Goal: Information Seeking & Learning: Learn about a topic

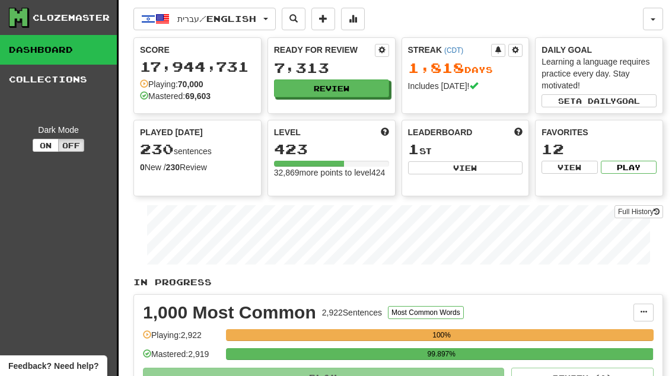
click at [359, 88] on button "Review" at bounding box center [331, 88] width 115 height 18
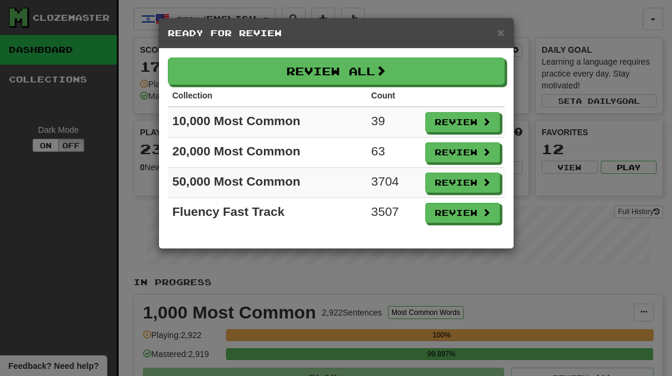
click at [483, 126] on span at bounding box center [486, 121] width 8 height 8
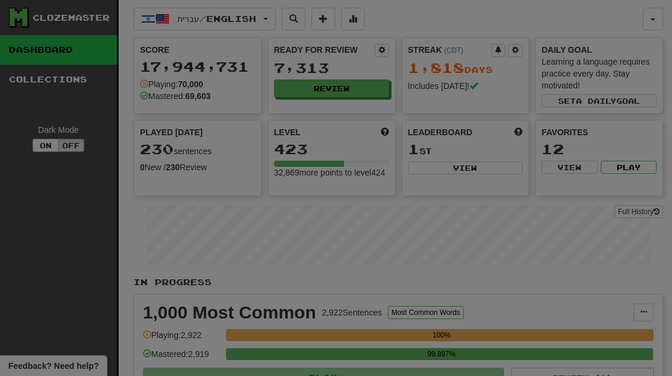
select select "**"
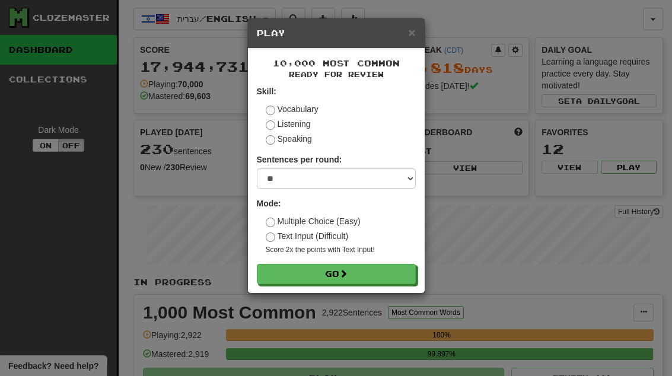
click at [395, 271] on button "Go" at bounding box center [336, 274] width 159 height 20
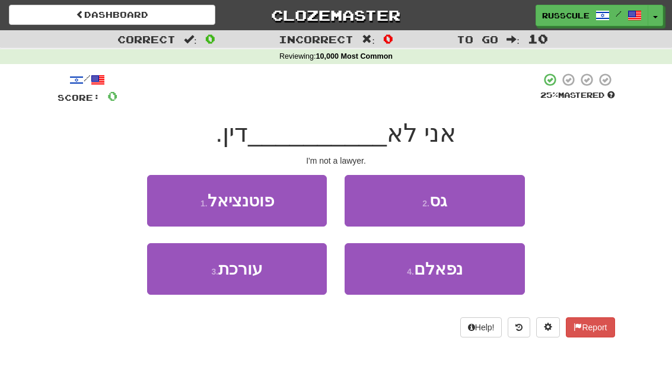
click at [175, 275] on button "3 . עורכת" at bounding box center [237, 269] width 180 height 52
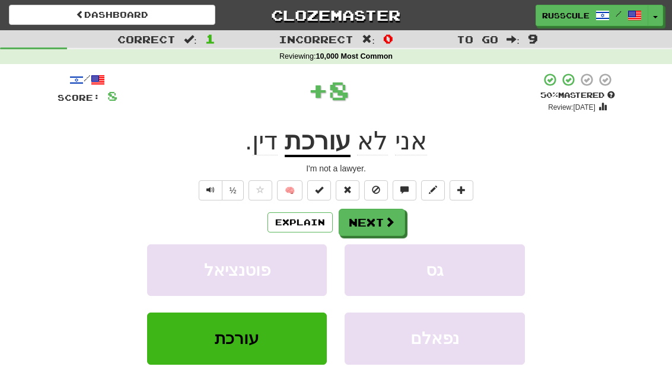
click at [390, 213] on button "Next" at bounding box center [372, 222] width 66 height 27
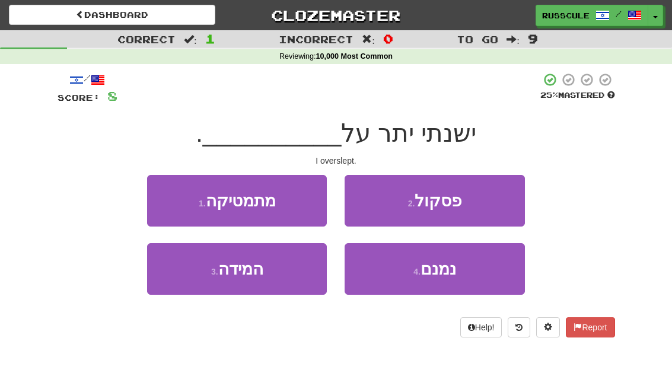
click at [172, 279] on button "3 . המידה" at bounding box center [237, 269] width 180 height 52
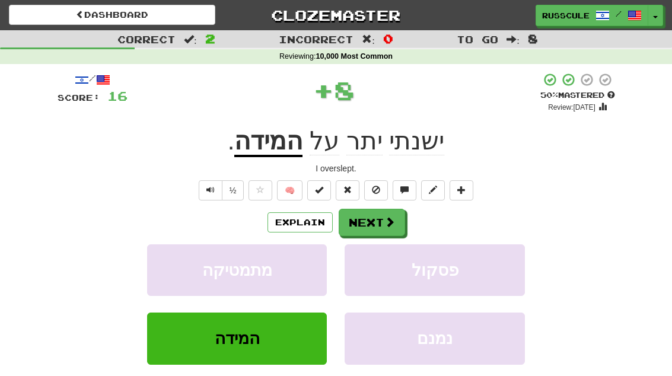
click at [389, 219] on span at bounding box center [389, 222] width 11 height 11
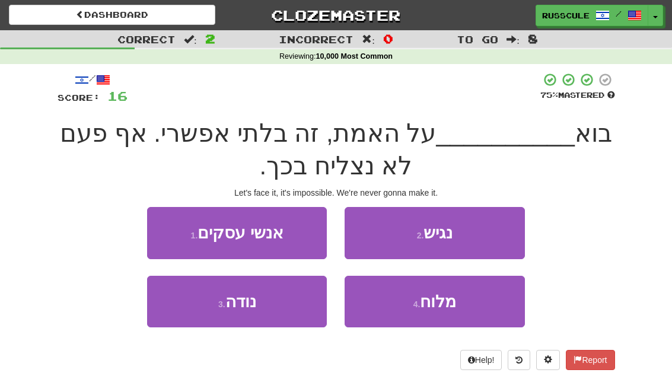
click at [491, 238] on button "2 . נגיש" at bounding box center [435, 233] width 180 height 52
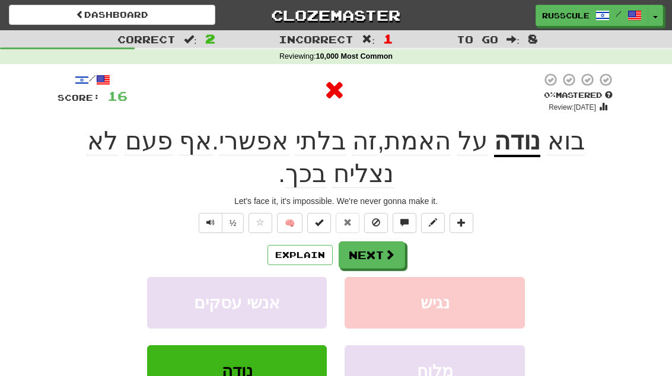
click at [397, 252] on button "Next" at bounding box center [372, 254] width 66 height 27
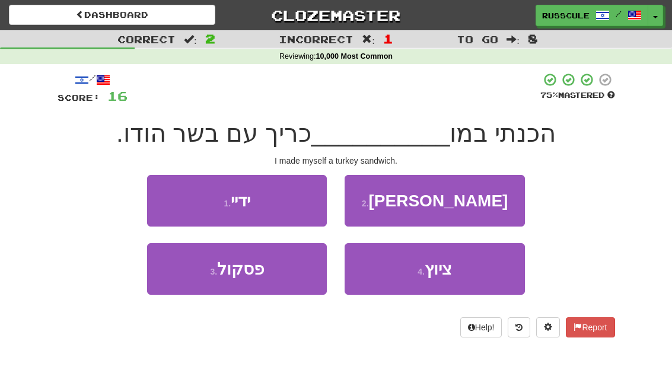
click at [157, 198] on button "1 . ידיי" at bounding box center [237, 201] width 180 height 52
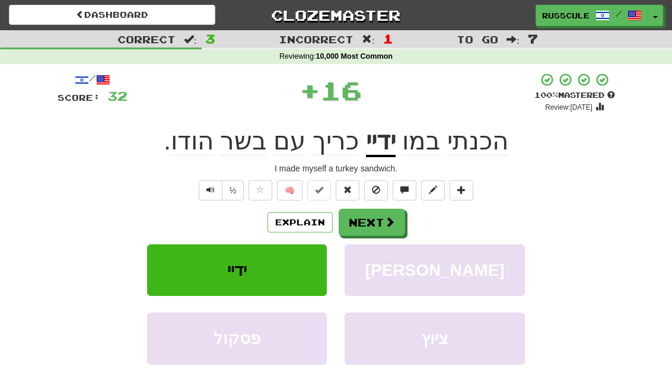
click at [391, 218] on span at bounding box center [389, 222] width 11 height 11
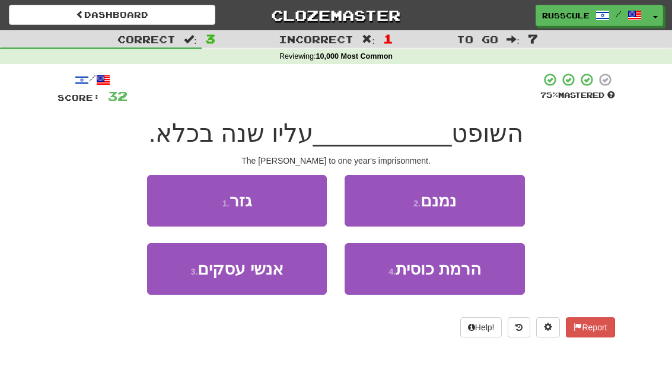
click at [154, 198] on button "1 . גזר" at bounding box center [237, 201] width 180 height 52
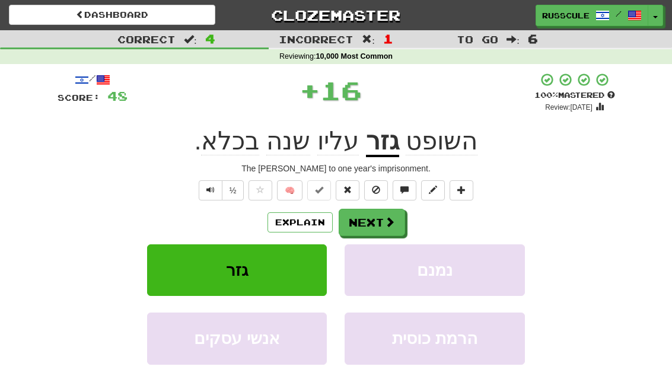
click at [388, 218] on span at bounding box center [389, 222] width 11 height 11
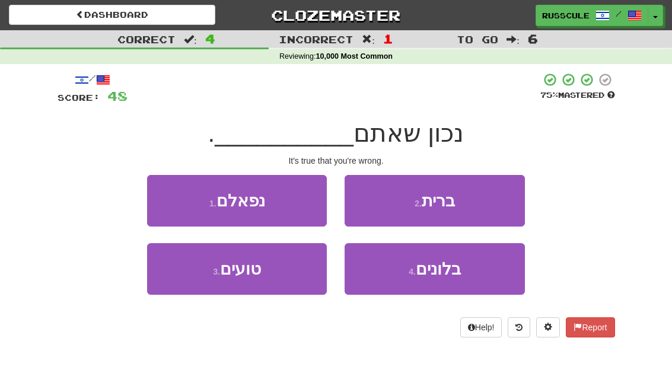
click at [177, 275] on button "3 . טועים" at bounding box center [237, 269] width 180 height 52
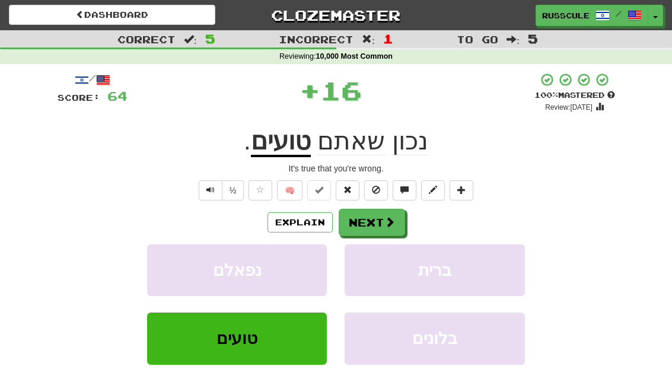
click at [381, 221] on button "Next" at bounding box center [372, 222] width 66 height 27
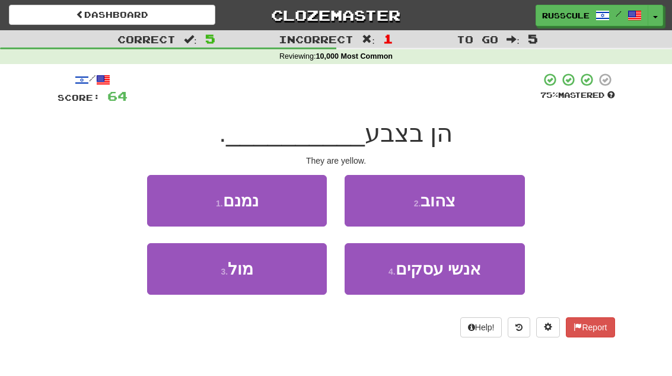
click at [493, 205] on button "2 . צהוב" at bounding box center [435, 201] width 180 height 52
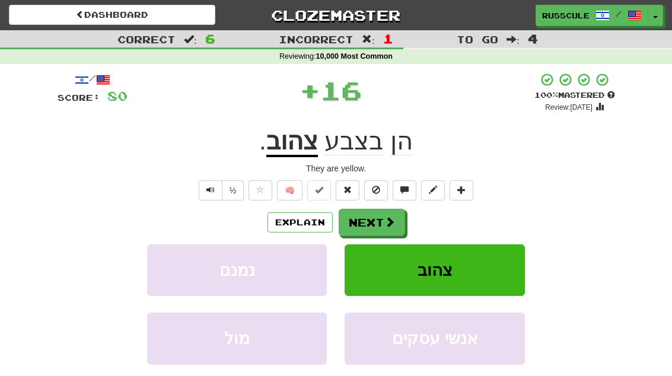
click at [392, 217] on span at bounding box center [389, 222] width 11 height 11
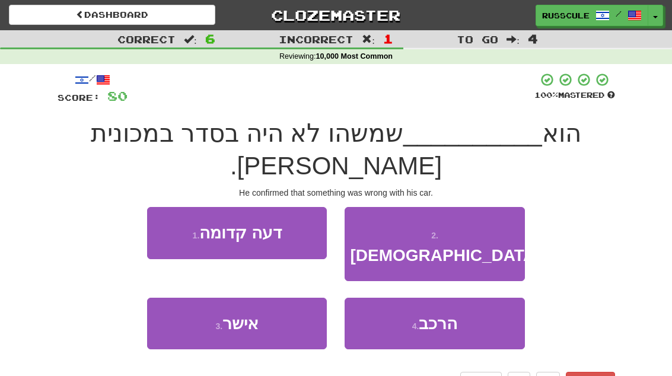
click at [183, 298] on button "3 . אישר" at bounding box center [237, 324] width 180 height 52
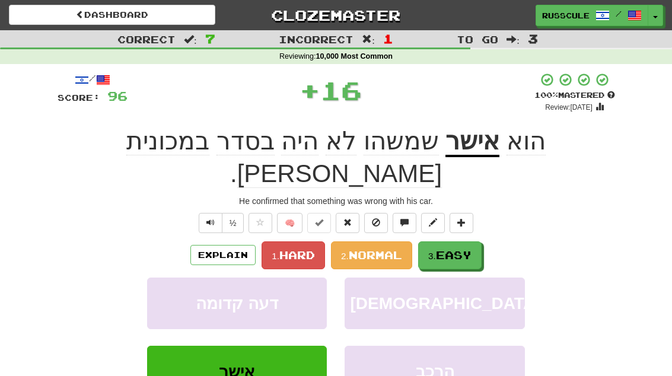
click at [447, 249] on span "Easy" at bounding box center [454, 255] width 36 height 13
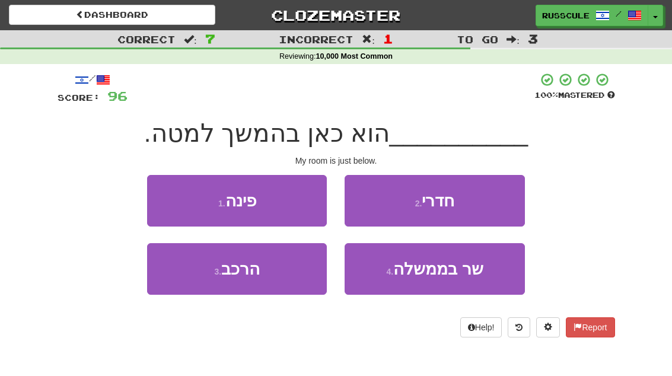
click at [494, 203] on button "2 . חדרי" at bounding box center [435, 201] width 180 height 52
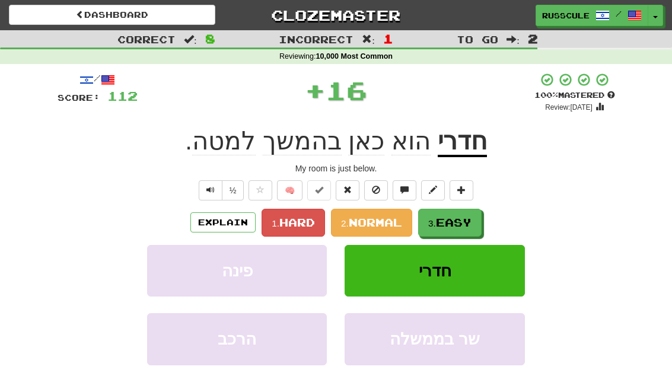
click at [472, 218] on span "Easy" at bounding box center [454, 222] width 36 height 13
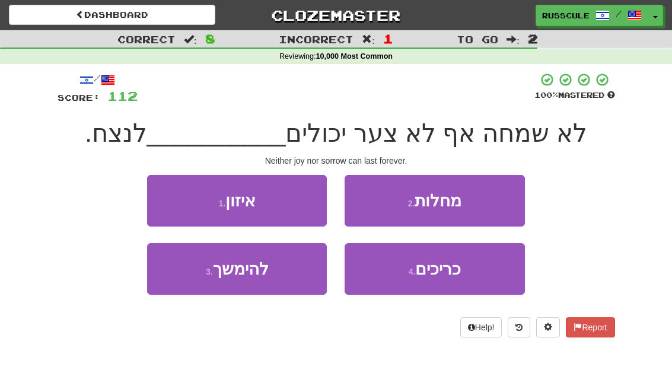
click at [182, 291] on button "3 . להימשך" at bounding box center [237, 269] width 180 height 52
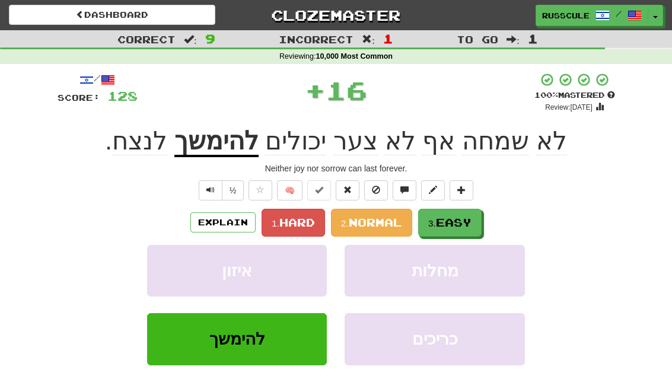
click at [460, 222] on span "Easy" at bounding box center [454, 222] width 36 height 13
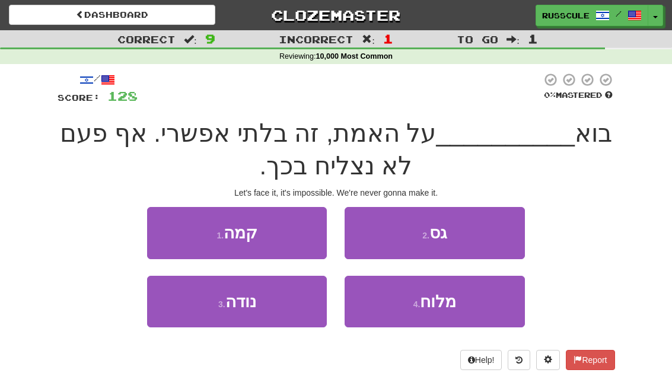
click at [179, 311] on button "3 . נודה" at bounding box center [237, 302] width 180 height 52
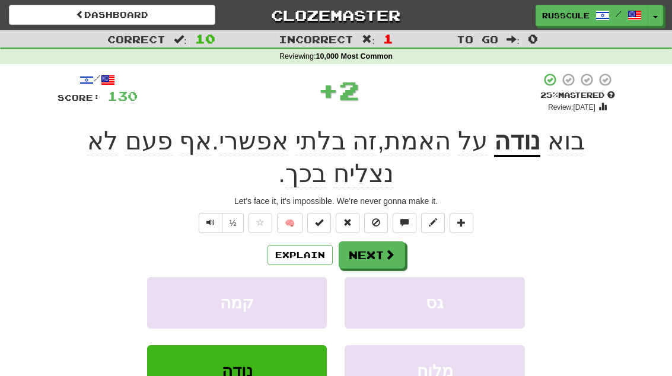
click at [389, 259] on span at bounding box center [389, 254] width 11 height 11
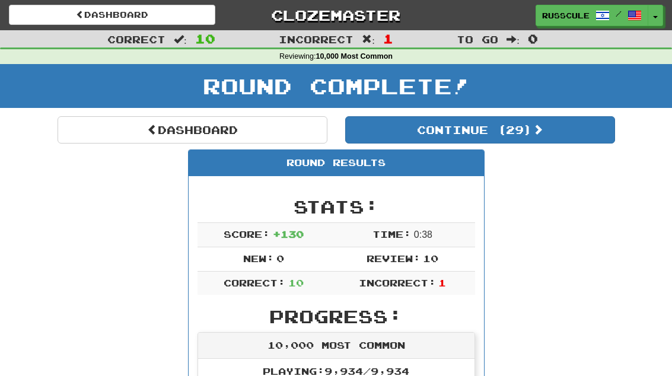
click at [580, 129] on button "Continue ( 29 )" at bounding box center [480, 129] width 270 height 27
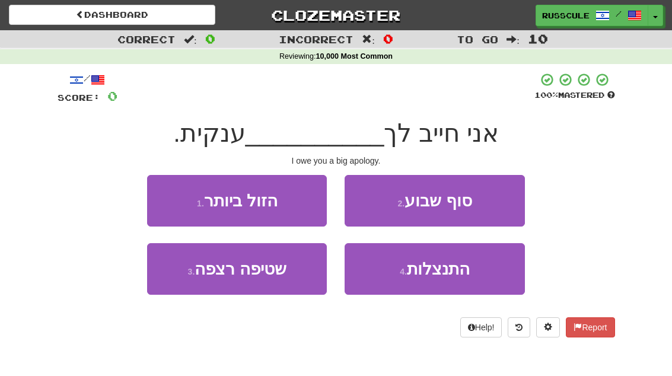
click at [485, 272] on button "4 . התנצלות" at bounding box center [435, 269] width 180 height 52
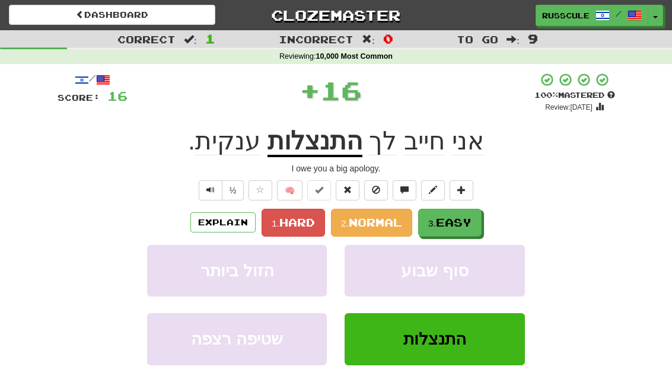
click at [478, 227] on button "3. Easy" at bounding box center [449, 223] width 63 height 28
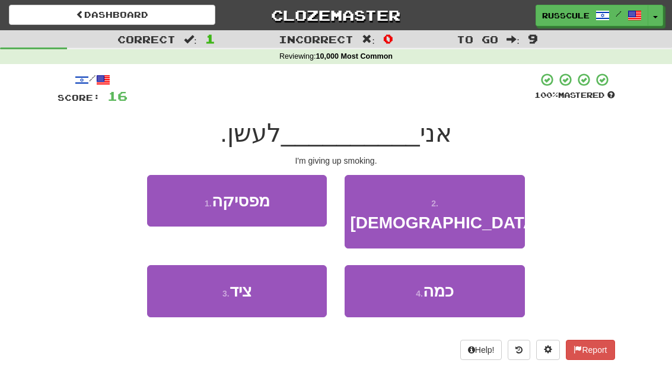
click at [158, 199] on button "1 . מפסיקה" at bounding box center [237, 201] width 180 height 52
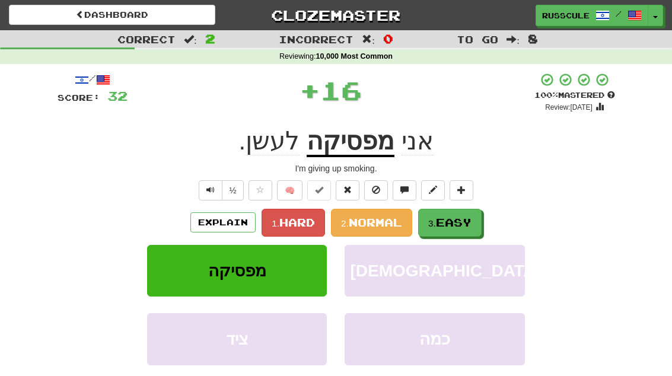
click at [472, 222] on span "Easy" at bounding box center [454, 222] width 36 height 13
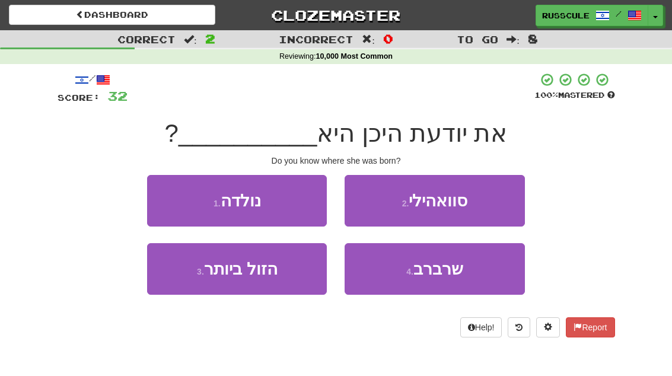
click at [161, 200] on button "1 . נולדה" at bounding box center [237, 201] width 180 height 52
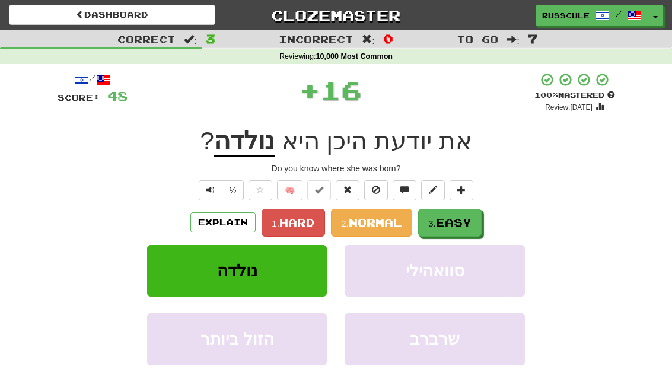
click at [476, 221] on button "3. Easy" at bounding box center [449, 223] width 63 height 28
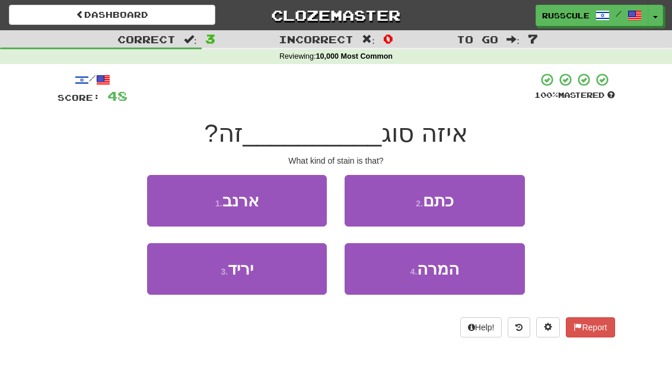
click at [494, 199] on button "2 . כתם" at bounding box center [435, 201] width 180 height 52
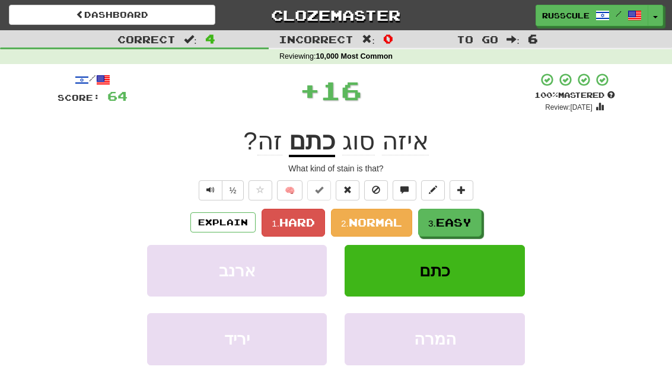
click at [472, 222] on span "Easy" at bounding box center [454, 222] width 36 height 13
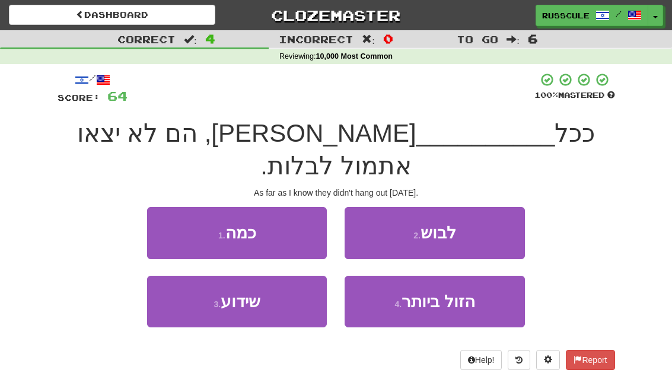
click at [180, 284] on button "3 . שידוע" at bounding box center [237, 302] width 180 height 52
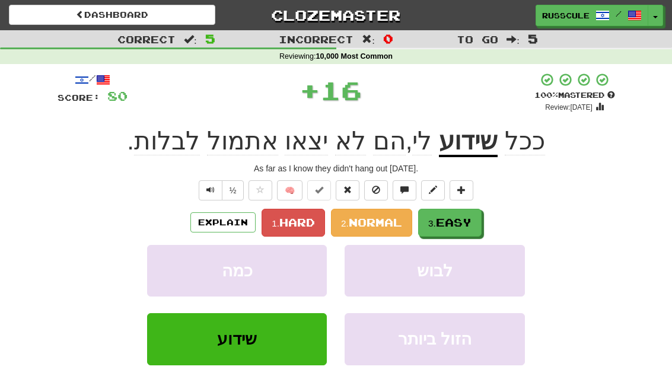
click at [472, 218] on span "Easy" at bounding box center [454, 222] width 36 height 13
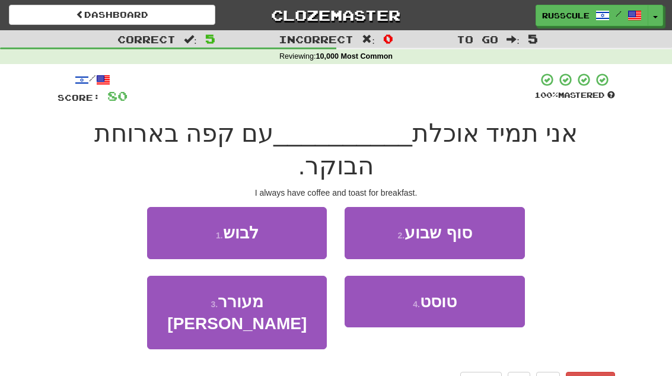
click at [475, 276] on button "4 . טוסט" at bounding box center [435, 302] width 180 height 52
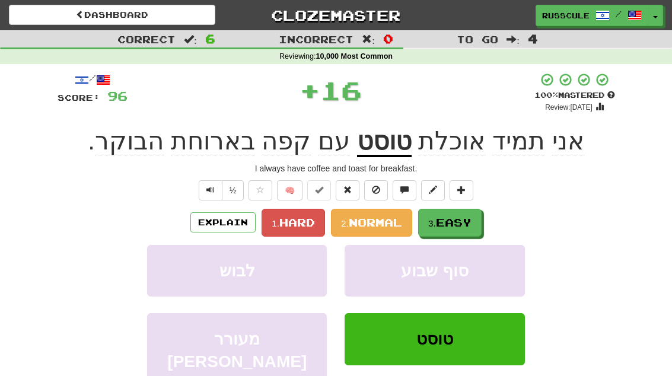
click at [476, 225] on button "3. Easy" at bounding box center [449, 223] width 63 height 28
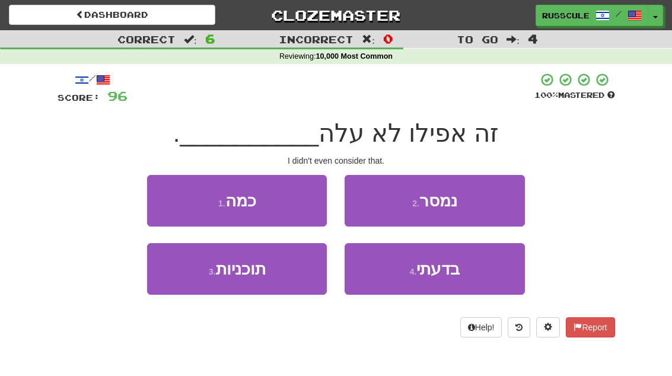
click at [474, 281] on button "4 . בדעתי" at bounding box center [435, 269] width 180 height 52
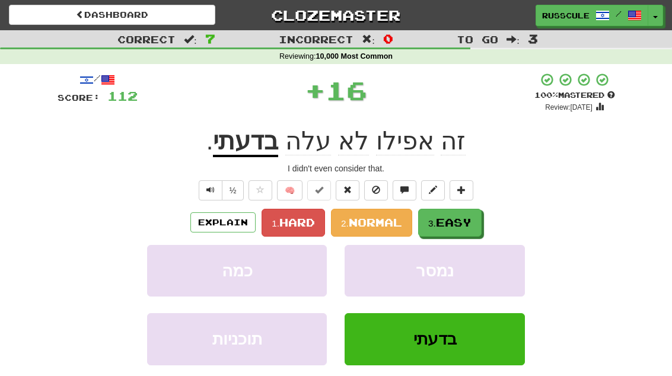
click at [481, 214] on button "3. Easy" at bounding box center [449, 223] width 63 height 28
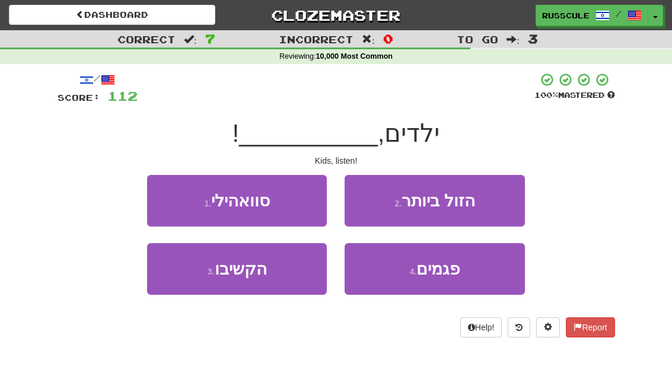
click at [180, 286] on button "3 . הקשיבו" at bounding box center [237, 269] width 180 height 52
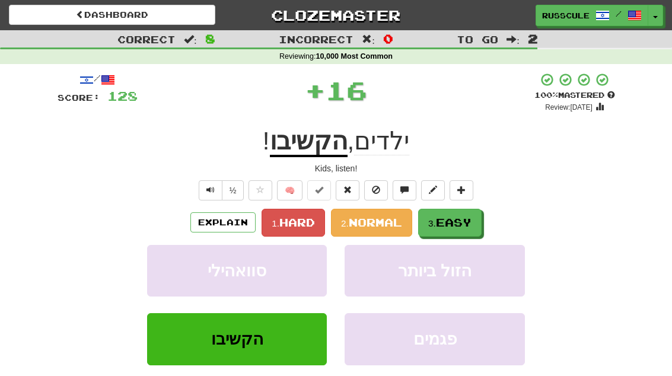
click at [470, 223] on span "Easy" at bounding box center [454, 222] width 36 height 13
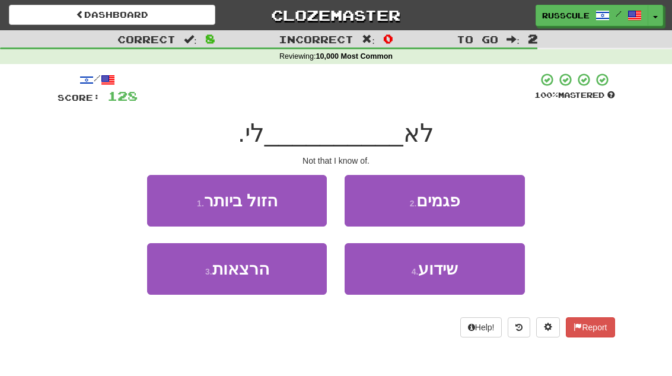
click at [470, 276] on button "4 . שידוע" at bounding box center [435, 269] width 180 height 52
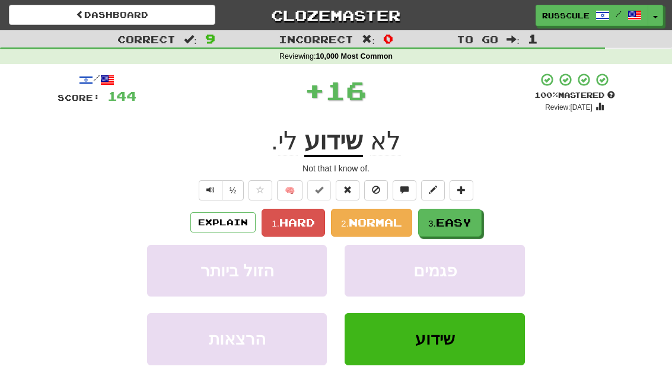
click at [476, 224] on button "3. Easy" at bounding box center [449, 223] width 63 height 28
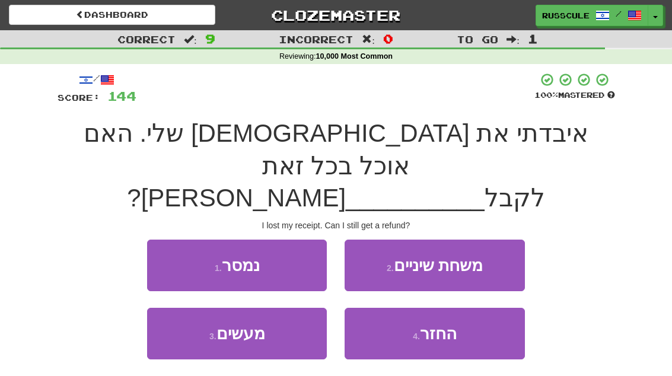
click at [468, 308] on button "4 . החזר" at bounding box center [435, 334] width 180 height 52
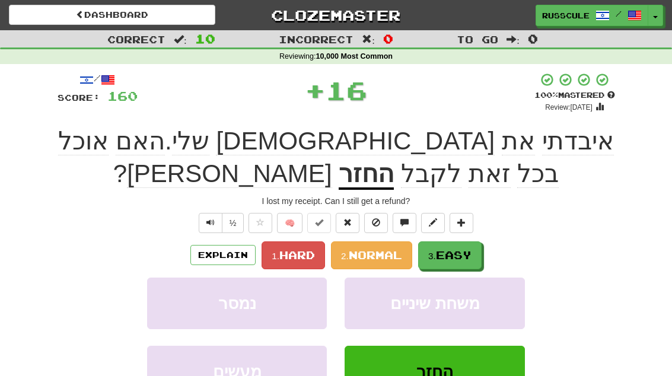
click at [470, 252] on span "Easy" at bounding box center [454, 255] width 36 height 13
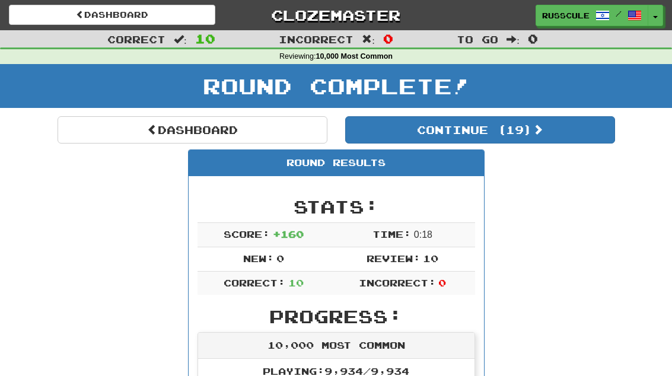
click at [581, 135] on button "Continue ( 19 )" at bounding box center [480, 129] width 270 height 27
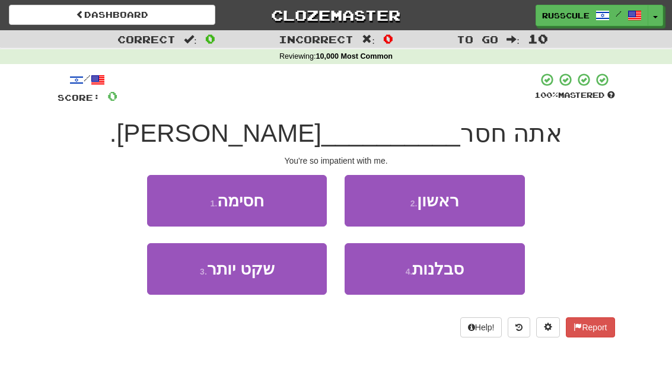
click at [472, 282] on button "4 . סבלנות" at bounding box center [435, 269] width 180 height 52
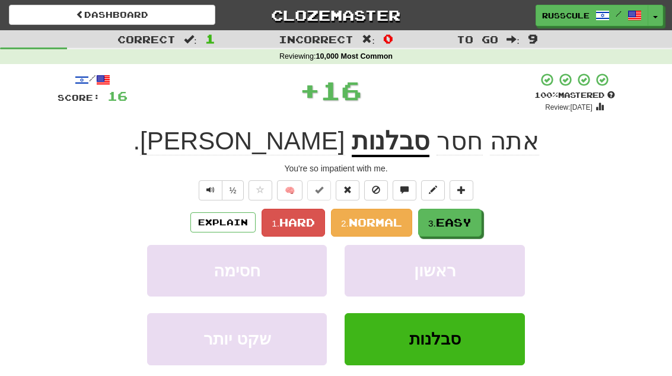
click at [482, 227] on button "3. Easy" at bounding box center [449, 223] width 63 height 28
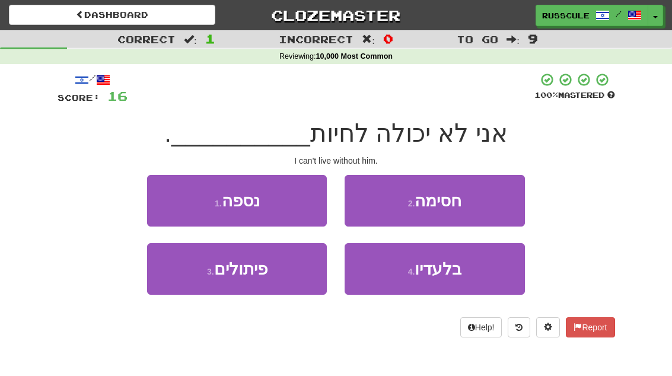
click at [478, 281] on button "4 . בלעדיו" at bounding box center [435, 269] width 180 height 52
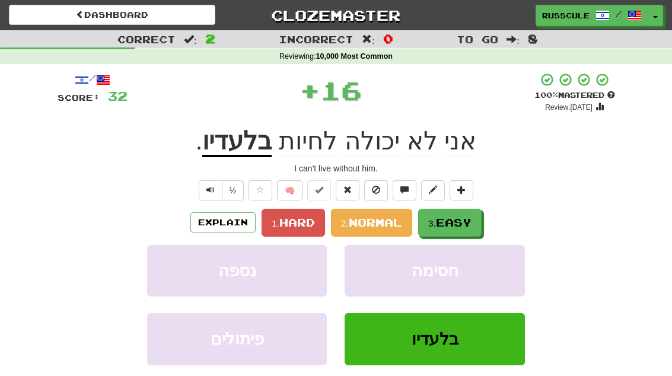
click at [481, 230] on button "3. Easy" at bounding box center [449, 223] width 63 height 28
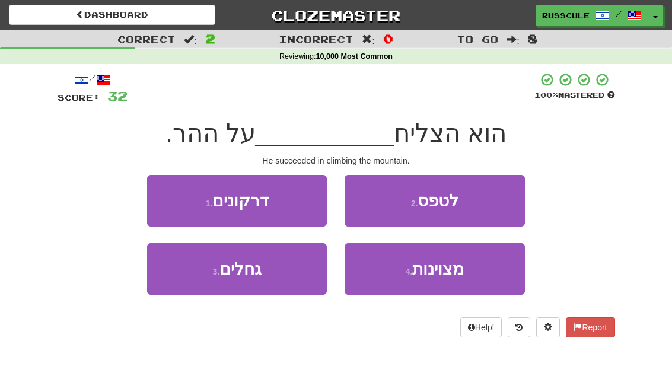
click at [505, 200] on button "2 . לטפס" at bounding box center [435, 201] width 180 height 52
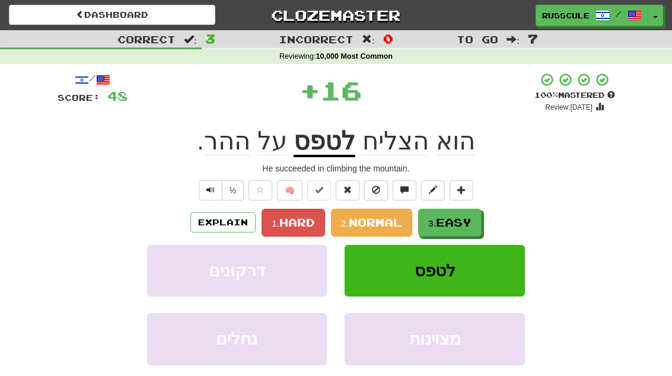
click at [480, 222] on button "3. Easy" at bounding box center [449, 223] width 63 height 28
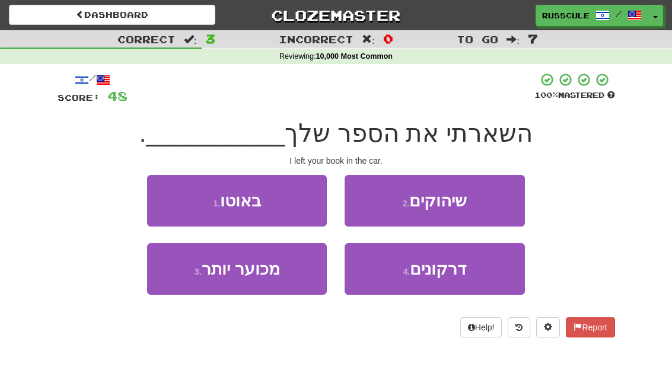
click at [160, 199] on button "1 . באוטו" at bounding box center [237, 201] width 180 height 52
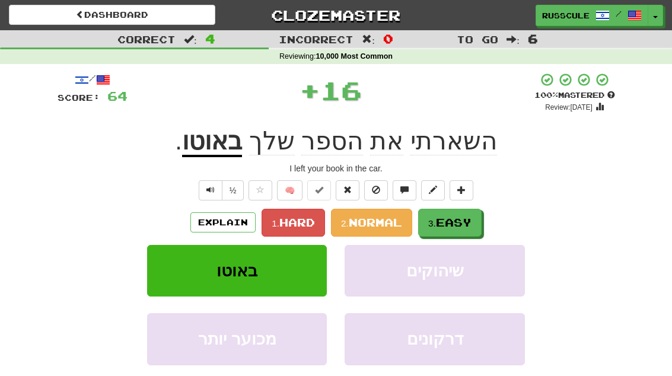
click at [472, 224] on span "Easy" at bounding box center [454, 222] width 36 height 13
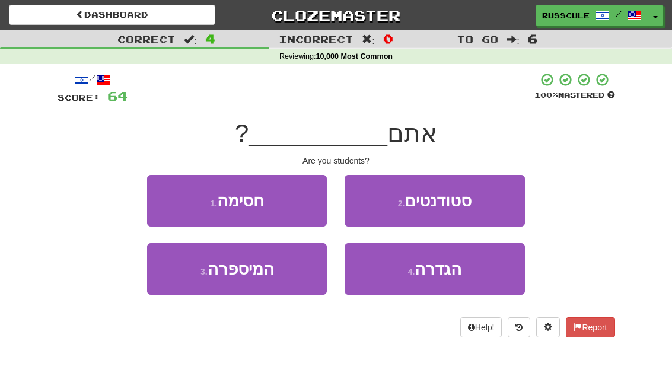
click at [499, 198] on button "2 . סטודנטים" at bounding box center [435, 201] width 180 height 52
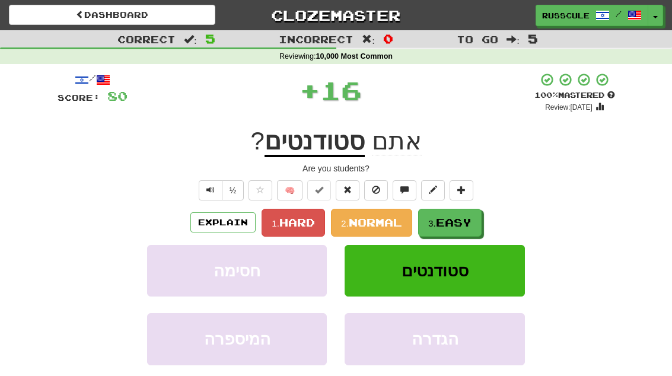
click at [475, 224] on button "3. Easy" at bounding box center [449, 223] width 63 height 28
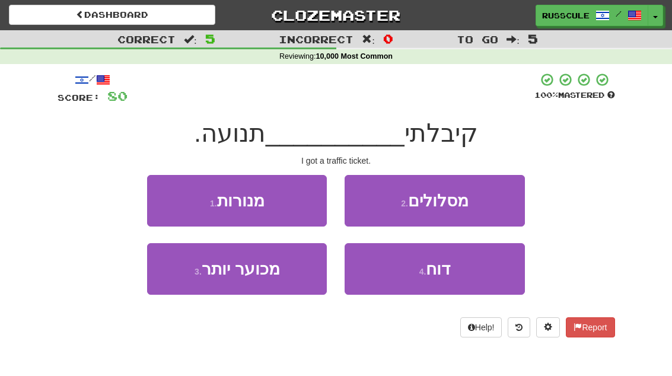
click at [461, 272] on button "4 . דוח" at bounding box center [435, 269] width 180 height 52
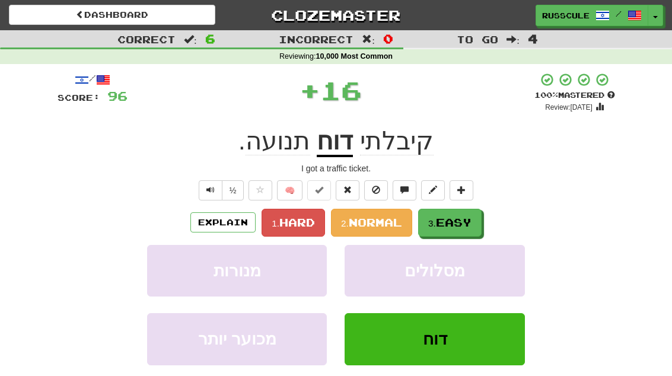
click at [478, 218] on button "3. Easy" at bounding box center [449, 223] width 63 height 28
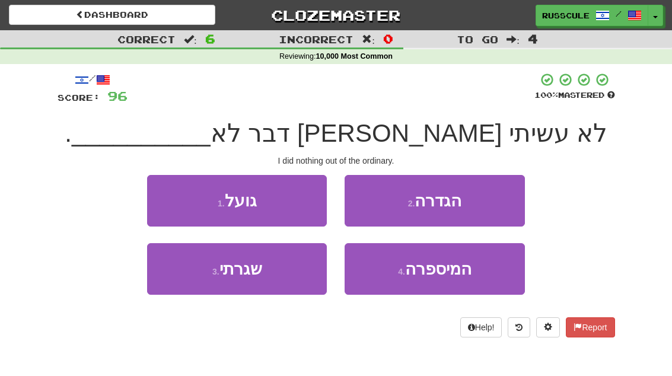
click at [183, 282] on button "3 . שגרתי" at bounding box center [237, 269] width 180 height 52
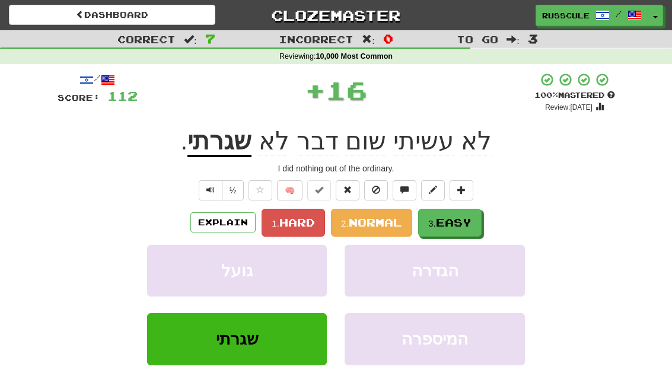
click at [470, 222] on span "Easy" at bounding box center [454, 222] width 36 height 13
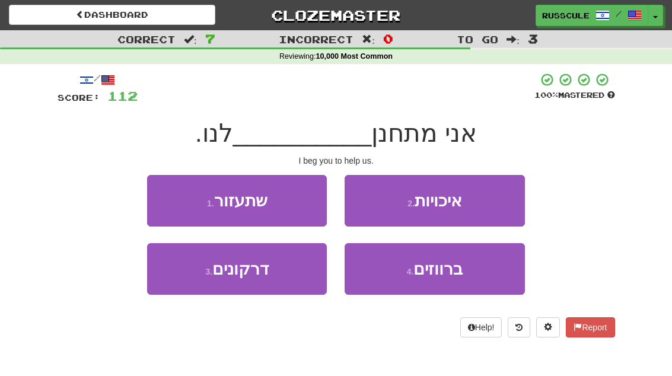
click at [160, 193] on button "1 . שתעזור" at bounding box center [237, 201] width 180 height 52
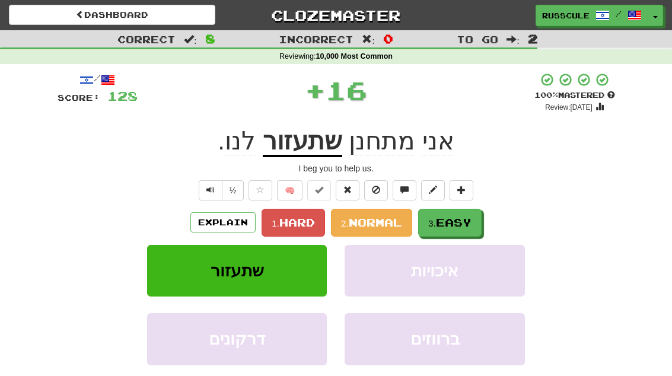
click at [476, 219] on button "3. Easy" at bounding box center [449, 223] width 63 height 28
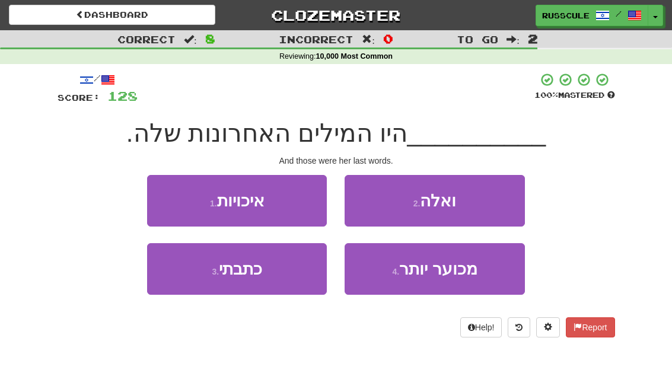
click at [495, 204] on button "2 . ואלה" at bounding box center [435, 201] width 180 height 52
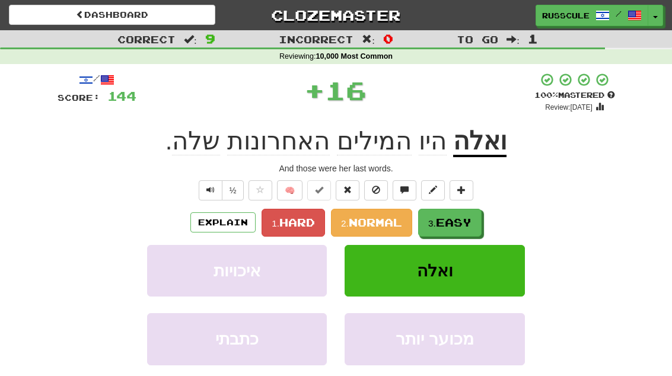
click at [472, 224] on span "Easy" at bounding box center [454, 222] width 36 height 13
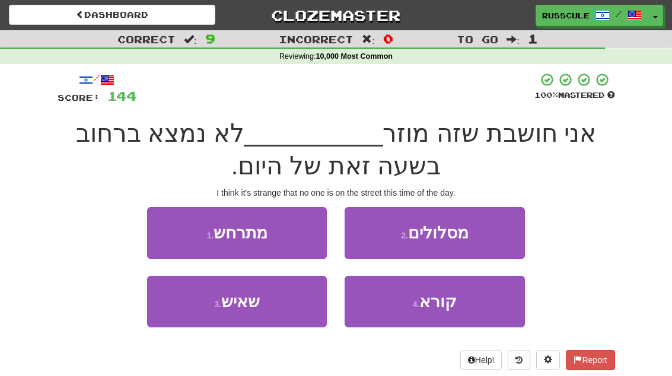
click at [183, 312] on button "3 . שאיש" at bounding box center [237, 302] width 180 height 52
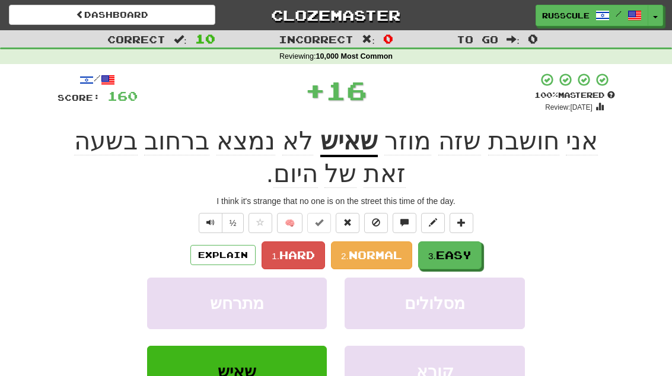
click at [466, 241] on button "3. Easy" at bounding box center [449, 255] width 63 height 28
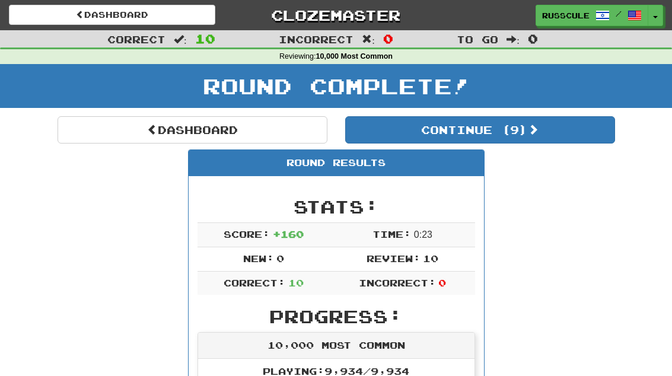
click at [582, 131] on button "Continue ( 9 )" at bounding box center [480, 129] width 270 height 27
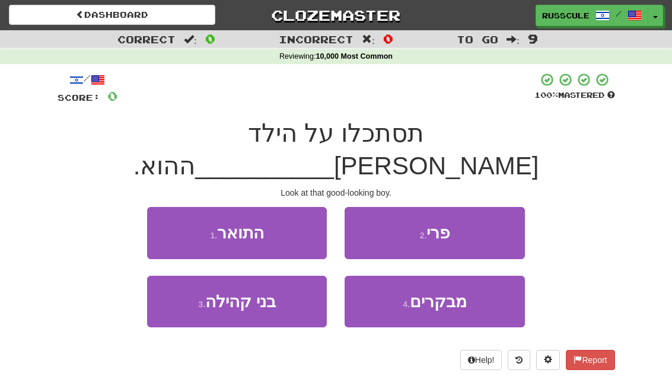
click at [155, 207] on button "1 . התואר" at bounding box center [237, 233] width 180 height 52
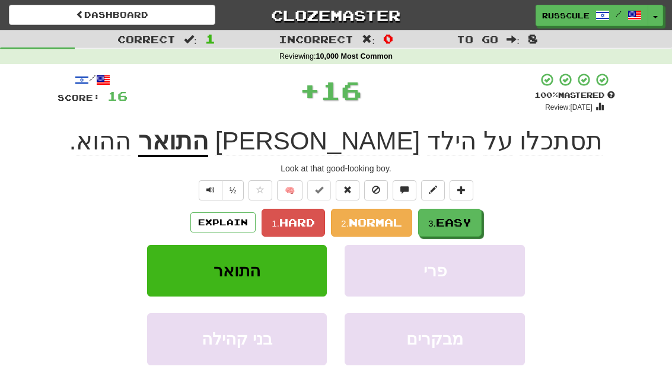
click at [468, 228] on button "3. Easy" at bounding box center [449, 223] width 63 height 28
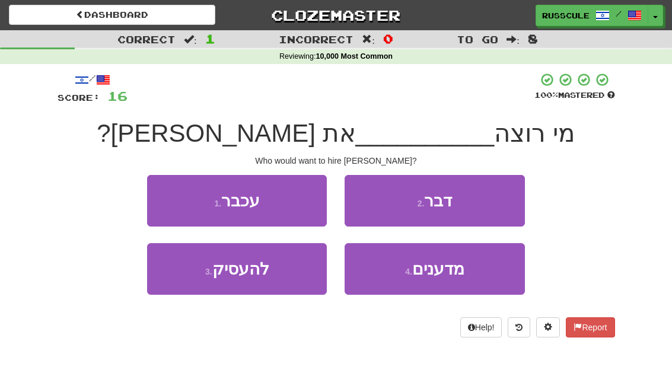
click at [185, 292] on button "3 . להעסיק" at bounding box center [237, 269] width 180 height 52
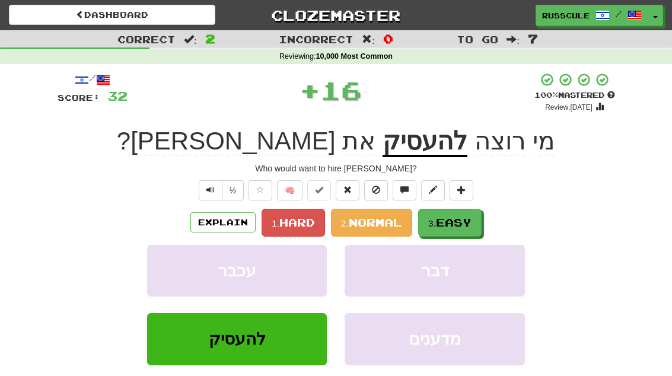
click at [476, 221] on button "3. Easy" at bounding box center [449, 223] width 63 height 28
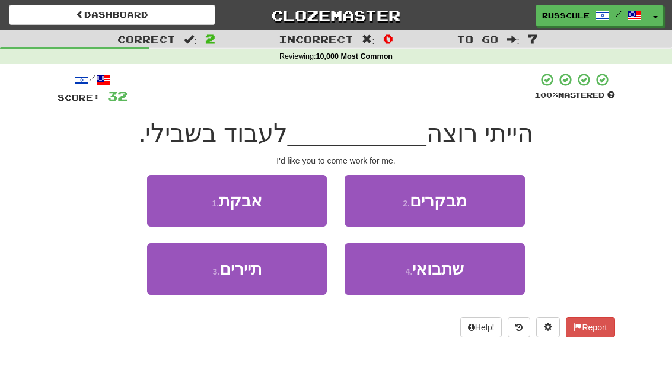
click at [466, 279] on button "4 . שתבואי" at bounding box center [435, 269] width 180 height 52
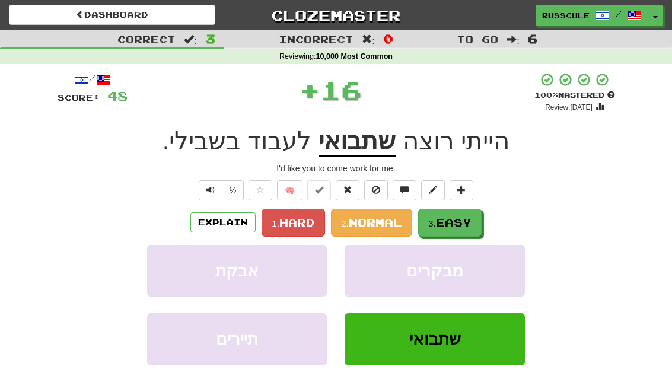
click at [478, 219] on button "3. Easy" at bounding box center [449, 223] width 63 height 28
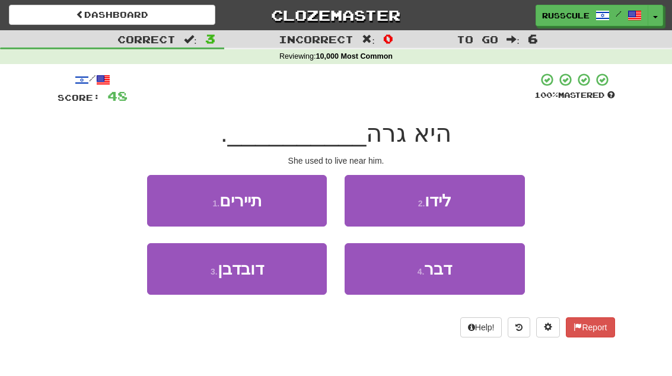
click at [492, 203] on button "2 . לידו" at bounding box center [435, 201] width 180 height 52
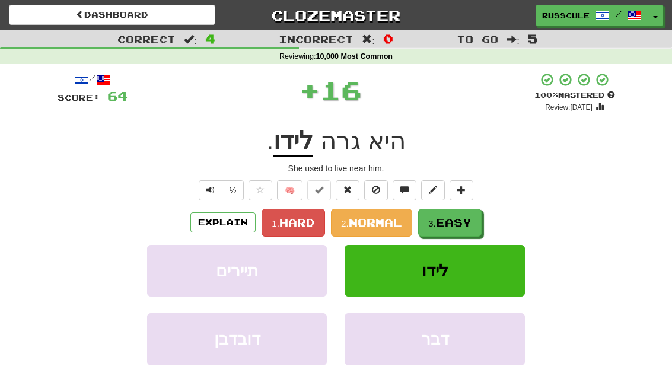
click at [472, 220] on span "Easy" at bounding box center [454, 222] width 36 height 13
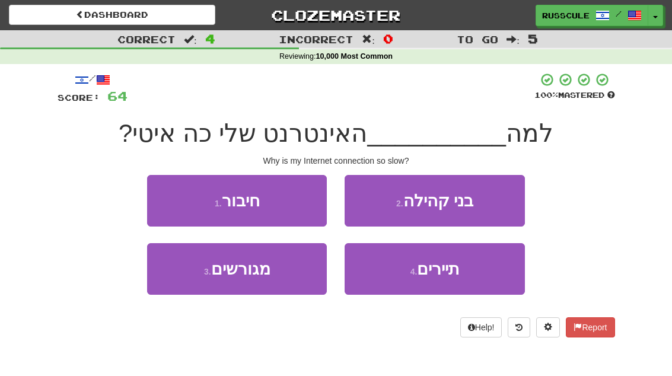
click at [166, 202] on button "1 . חיבור" at bounding box center [237, 201] width 180 height 52
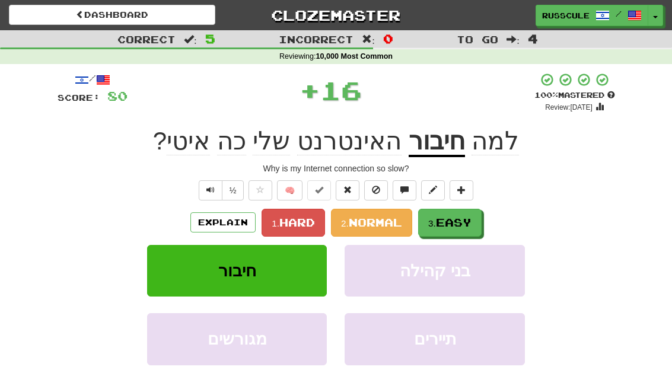
click at [470, 225] on span "Easy" at bounding box center [454, 222] width 36 height 13
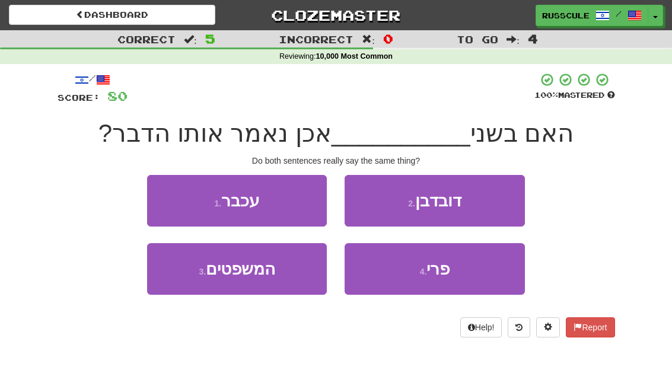
click at [188, 282] on button "3 . המשפטים" at bounding box center [237, 269] width 180 height 52
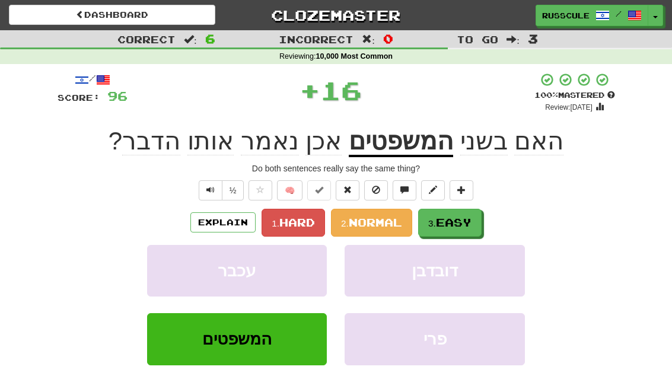
click at [472, 223] on span "Easy" at bounding box center [454, 222] width 36 height 13
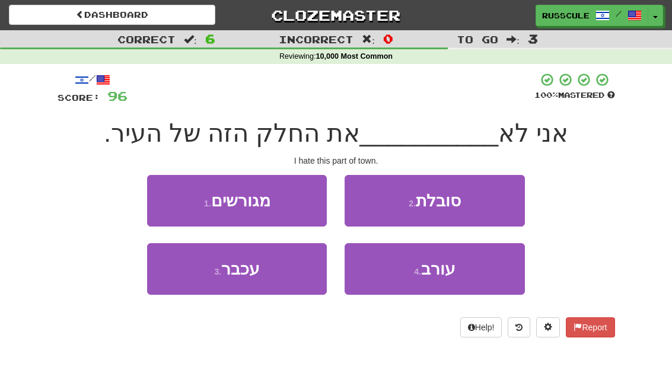
click at [491, 206] on button "2 . סובלת" at bounding box center [435, 201] width 180 height 52
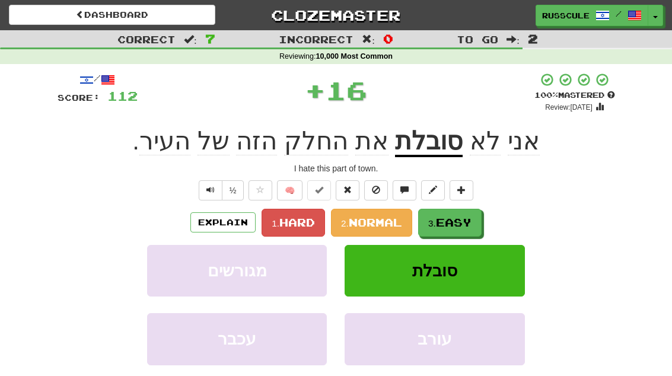
click at [467, 224] on span "Easy" at bounding box center [454, 222] width 36 height 13
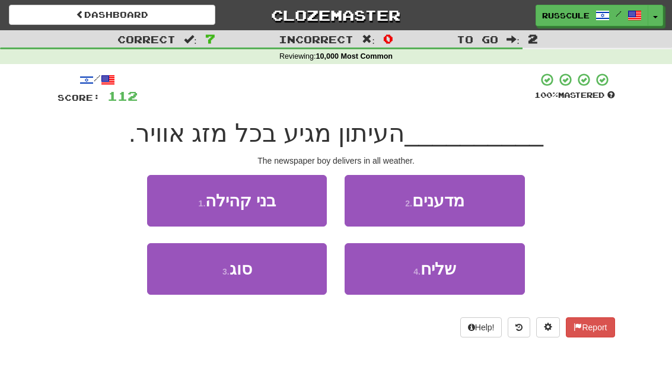
click at [470, 271] on button "4 . שליח" at bounding box center [435, 269] width 180 height 52
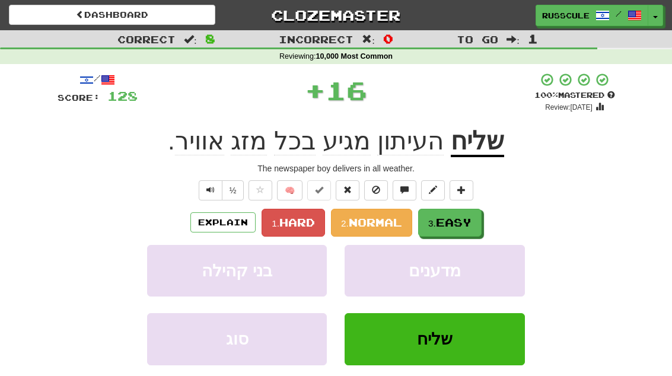
click at [478, 221] on button "3. Easy" at bounding box center [449, 223] width 63 height 28
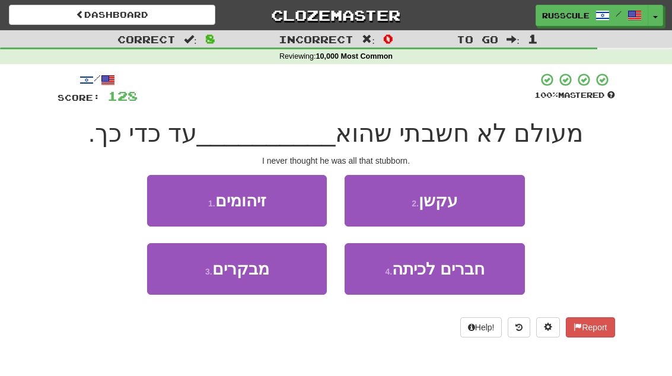
click at [499, 203] on button "2 . עקשן" at bounding box center [435, 201] width 180 height 52
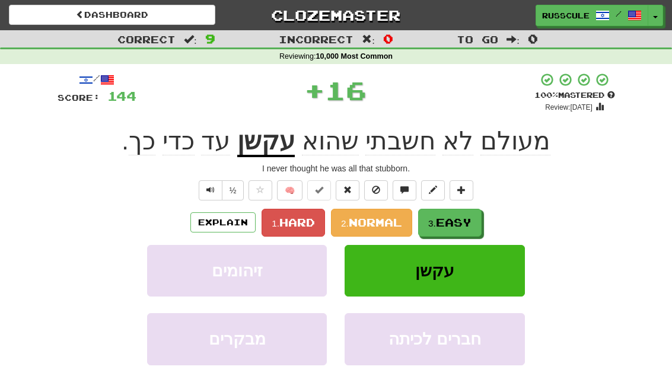
click at [469, 224] on span "Easy" at bounding box center [454, 222] width 36 height 13
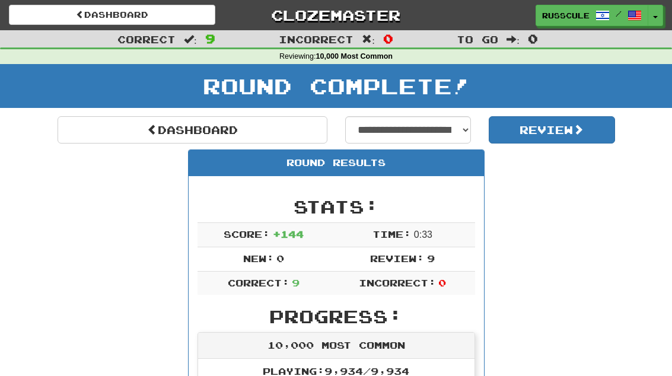
click at [89, 132] on link "Dashboard" at bounding box center [193, 129] width 270 height 27
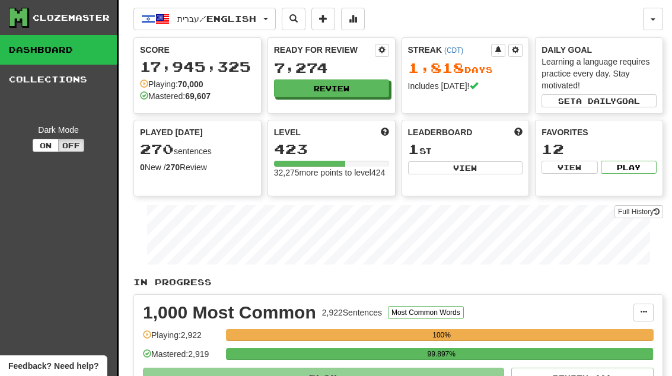
click at [503, 169] on button "View" at bounding box center [465, 167] width 115 height 13
select select "**********"
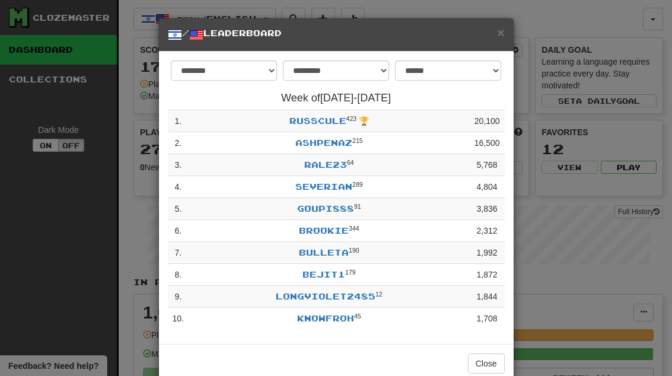
scroll to position [3, 0]
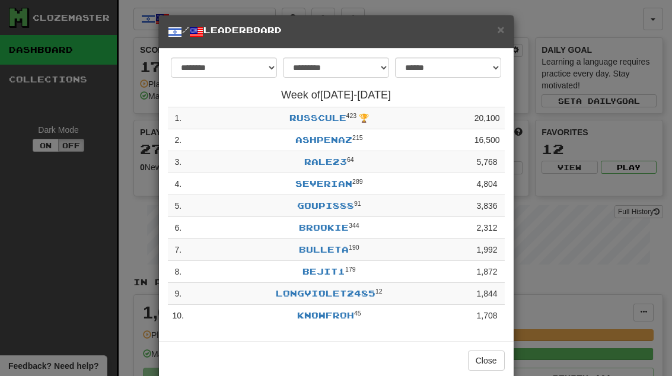
click at [487, 359] on button "Close" at bounding box center [486, 361] width 37 height 20
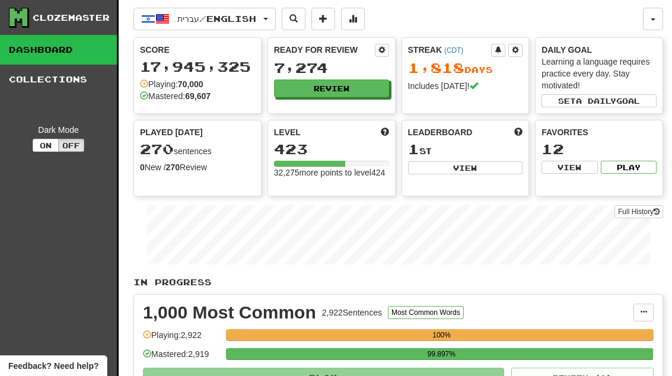
click at [386, 87] on button "Review" at bounding box center [331, 88] width 115 height 18
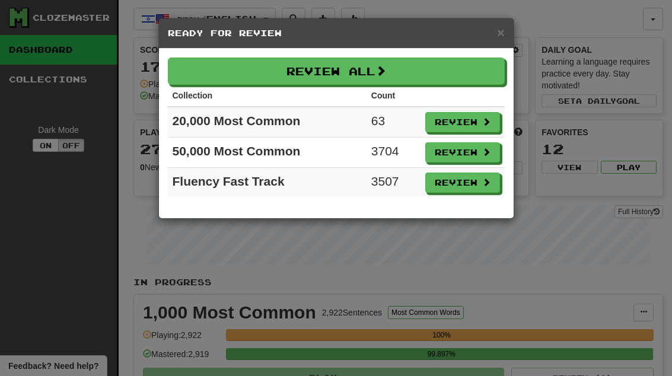
click at [491, 120] on button "Review" at bounding box center [462, 122] width 75 height 20
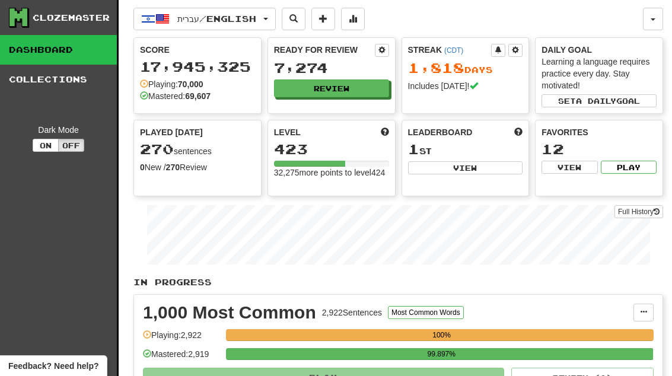
select select "**"
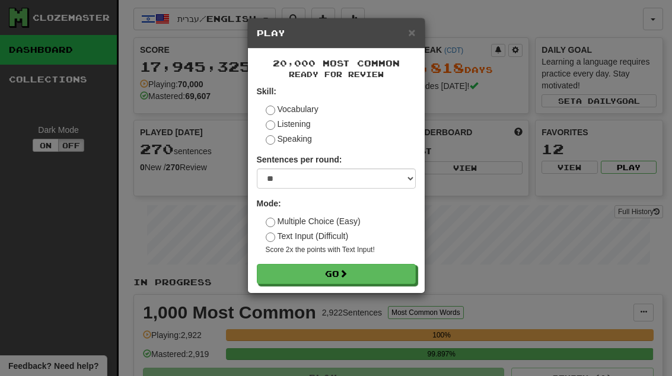
click at [408, 278] on button "Go" at bounding box center [336, 274] width 159 height 20
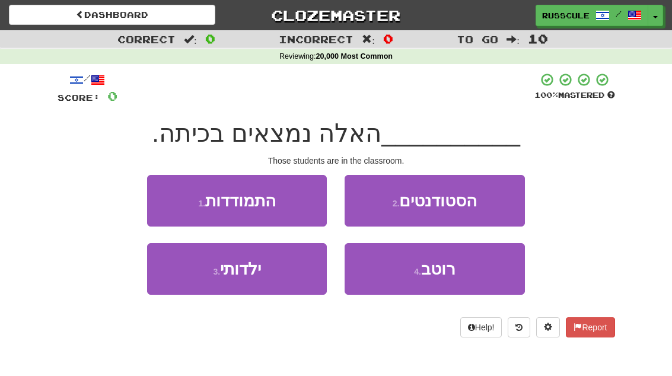
click at [500, 203] on button "2 . הסטודנטים" at bounding box center [435, 201] width 180 height 52
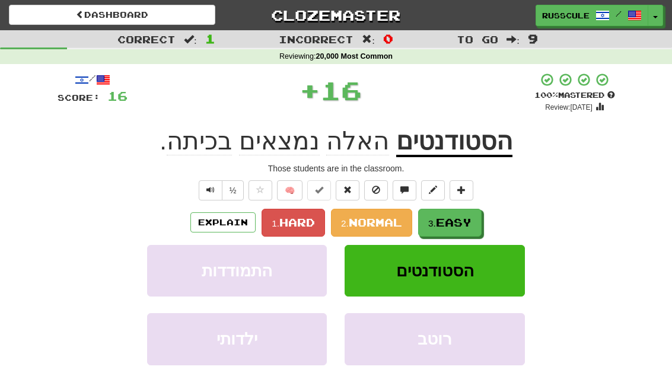
click at [472, 221] on span "Easy" at bounding box center [454, 222] width 36 height 13
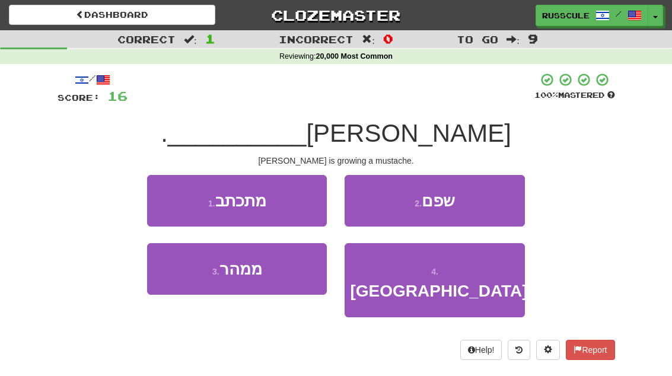
click at [490, 200] on button "2 . שפם" at bounding box center [435, 201] width 180 height 52
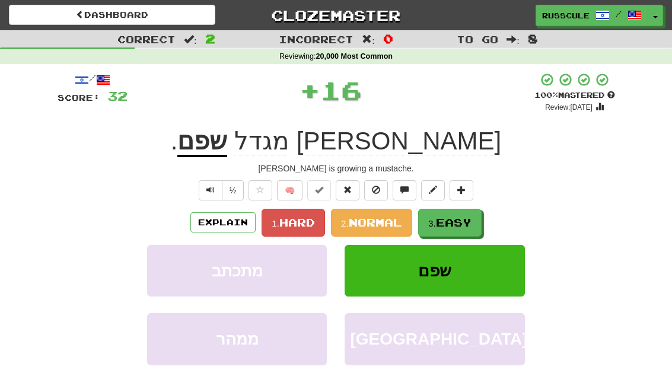
click at [470, 219] on span "Easy" at bounding box center [454, 222] width 36 height 13
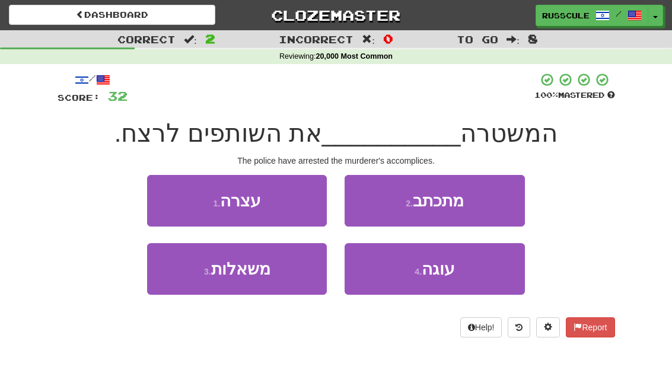
click at [164, 193] on button "1 . עצרה" at bounding box center [237, 201] width 180 height 52
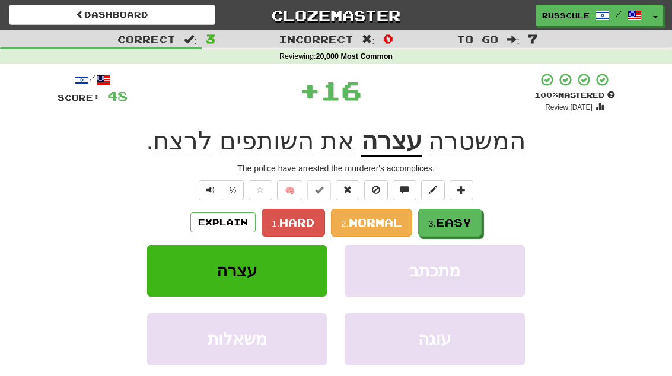
click at [467, 223] on span "Easy" at bounding box center [454, 222] width 36 height 13
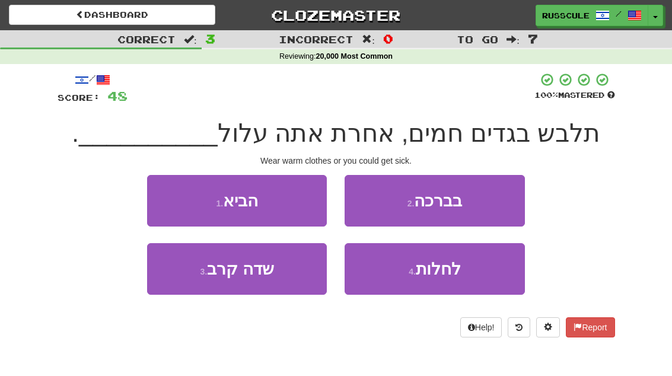
click at [454, 282] on button "4 . לחלות" at bounding box center [435, 269] width 180 height 52
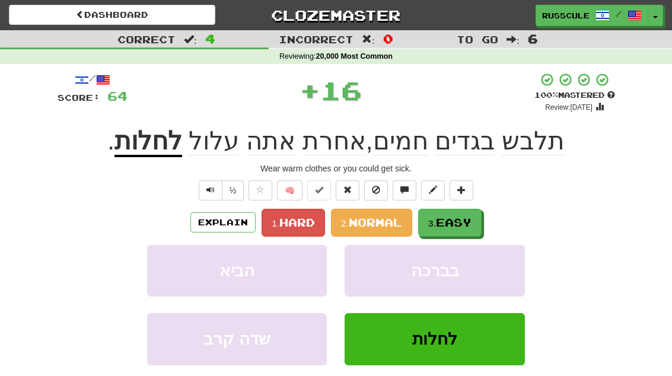
click at [469, 219] on span "Easy" at bounding box center [454, 222] width 36 height 13
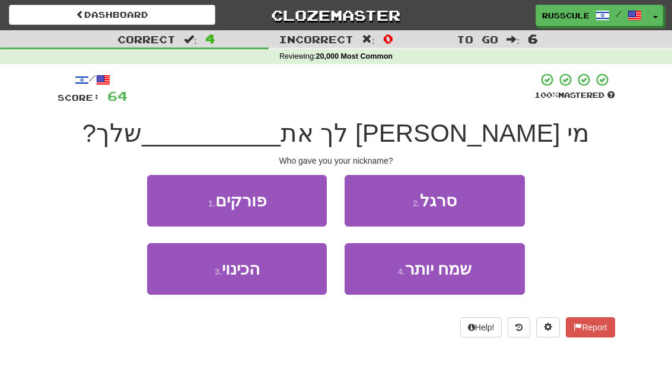
click at [183, 281] on button "3 . הכינוי" at bounding box center [237, 269] width 180 height 52
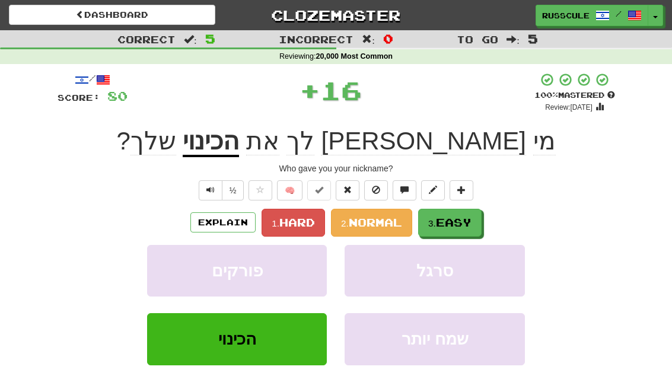
click at [464, 219] on span "Easy" at bounding box center [454, 222] width 36 height 13
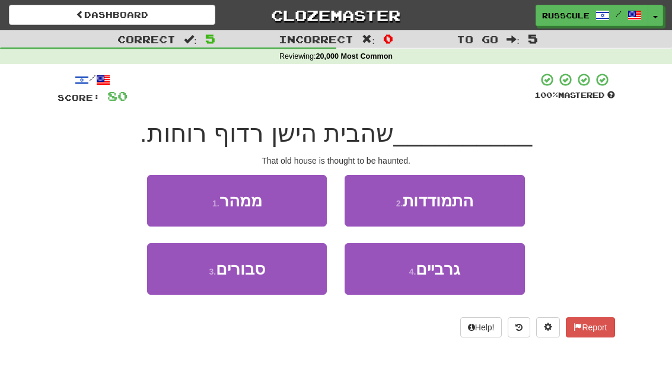
click at [192, 288] on button "3 . סבורים" at bounding box center [237, 269] width 180 height 52
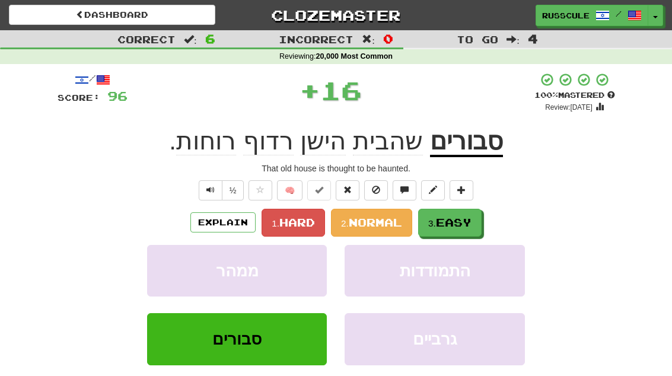
click at [467, 224] on span "Easy" at bounding box center [454, 222] width 36 height 13
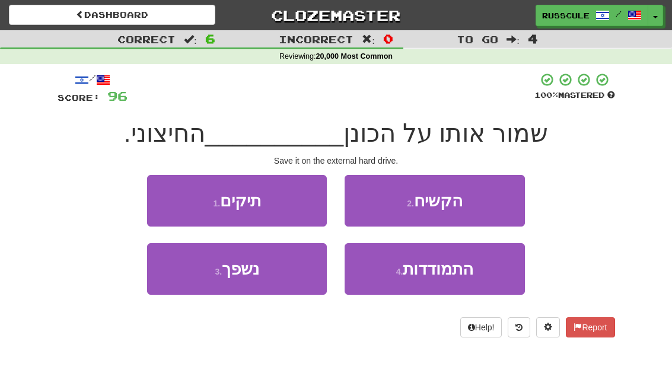
click at [494, 202] on button "2 . הקשיח" at bounding box center [435, 201] width 180 height 52
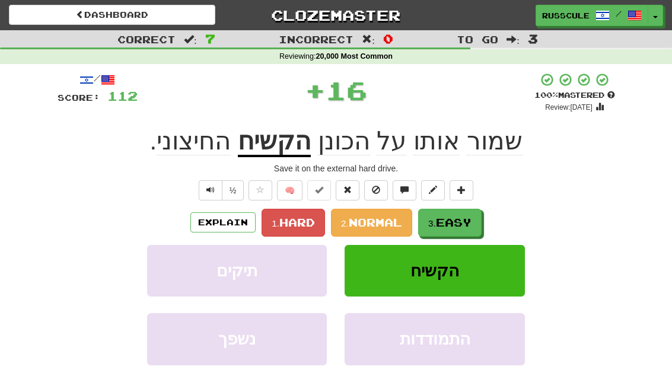
click at [471, 225] on span "Easy" at bounding box center [454, 222] width 36 height 13
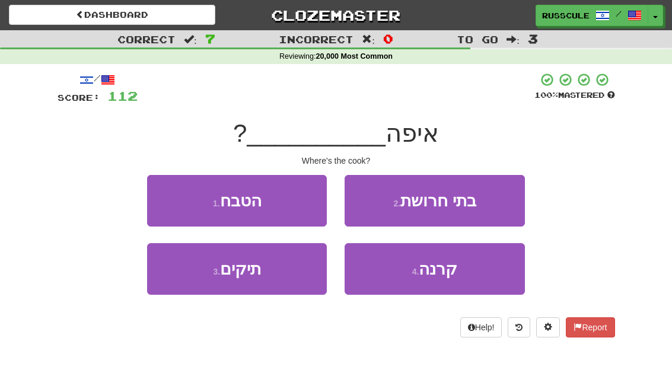
click at [158, 198] on button "1 . הטבח" at bounding box center [237, 201] width 180 height 52
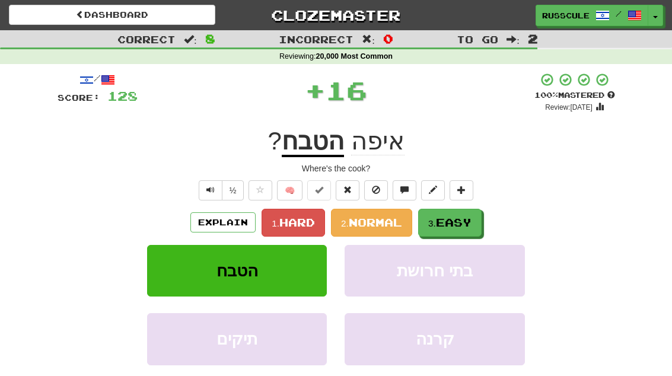
click at [471, 223] on span "Easy" at bounding box center [454, 222] width 36 height 13
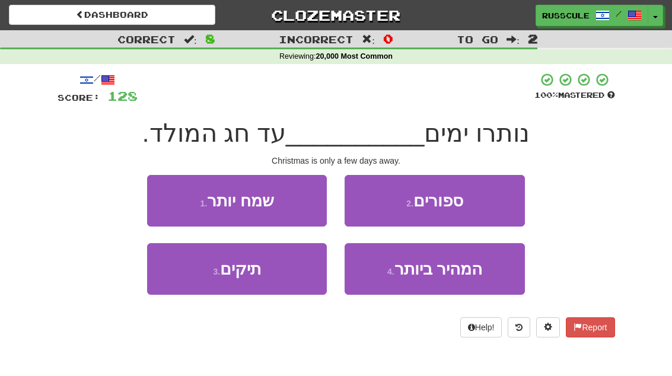
click at [491, 207] on button "2 . ספורים" at bounding box center [435, 201] width 180 height 52
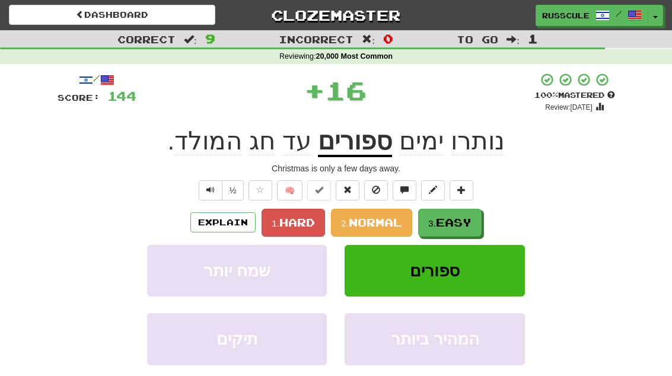
click at [491, 209] on div "Explain 1. Hard 2. Normal 3. Easy" at bounding box center [337, 223] width 558 height 28
click at [470, 220] on span "Easy" at bounding box center [454, 222] width 36 height 13
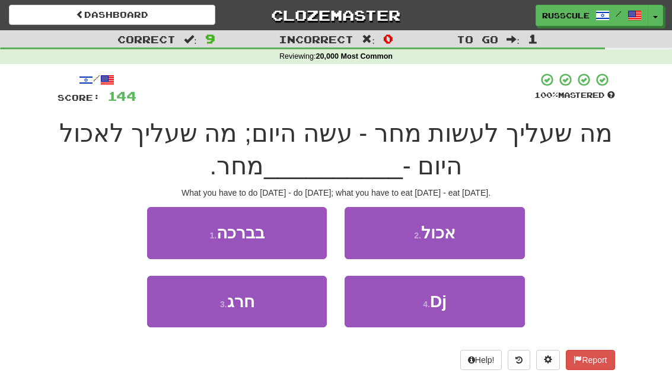
click at [480, 236] on button "2 . אכול" at bounding box center [435, 233] width 180 height 52
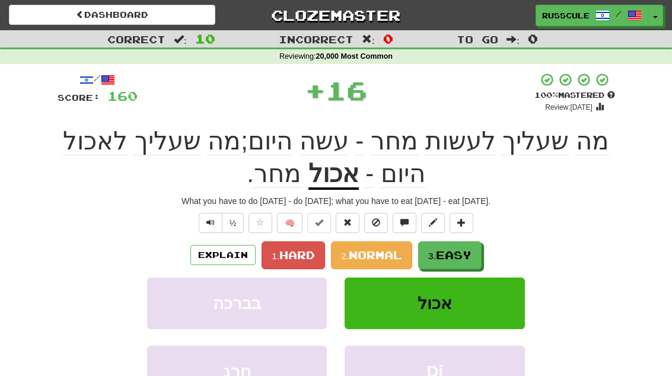
click at [463, 245] on button "3. Easy" at bounding box center [449, 255] width 63 height 28
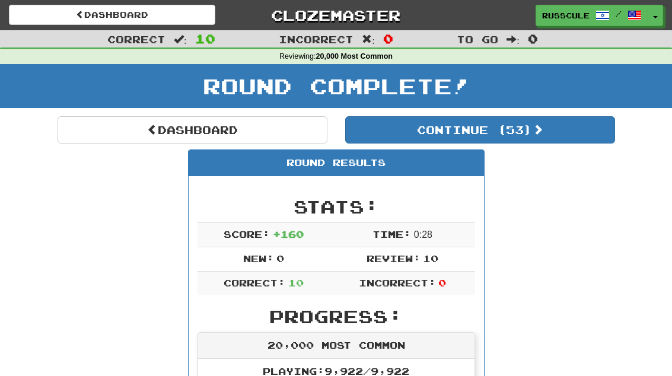
click at [580, 132] on button "Continue ( 53 )" at bounding box center [480, 129] width 270 height 27
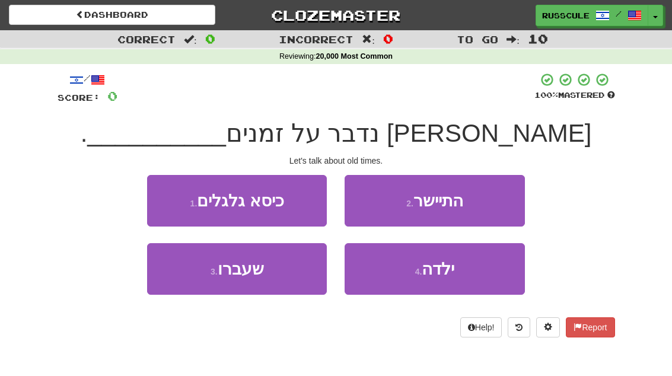
click at [180, 279] on button "3 . שעברו" at bounding box center [237, 269] width 180 height 52
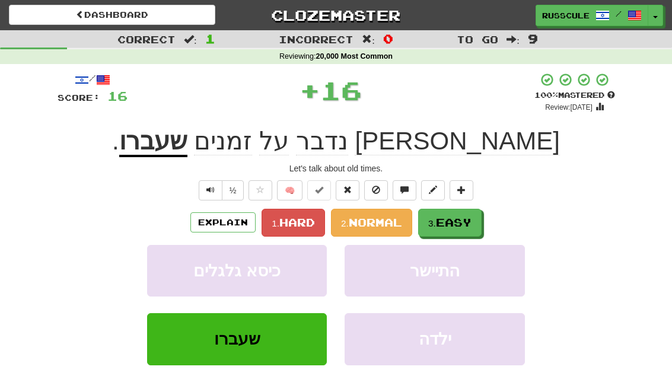
click at [465, 225] on span "Easy" at bounding box center [454, 222] width 36 height 13
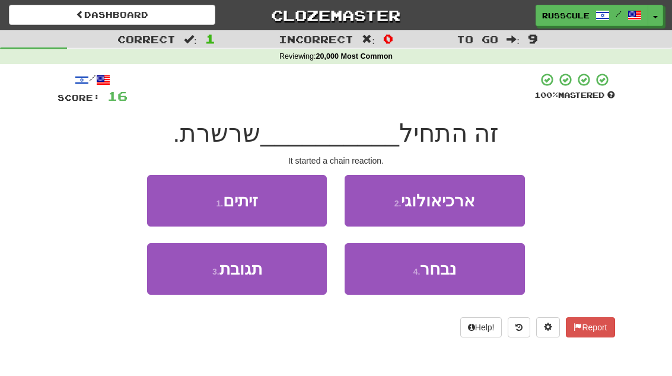
click at [185, 281] on button "3 . תגובת" at bounding box center [237, 269] width 180 height 52
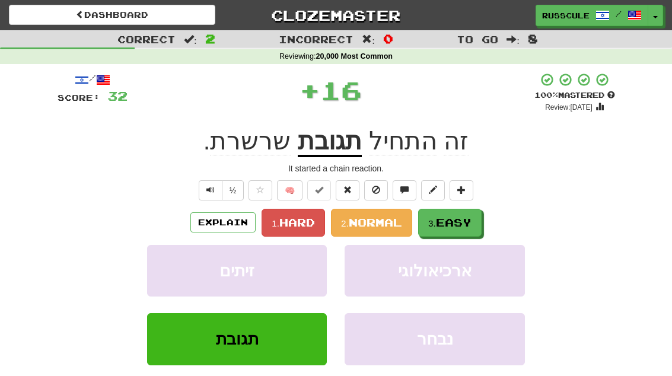
click at [466, 221] on span "Easy" at bounding box center [454, 222] width 36 height 13
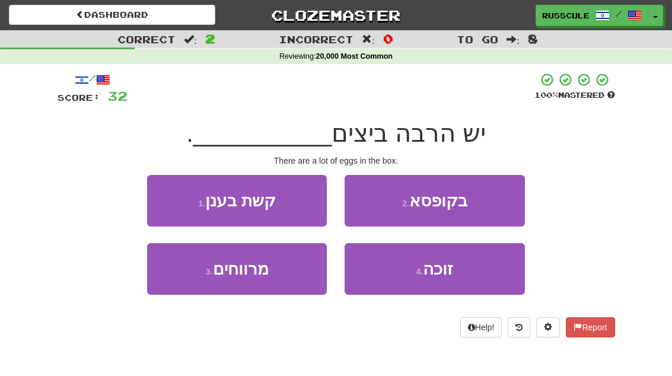
click at [488, 205] on button "2 . בקופסא" at bounding box center [435, 201] width 180 height 52
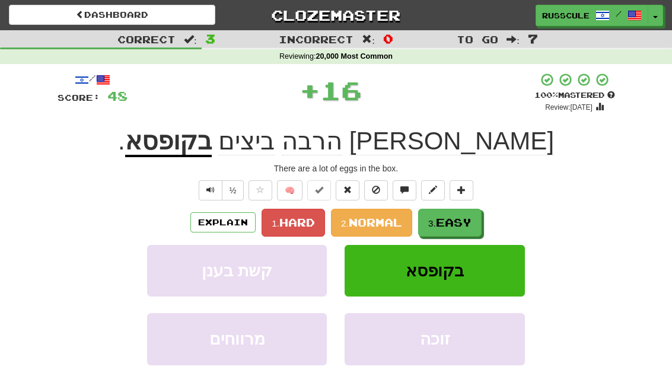
click at [472, 224] on span "Easy" at bounding box center [454, 222] width 36 height 13
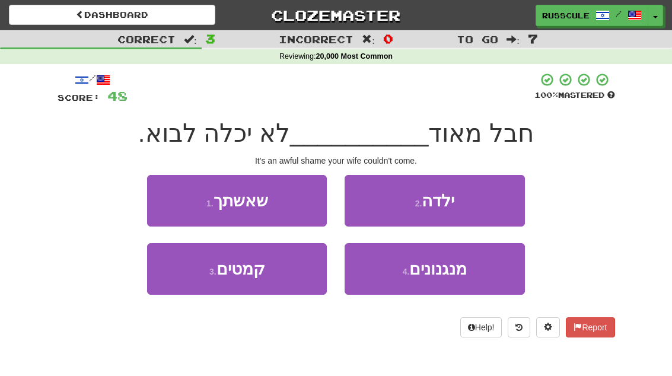
click at [164, 202] on button "1 . שאשתך" at bounding box center [237, 201] width 180 height 52
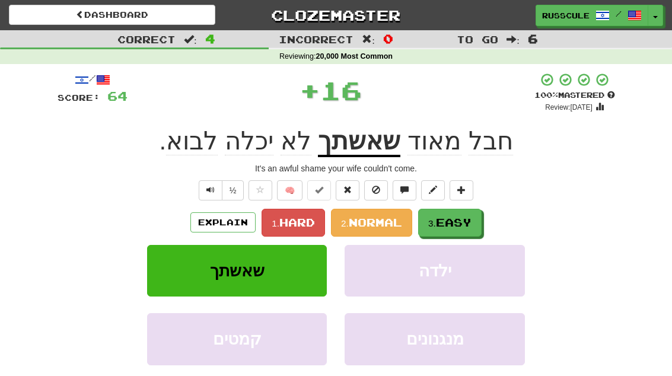
click at [472, 224] on span "Easy" at bounding box center [454, 222] width 36 height 13
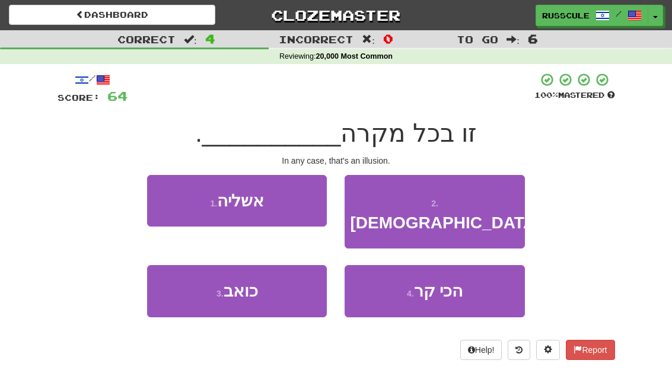
click at [161, 200] on button "1 . אשליה" at bounding box center [237, 201] width 180 height 52
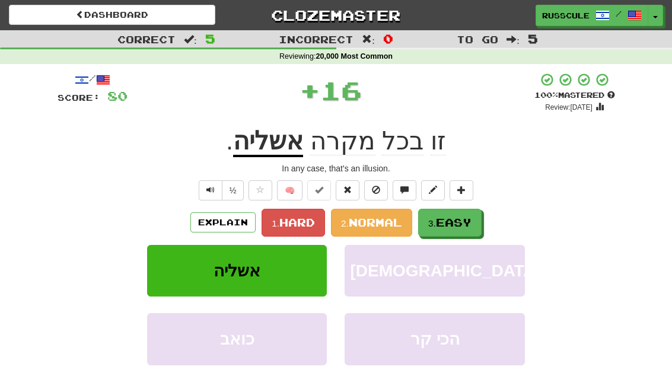
click at [472, 229] on button "3. Easy" at bounding box center [449, 223] width 63 height 28
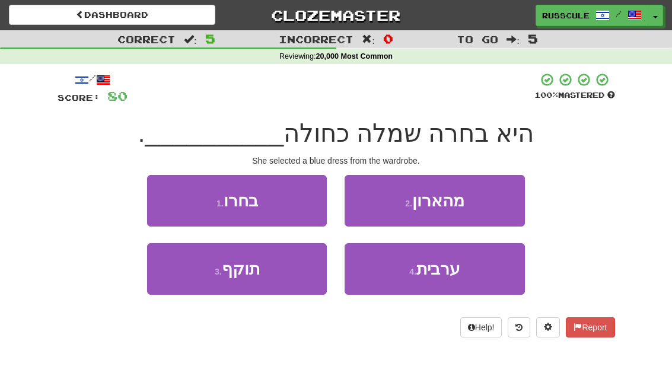
click at [493, 206] on button "2 . מהארון" at bounding box center [435, 201] width 180 height 52
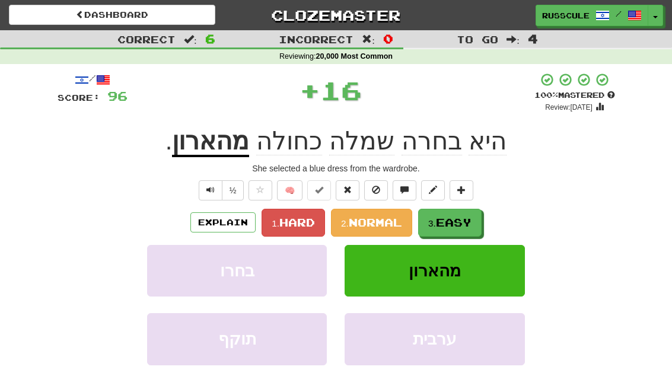
click at [479, 221] on button "3. Easy" at bounding box center [449, 223] width 63 height 28
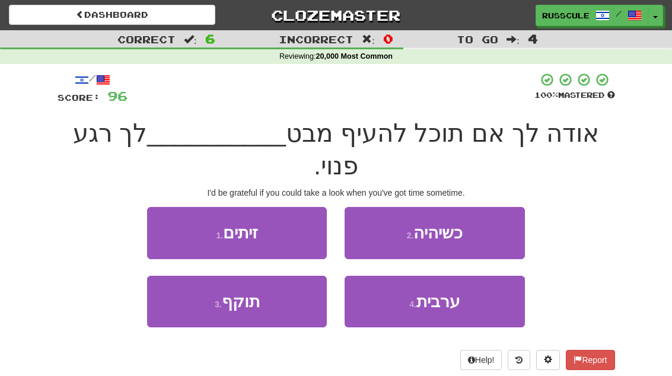
click at [495, 207] on button "2 . כשיהיה" at bounding box center [435, 233] width 180 height 52
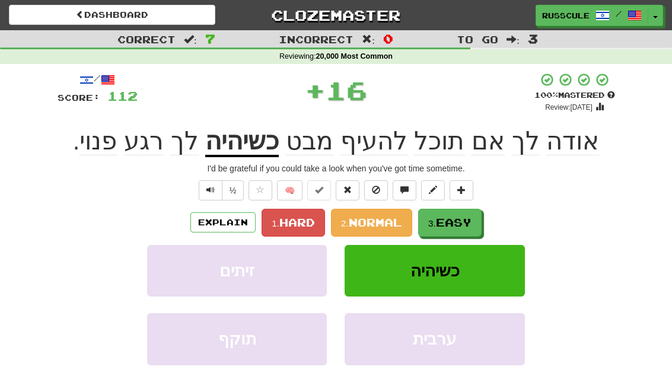
click at [472, 225] on span "Easy" at bounding box center [454, 222] width 36 height 13
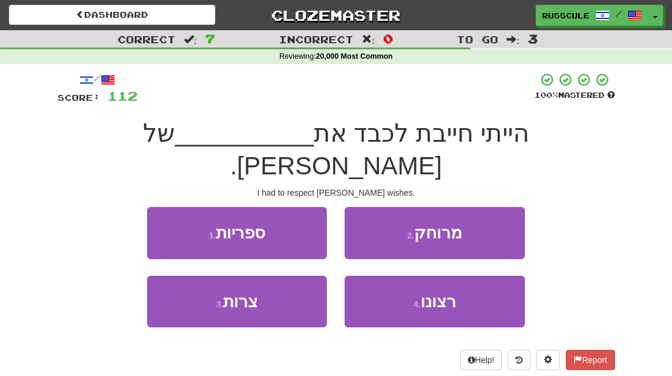
click at [454, 292] on span "רצונו" at bounding box center [439, 301] width 36 height 18
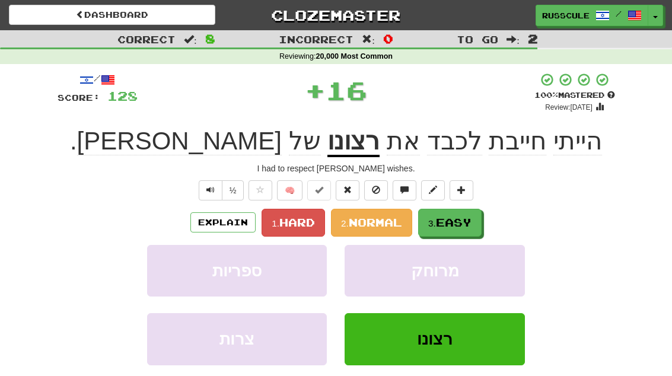
click at [470, 224] on span "Easy" at bounding box center [454, 222] width 36 height 13
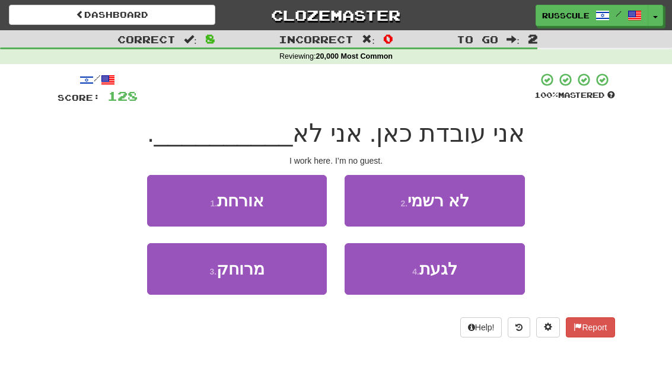
click at [152, 195] on button "1 . אורחת" at bounding box center [237, 201] width 180 height 52
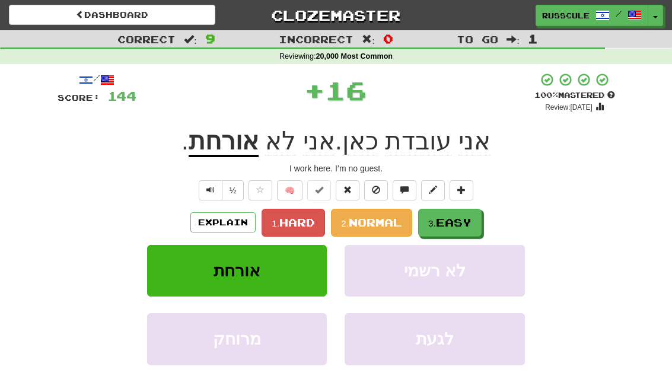
click at [472, 221] on span "Easy" at bounding box center [454, 222] width 36 height 13
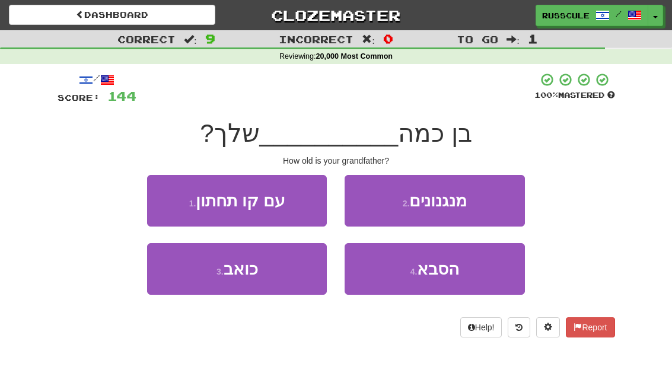
click at [460, 271] on button "4 . הסבא" at bounding box center [435, 269] width 180 height 52
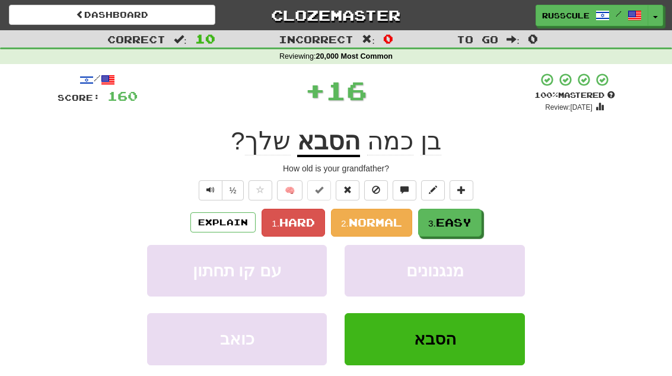
click at [475, 221] on button "3. Easy" at bounding box center [449, 223] width 63 height 28
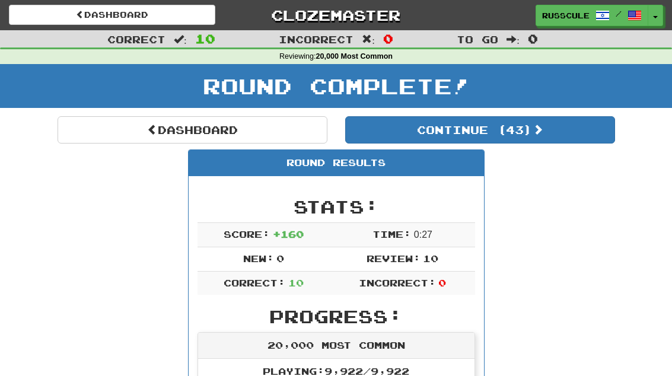
click at [574, 136] on button "Continue ( 43 )" at bounding box center [480, 129] width 270 height 27
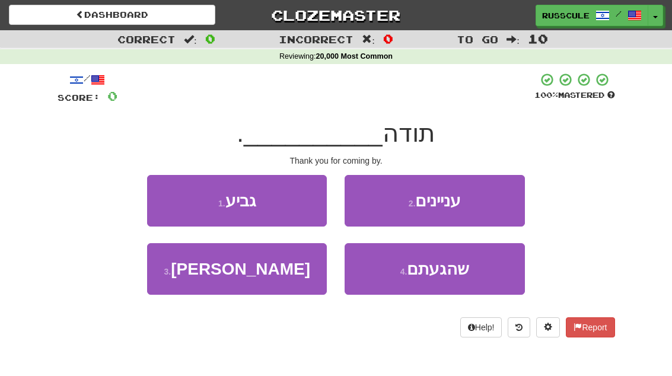
click at [470, 276] on button "4 . שהגעתם" at bounding box center [435, 269] width 180 height 52
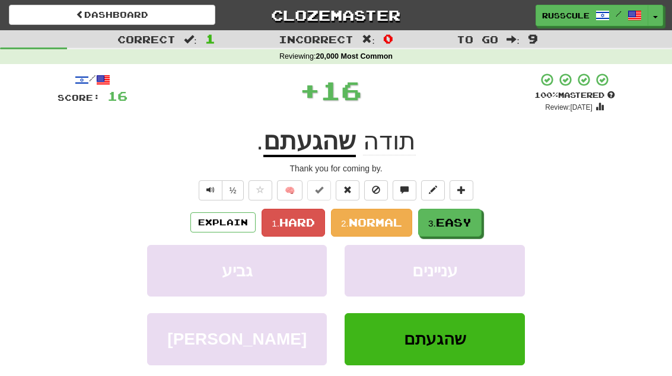
click at [478, 221] on button "3. Easy" at bounding box center [449, 223] width 63 height 28
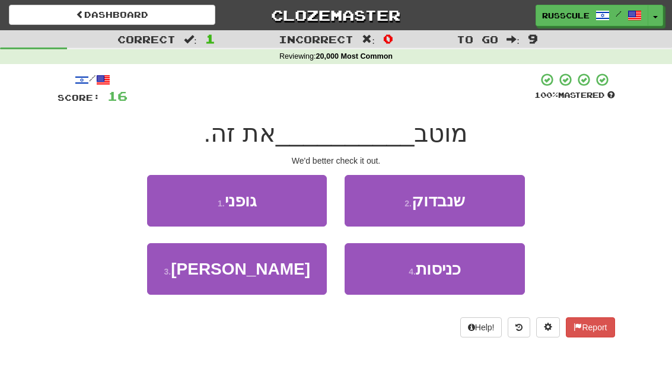
click at [493, 205] on button "2 . שנבדוק" at bounding box center [435, 201] width 180 height 52
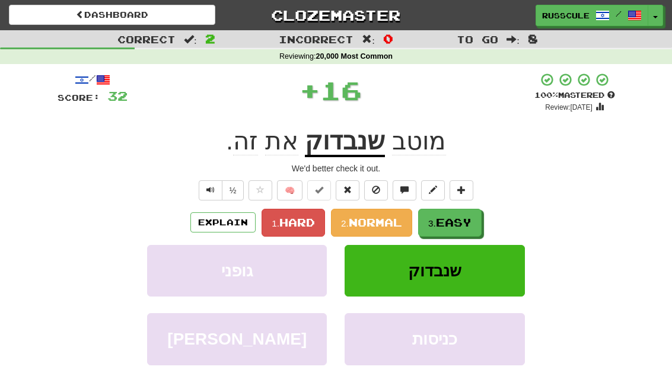
click at [472, 225] on span "Easy" at bounding box center [454, 222] width 36 height 13
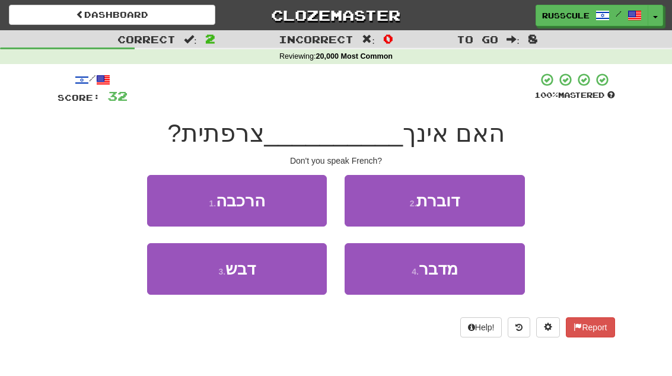
click at [496, 206] on button "2 . דוברת" at bounding box center [435, 201] width 180 height 52
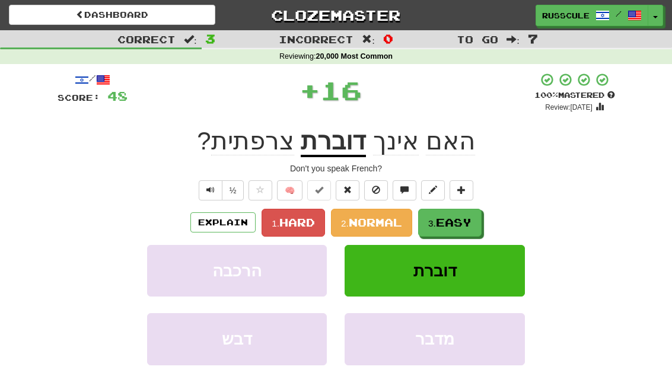
click at [475, 224] on button "3. Easy" at bounding box center [449, 223] width 63 height 28
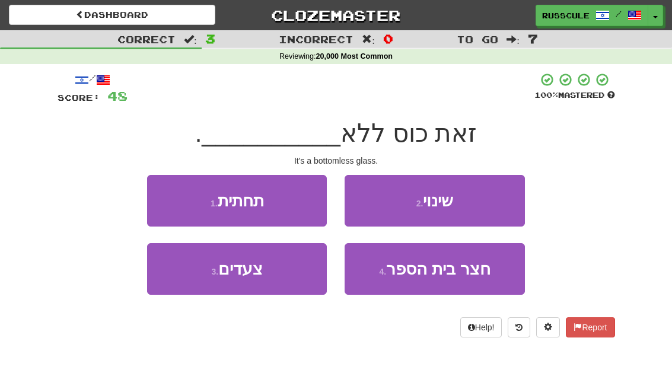
click at [155, 192] on button "1 . תחתית" at bounding box center [237, 201] width 180 height 52
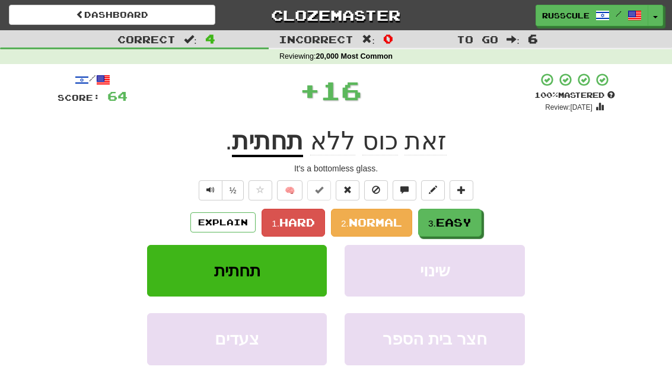
click at [476, 220] on button "3. Easy" at bounding box center [449, 223] width 63 height 28
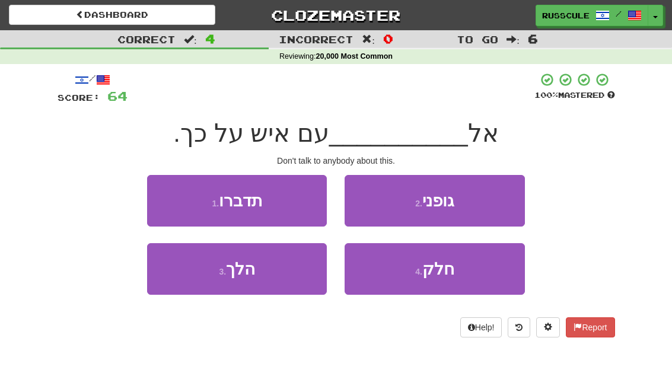
click at [158, 196] on button "1 . תדברו" at bounding box center [237, 201] width 180 height 52
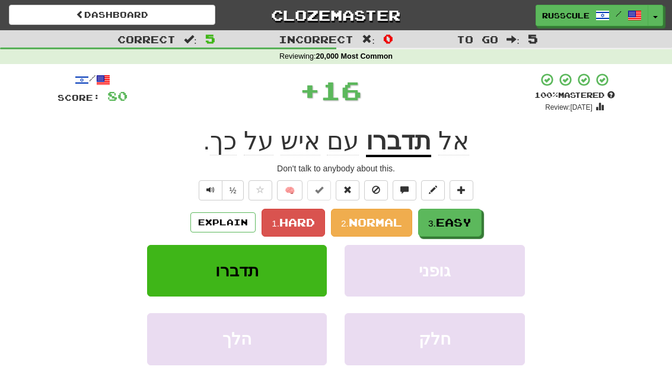
click at [478, 223] on button "3. Easy" at bounding box center [449, 223] width 63 height 28
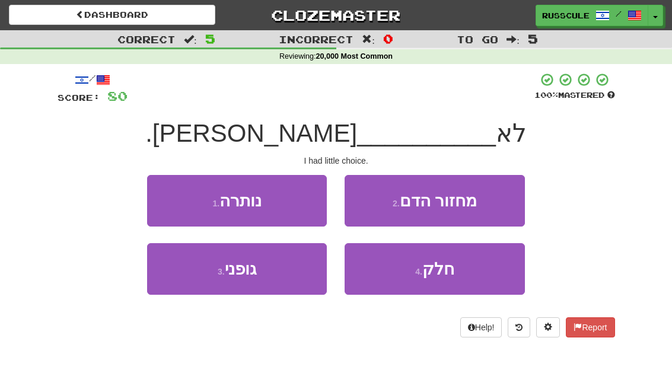
click at [167, 194] on button "1 . נותרה" at bounding box center [237, 201] width 180 height 52
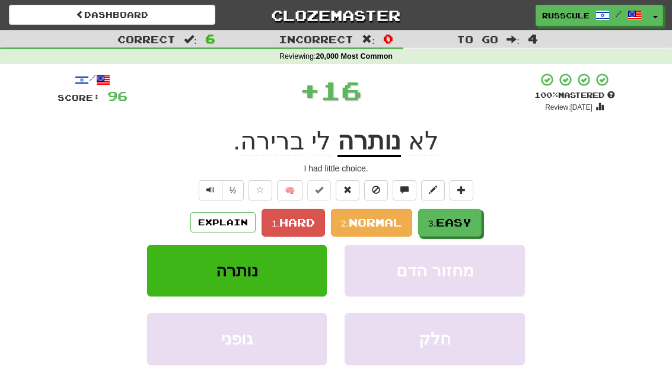
click at [479, 222] on button "3. Easy" at bounding box center [449, 223] width 63 height 28
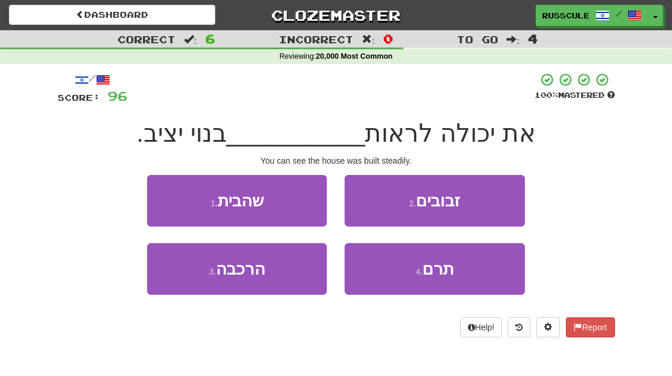
click at [160, 191] on button "1 . שהבית" at bounding box center [237, 201] width 180 height 52
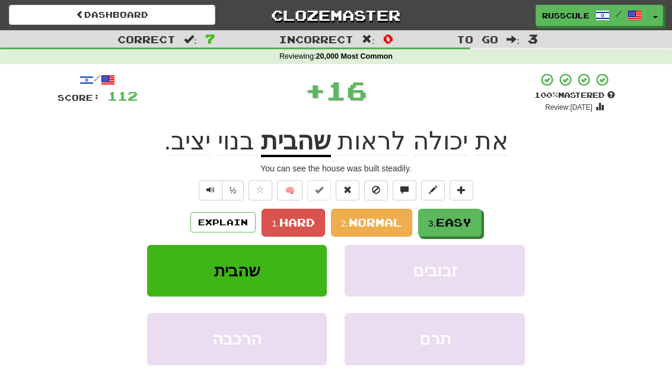
click at [475, 222] on button "3. Easy" at bounding box center [449, 223] width 63 height 28
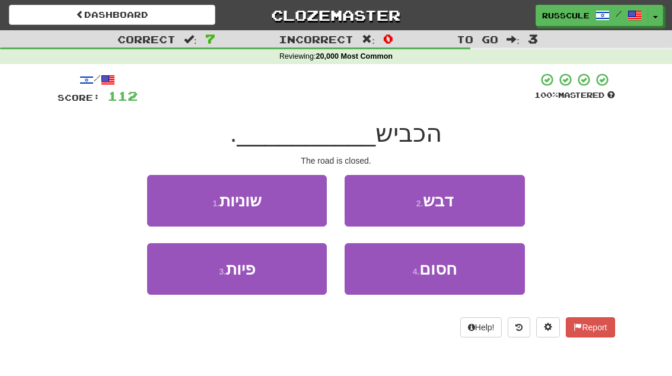
click at [459, 270] on button "4 . חסום" at bounding box center [435, 269] width 180 height 52
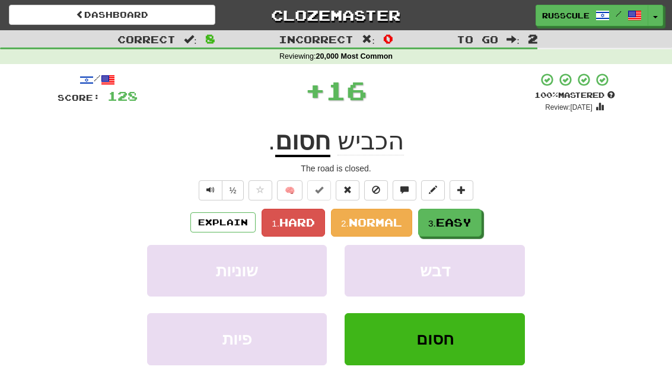
click at [482, 211] on button "3. Easy" at bounding box center [449, 223] width 63 height 28
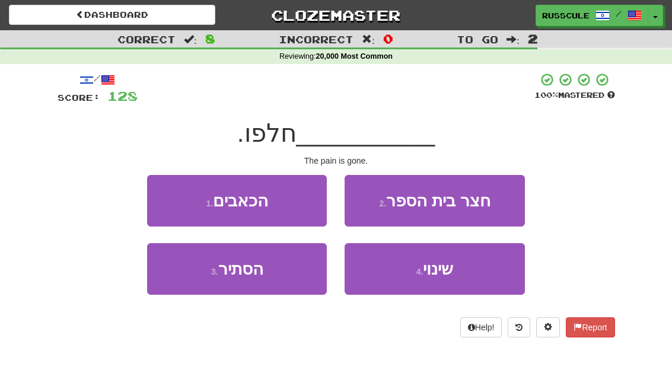
click at [168, 197] on button "1 . הכאבים" at bounding box center [237, 201] width 180 height 52
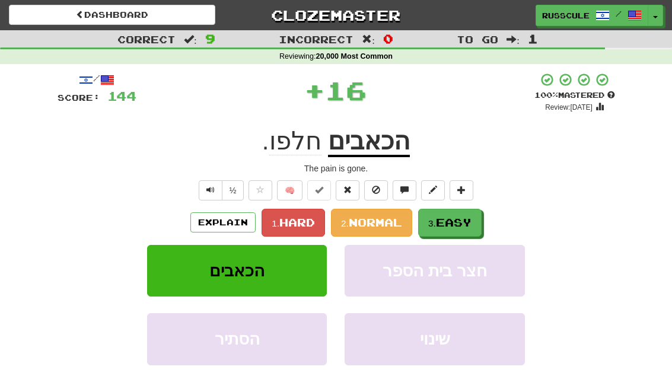
click at [476, 220] on button "3. Easy" at bounding box center [449, 223] width 63 height 28
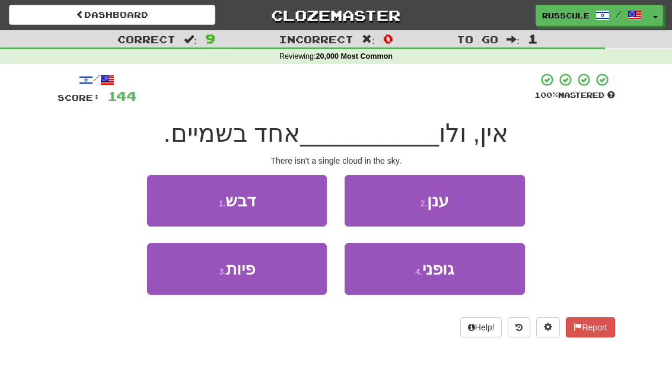
click at [498, 200] on button "2 . ענן" at bounding box center [435, 201] width 180 height 52
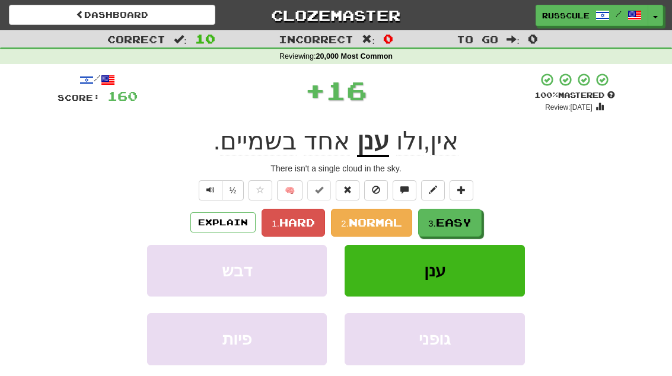
click at [472, 222] on span "Easy" at bounding box center [454, 222] width 36 height 13
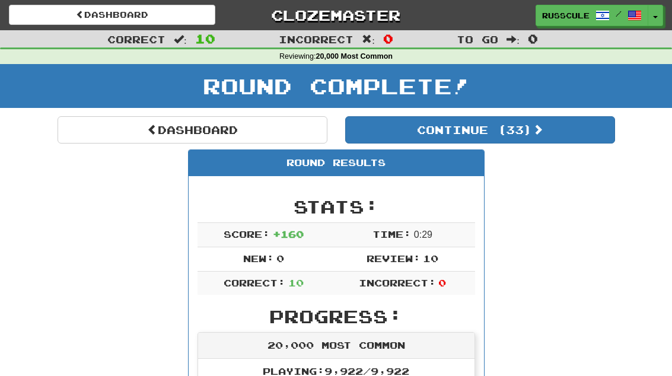
click at [581, 140] on button "Continue ( 33 )" at bounding box center [480, 129] width 270 height 27
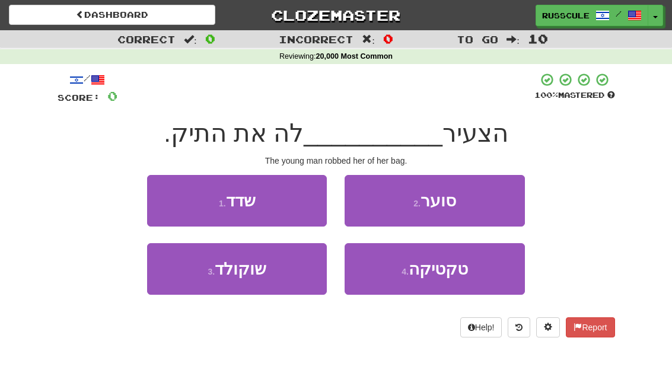
click at [158, 193] on button "1 . שדד" at bounding box center [237, 201] width 180 height 52
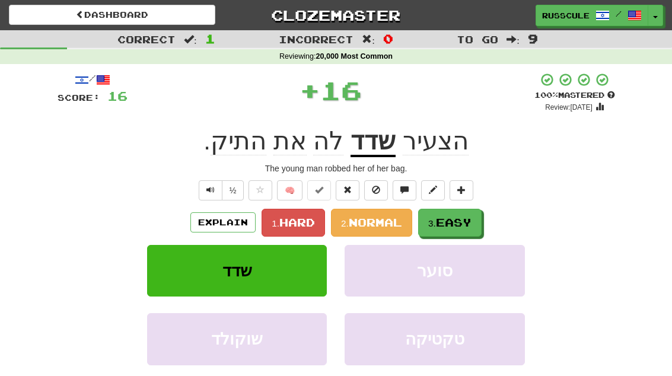
click at [472, 224] on span "Easy" at bounding box center [454, 222] width 36 height 13
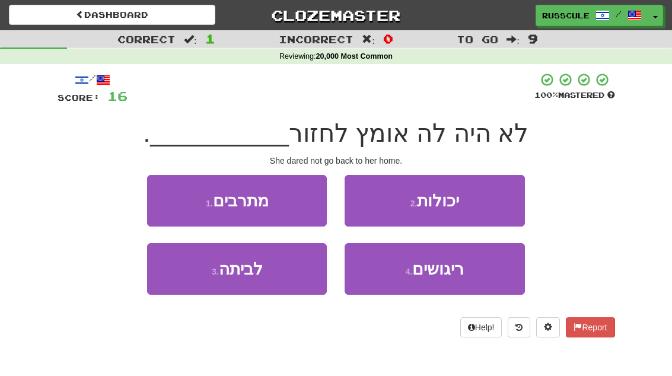
click at [186, 278] on button "3 . לביתה" at bounding box center [237, 269] width 180 height 52
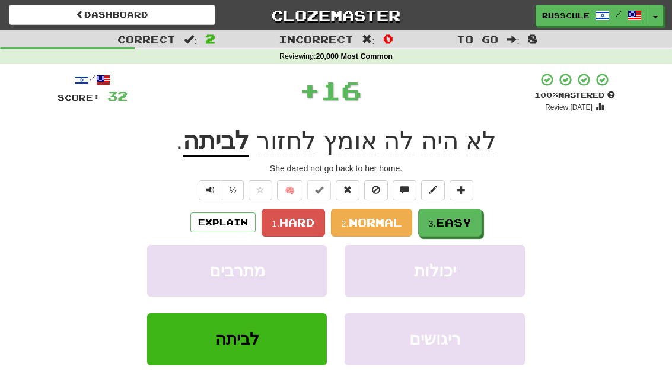
click at [472, 218] on span "Easy" at bounding box center [454, 222] width 36 height 13
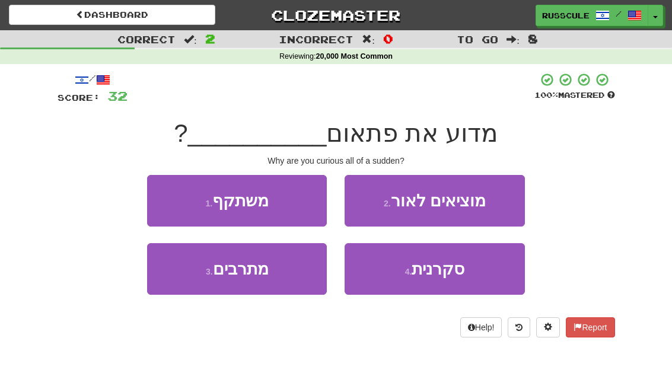
click at [456, 283] on button "4 . סקרנית" at bounding box center [435, 269] width 180 height 52
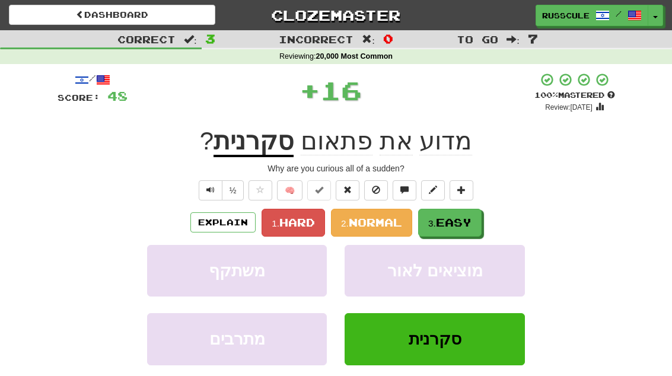
click at [475, 223] on button "3. Easy" at bounding box center [449, 223] width 63 height 28
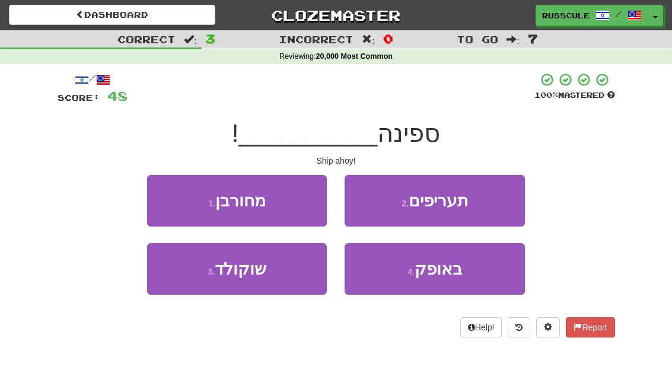
click at [457, 274] on span "באופק" at bounding box center [438, 269] width 47 height 18
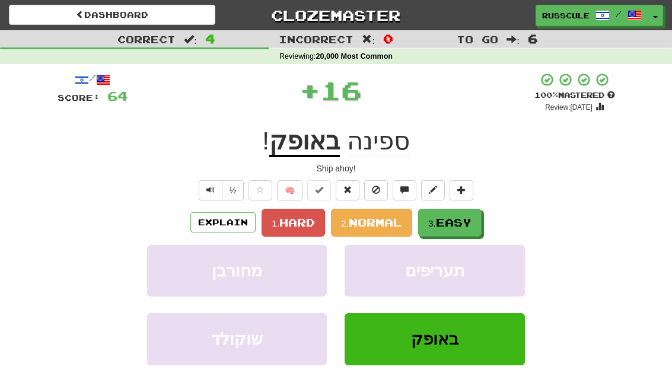
click at [478, 216] on button "3. Easy" at bounding box center [449, 223] width 63 height 28
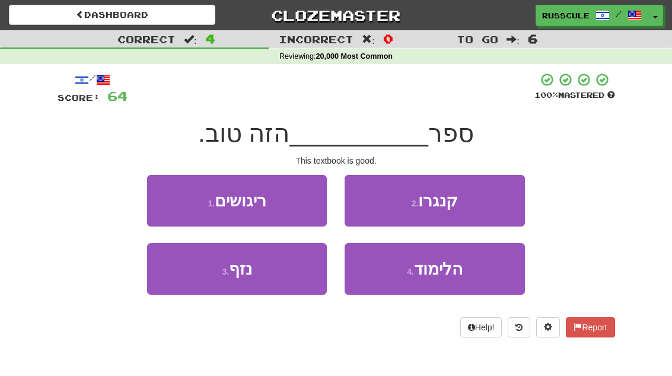
click at [458, 276] on span "הלימוד" at bounding box center [438, 269] width 49 height 18
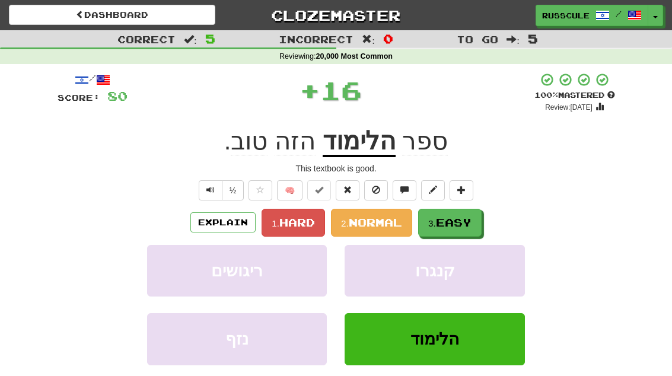
click at [472, 225] on span "Easy" at bounding box center [454, 222] width 36 height 13
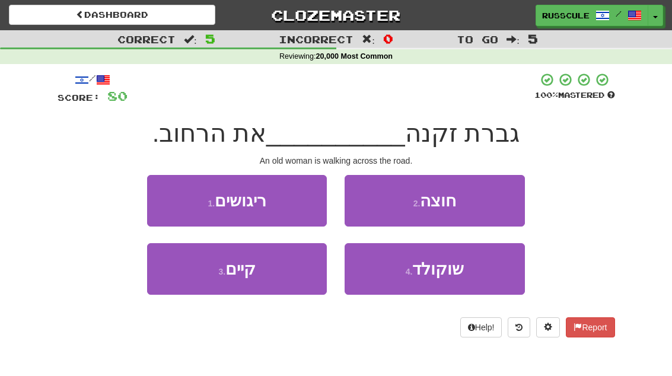
click at [493, 202] on button "2 . חוצה" at bounding box center [435, 201] width 180 height 52
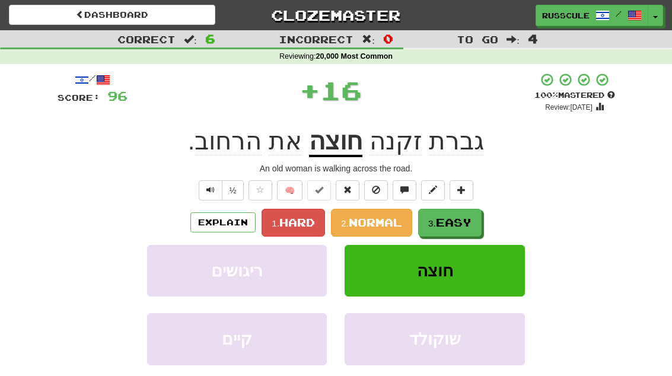
click at [472, 222] on span "Easy" at bounding box center [454, 222] width 36 height 13
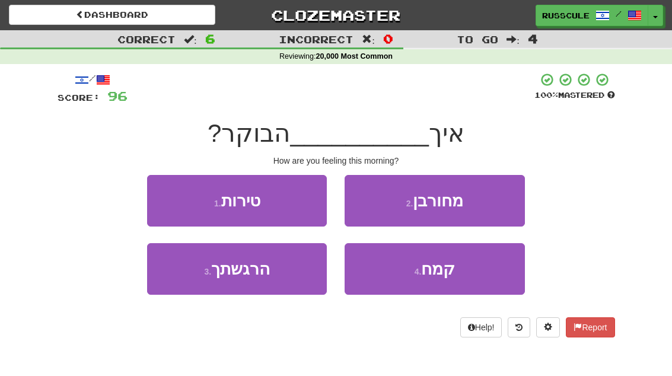
click at [187, 282] on button "3 . הרגשתך" at bounding box center [237, 269] width 180 height 52
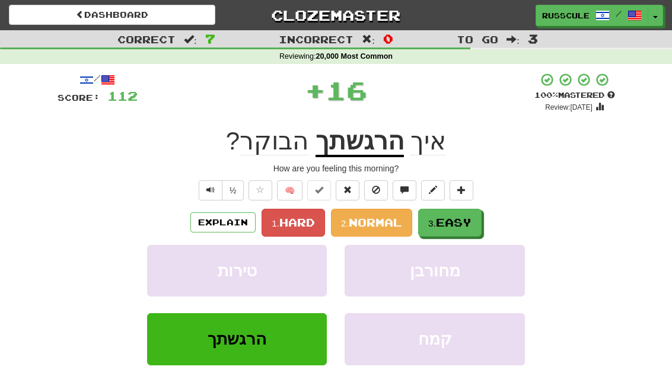
click at [472, 222] on span "Easy" at bounding box center [454, 222] width 36 height 13
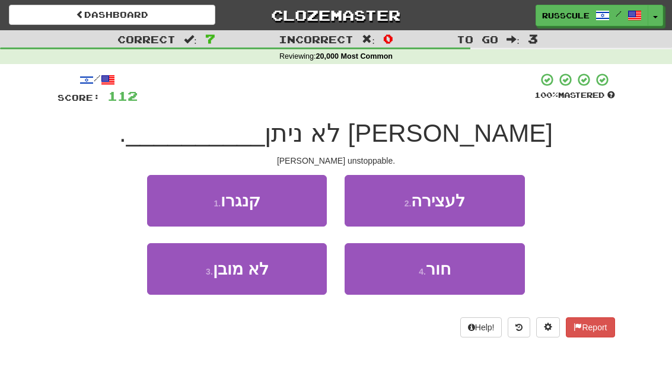
click at [489, 205] on button "2 . לעצירה" at bounding box center [435, 201] width 180 height 52
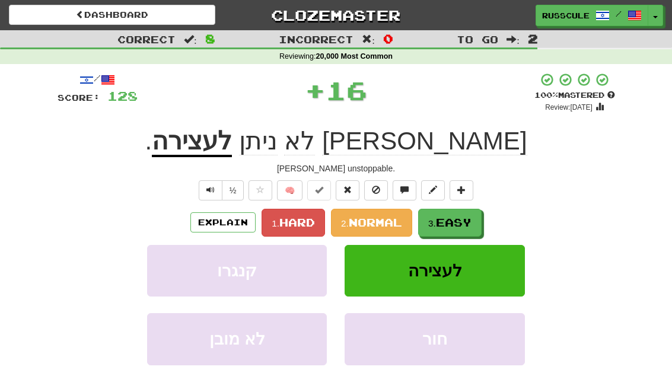
click at [472, 222] on span "Easy" at bounding box center [454, 222] width 36 height 13
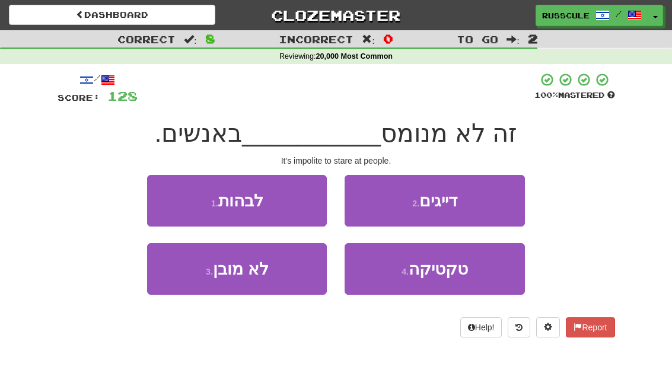
click at [151, 196] on button "1 . לבהות" at bounding box center [237, 201] width 180 height 52
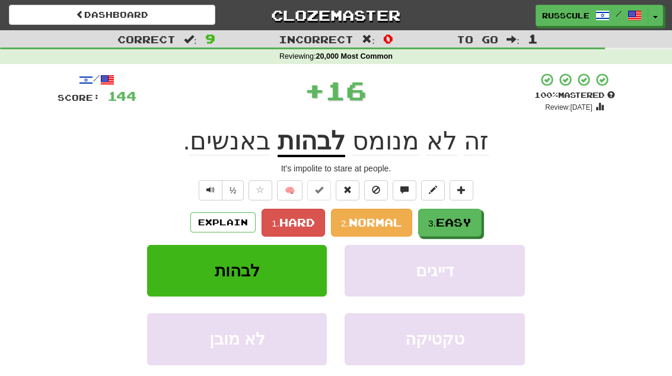
click at [472, 218] on span "Easy" at bounding box center [454, 222] width 36 height 13
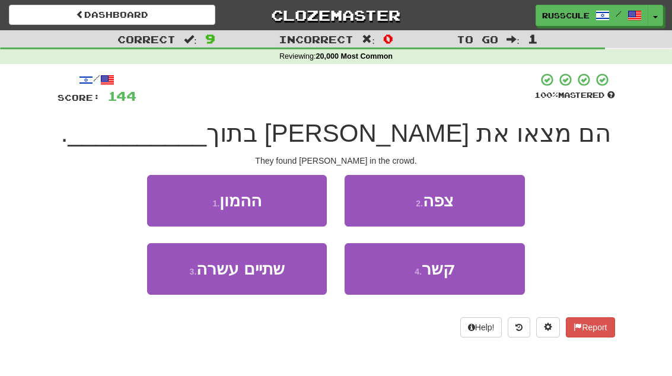
click at [162, 198] on button "1 . ההמון" at bounding box center [237, 201] width 180 height 52
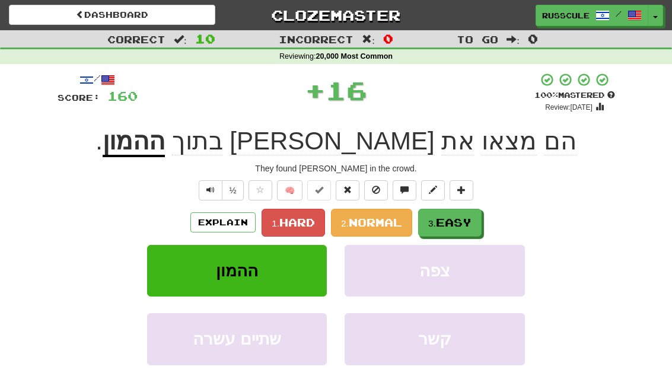
click at [472, 221] on span "Easy" at bounding box center [454, 222] width 36 height 13
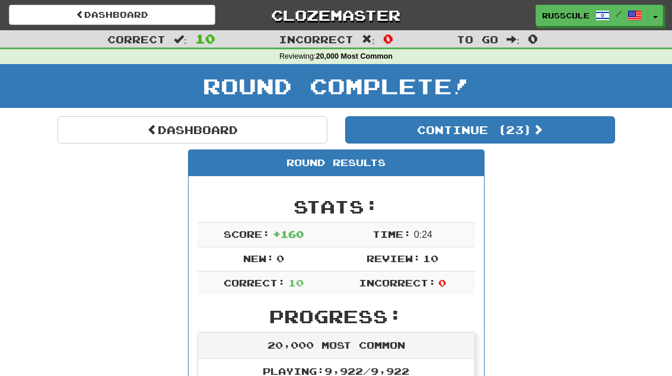
click at [578, 139] on button "Continue ( 23 )" at bounding box center [480, 129] width 270 height 27
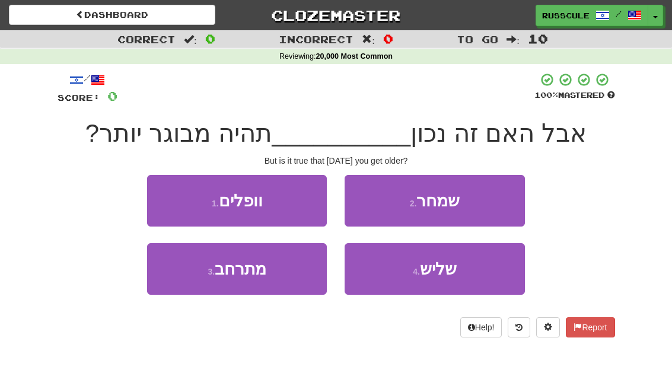
click at [496, 205] on button "2 . שמחר" at bounding box center [435, 201] width 180 height 52
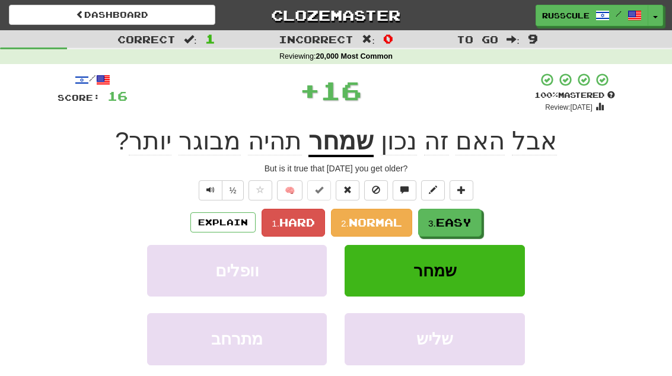
click at [472, 224] on span "Easy" at bounding box center [454, 222] width 36 height 13
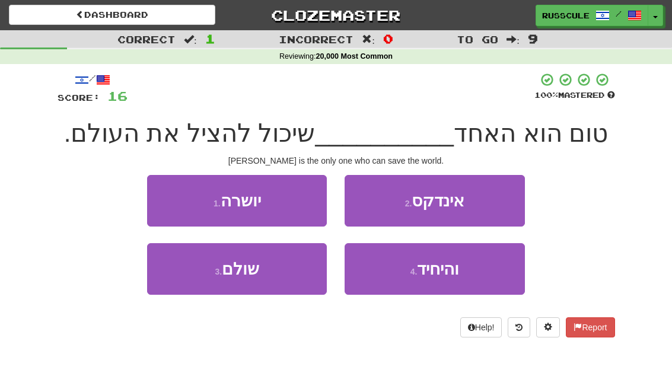
click at [456, 277] on span "והיחיד" at bounding box center [438, 269] width 42 height 18
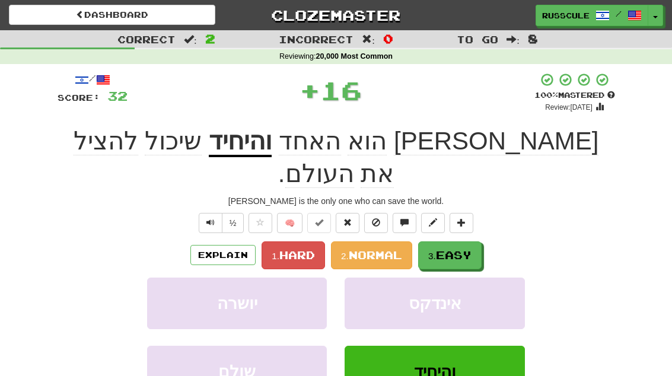
click at [470, 241] on button "3. Easy" at bounding box center [449, 255] width 63 height 28
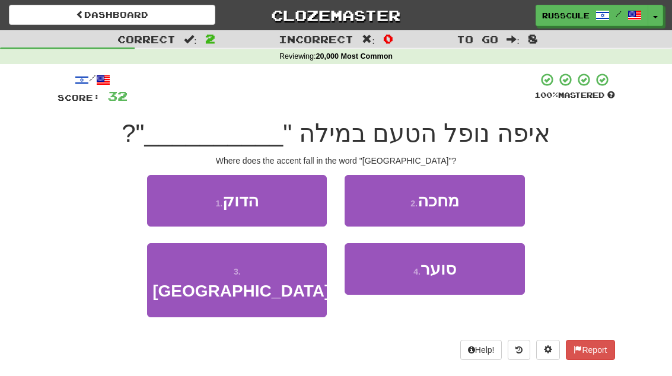
click at [182, 282] on button "3 . אוסטרליה" at bounding box center [237, 280] width 180 height 74
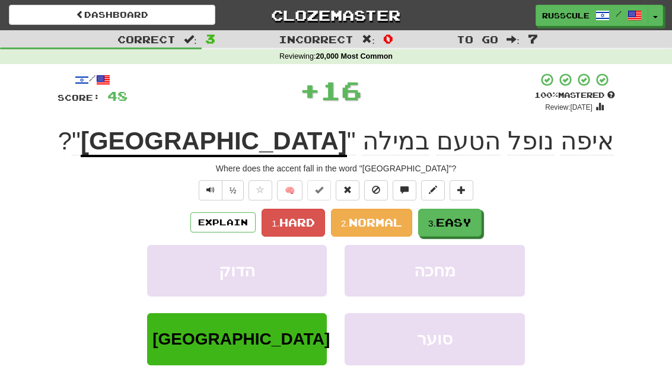
click at [467, 220] on span "Easy" at bounding box center [454, 222] width 36 height 13
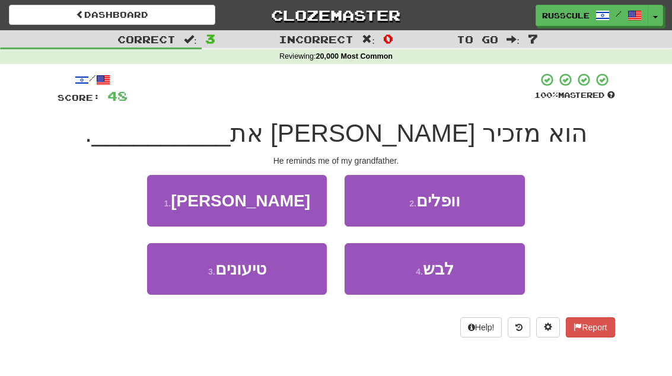
click at [157, 196] on button "1 . סבי" at bounding box center [237, 201] width 180 height 52
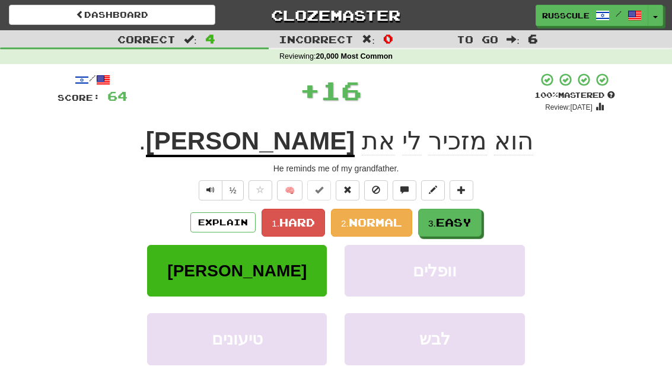
click at [468, 224] on span "Easy" at bounding box center [454, 222] width 36 height 13
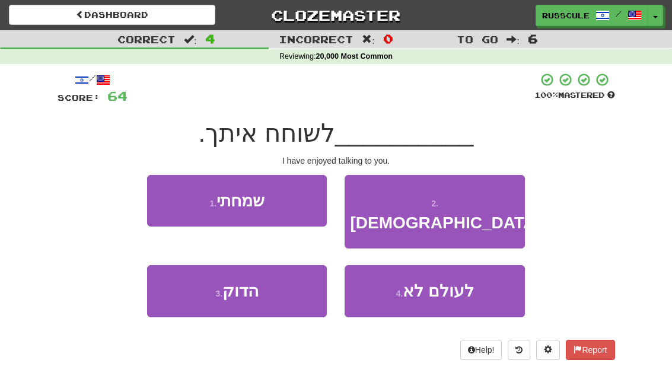
click at [161, 195] on button "1 . שמחתי" at bounding box center [237, 201] width 180 height 52
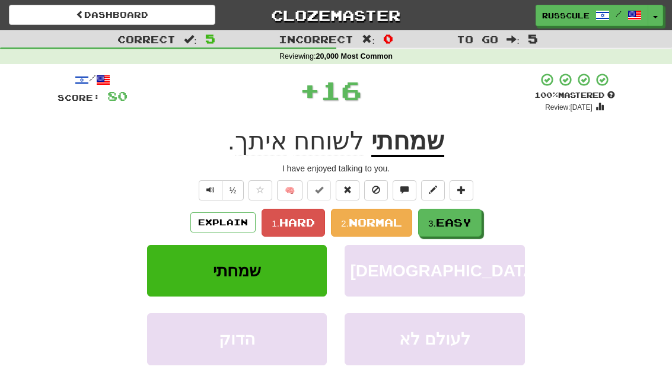
click at [469, 224] on span "Easy" at bounding box center [454, 222] width 36 height 13
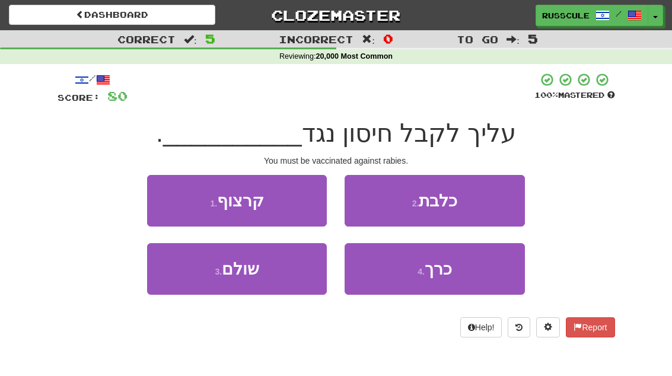
click at [488, 207] on button "2 . כלבת" at bounding box center [435, 201] width 180 height 52
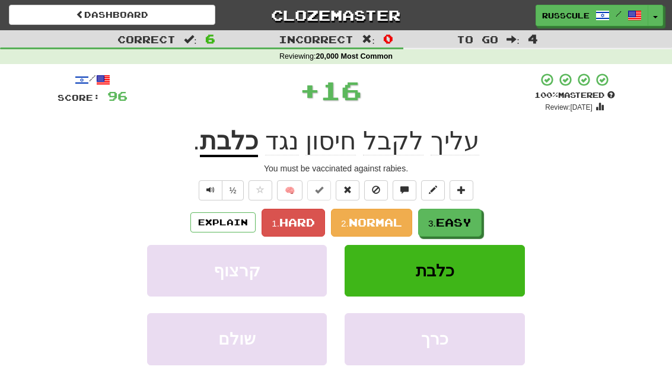
click at [470, 222] on span "Easy" at bounding box center [454, 222] width 36 height 13
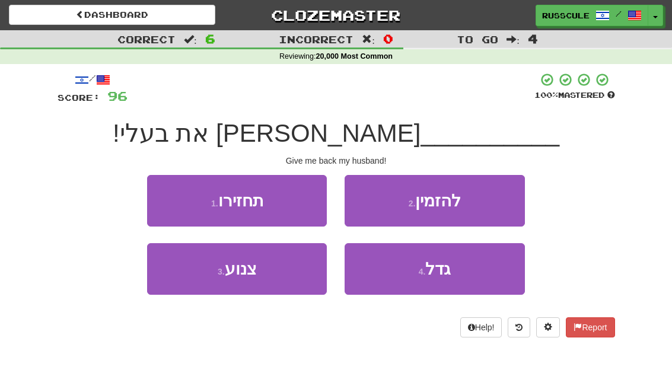
click at [170, 208] on button "1 . תחזירו" at bounding box center [237, 201] width 180 height 52
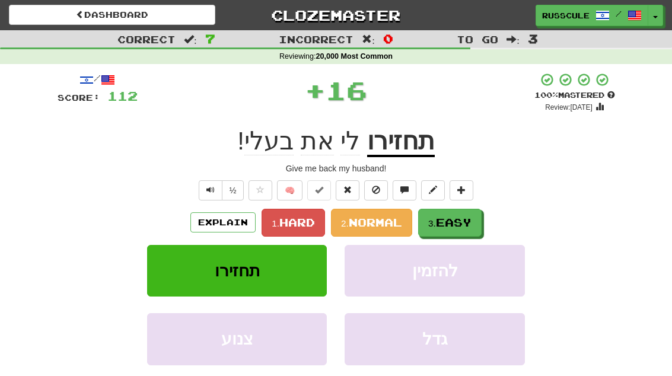
click at [472, 220] on span "Easy" at bounding box center [454, 222] width 36 height 13
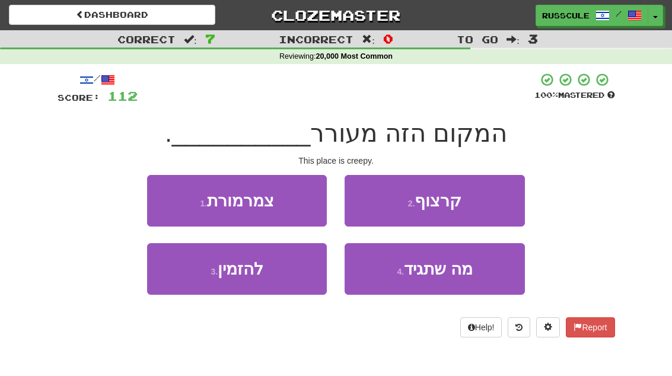
click at [161, 198] on button "1 . צמרמורת" at bounding box center [237, 201] width 180 height 52
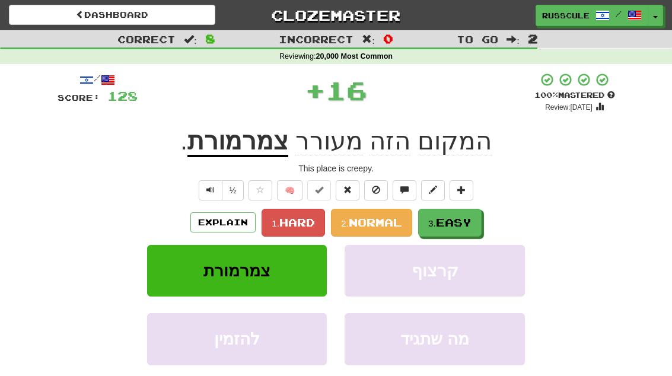
click at [468, 221] on span "Easy" at bounding box center [454, 222] width 36 height 13
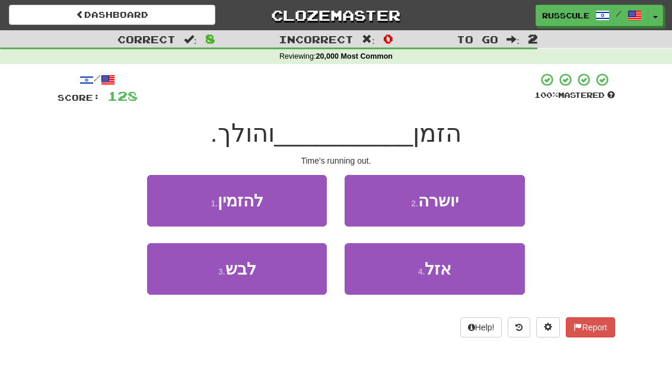
click at [447, 270] on span "אזל" at bounding box center [438, 269] width 27 height 18
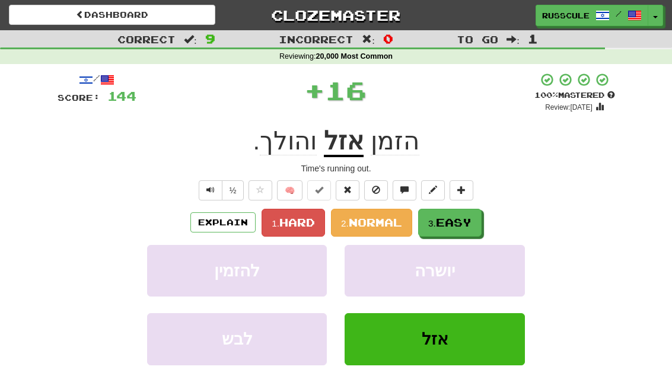
click at [476, 215] on button "3. Easy" at bounding box center [449, 223] width 63 height 28
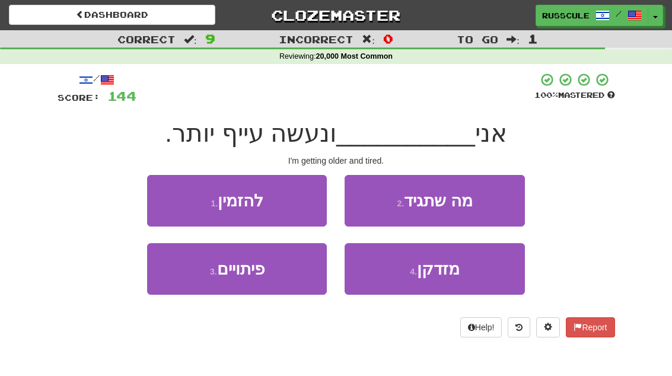
click at [454, 280] on button "4 . מזדקן" at bounding box center [435, 269] width 180 height 52
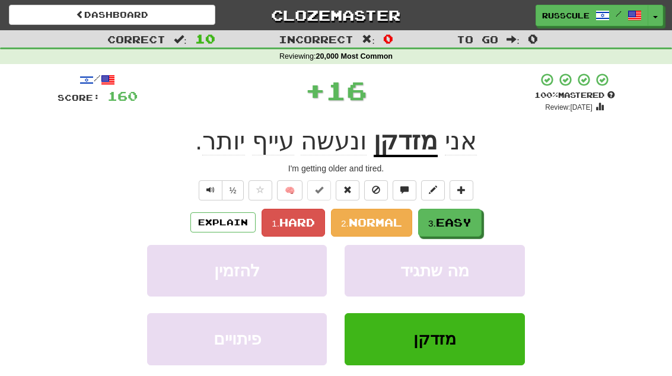
click at [475, 224] on button "3. Easy" at bounding box center [449, 223] width 63 height 28
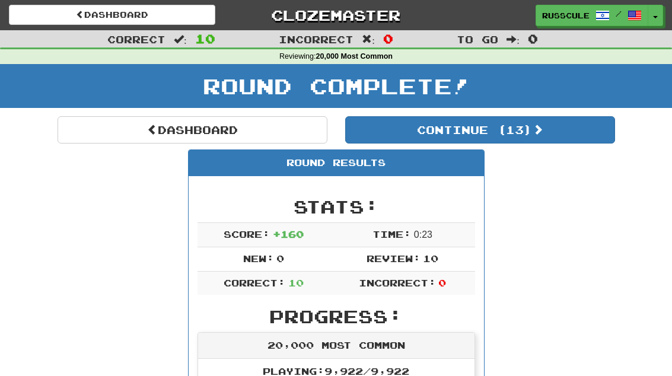
click at [583, 138] on button "Continue ( 13 )" at bounding box center [480, 129] width 270 height 27
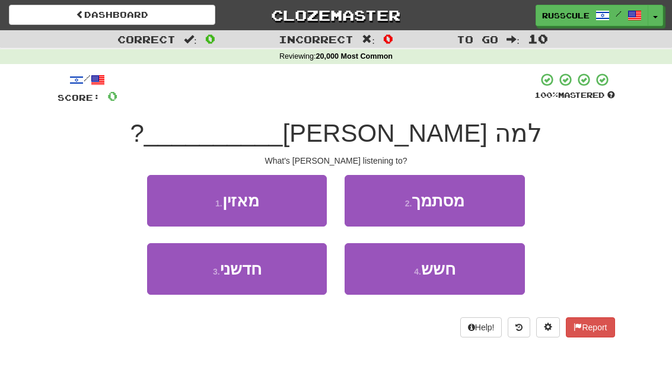
click at [160, 196] on button "1 . מאזין" at bounding box center [237, 201] width 180 height 52
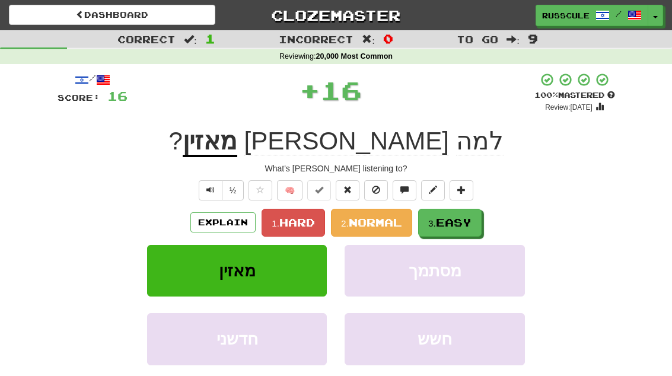
click at [472, 220] on span "Easy" at bounding box center [454, 222] width 36 height 13
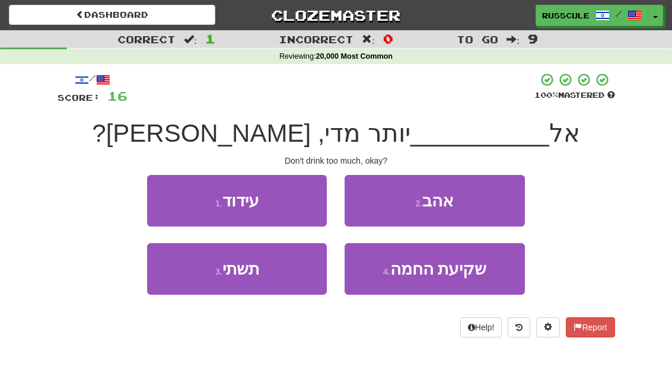
click at [184, 278] on button "3 . תשתי" at bounding box center [237, 269] width 180 height 52
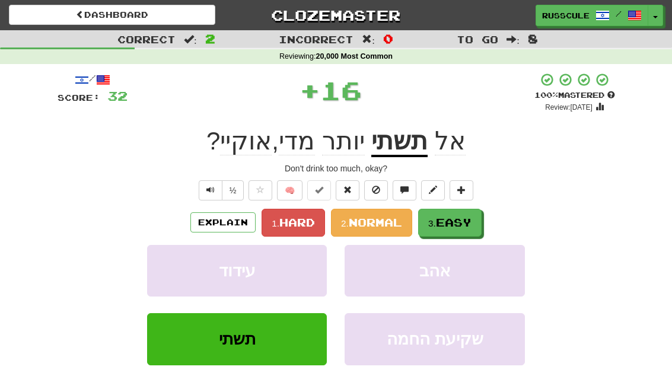
click at [472, 221] on span "Easy" at bounding box center [454, 222] width 36 height 13
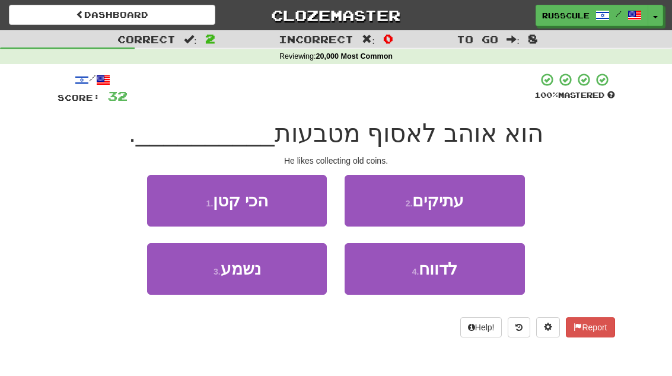
click at [491, 203] on button "2 . עתיקים" at bounding box center [435, 201] width 180 height 52
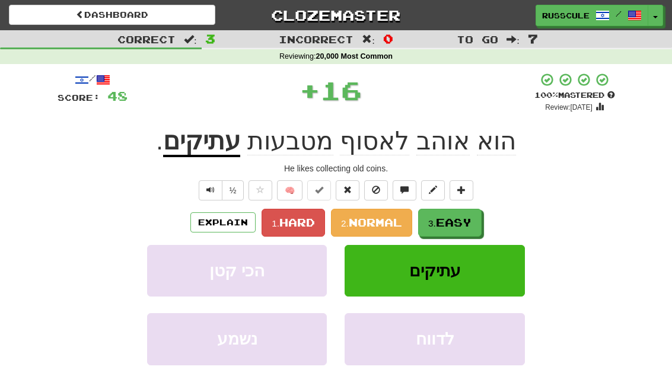
click at [476, 220] on button "3. Easy" at bounding box center [449, 223] width 63 height 28
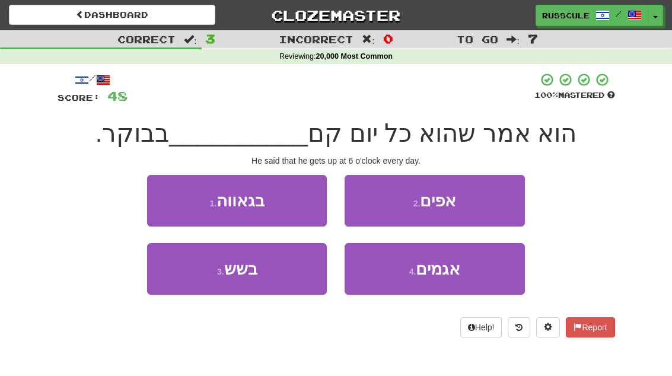
click at [187, 278] on button "3 . בשש" at bounding box center [237, 269] width 180 height 52
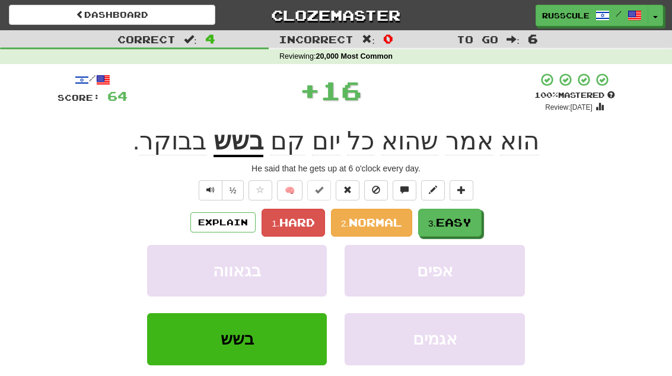
click at [476, 215] on button "3. Easy" at bounding box center [449, 223] width 63 height 28
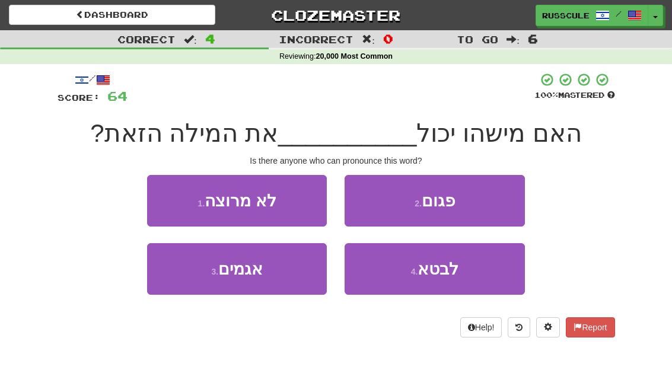
click at [467, 272] on button "4 . לבטא" at bounding box center [435, 269] width 180 height 52
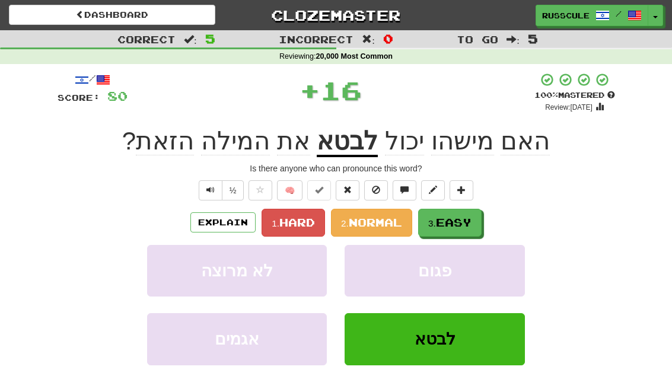
click at [476, 220] on button "3. Easy" at bounding box center [449, 223] width 63 height 28
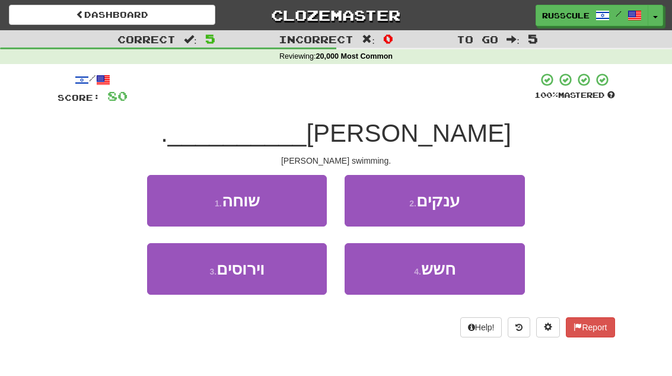
click at [167, 202] on button "1 . שוחה" at bounding box center [237, 201] width 180 height 52
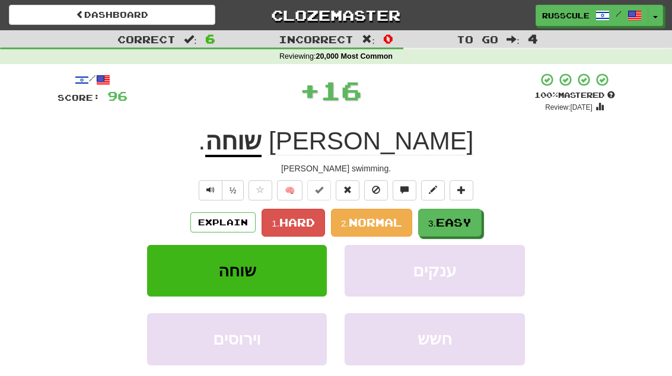
click at [475, 218] on button "3. Easy" at bounding box center [449, 223] width 63 height 28
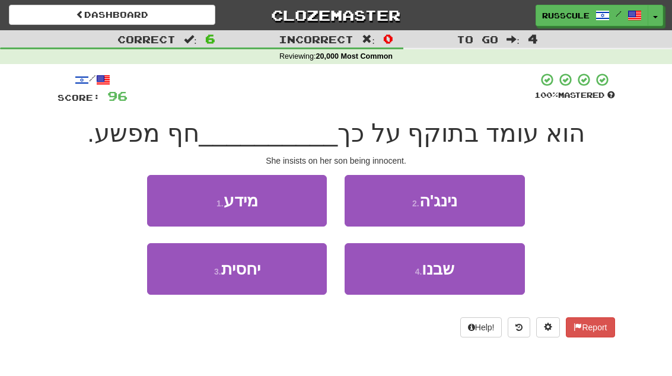
click at [454, 275] on span "שבנו" at bounding box center [438, 269] width 33 height 18
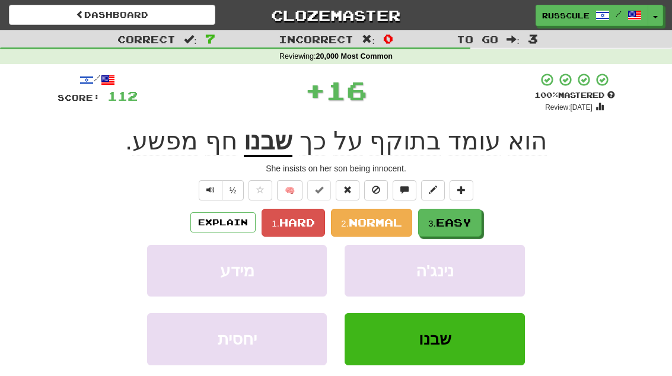
click at [475, 222] on button "3. Easy" at bounding box center [449, 223] width 63 height 28
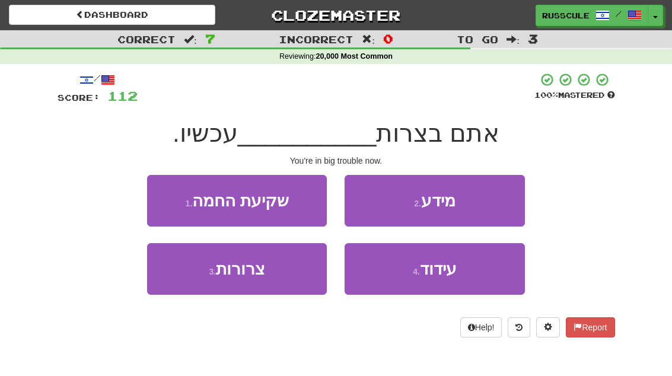
click at [192, 284] on button "3 . צרורות" at bounding box center [237, 269] width 180 height 52
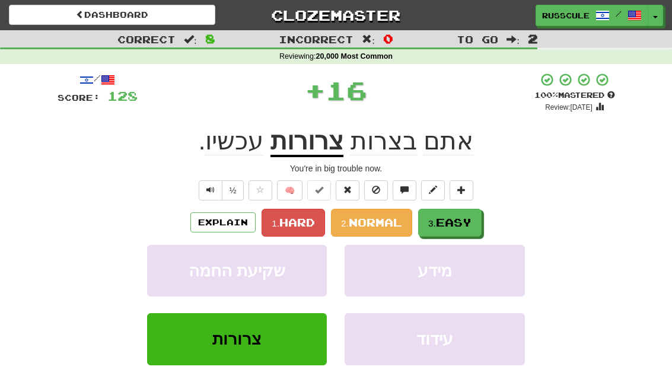
click at [475, 218] on button "3. Easy" at bounding box center [449, 223] width 63 height 28
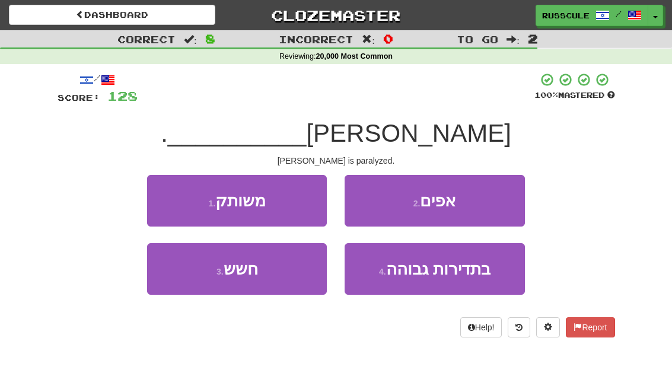
click at [163, 194] on button "1 . משותק" at bounding box center [237, 201] width 180 height 52
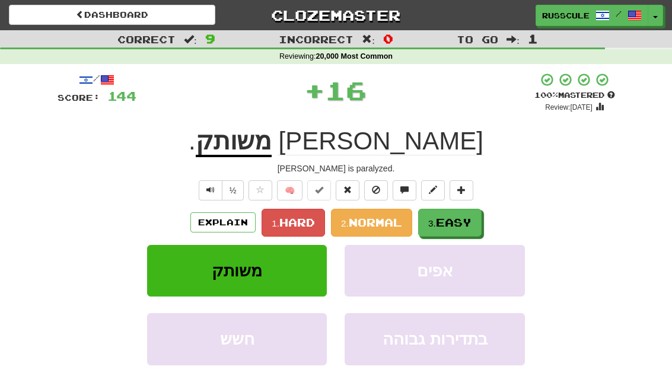
click at [475, 219] on button "3. Easy" at bounding box center [449, 223] width 63 height 28
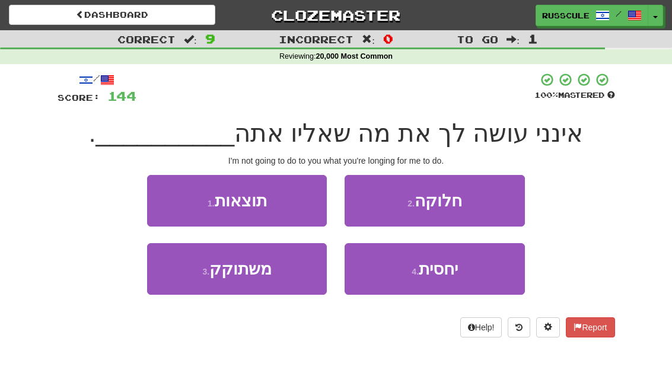
click at [186, 281] on button "3 . משתוקק" at bounding box center [237, 269] width 180 height 52
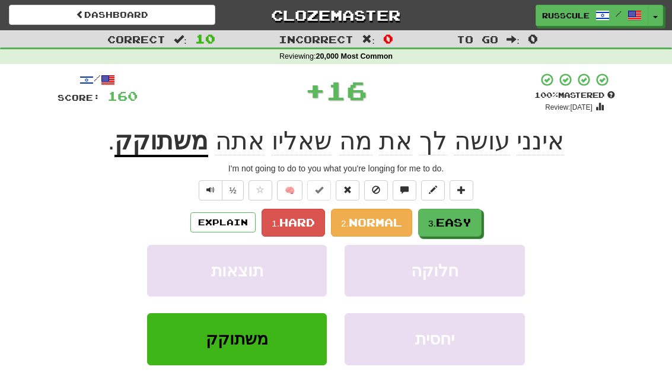
click at [467, 221] on span "Easy" at bounding box center [454, 222] width 36 height 13
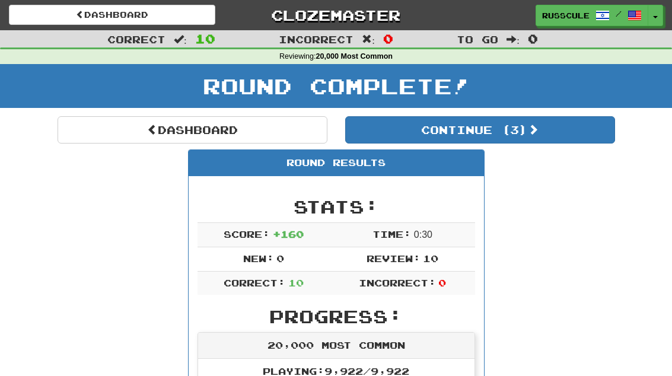
click at [584, 139] on button "Continue ( 3 )" at bounding box center [480, 129] width 270 height 27
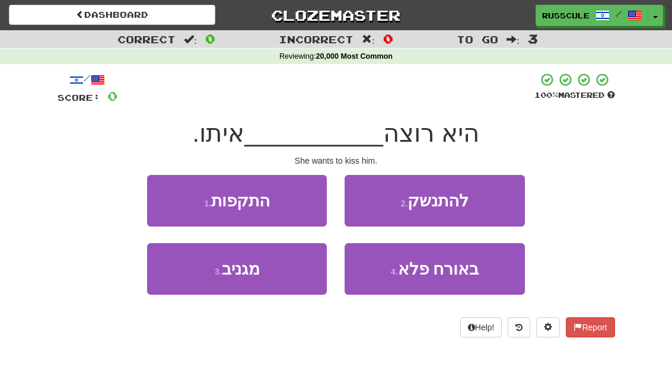
click at [498, 199] on button "2 . להתנשק" at bounding box center [435, 201] width 180 height 52
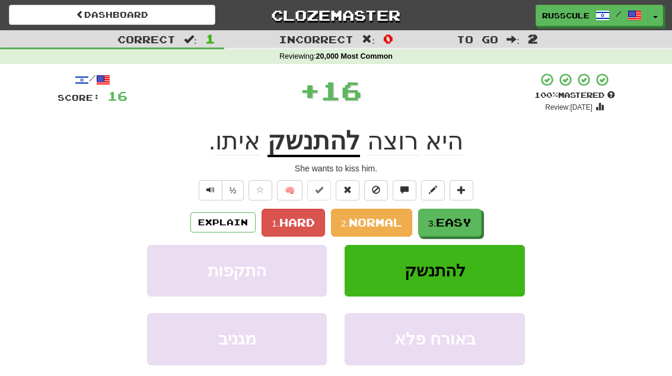
click at [479, 218] on button "3. Easy" at bounding box center [449, 223] width 63 height 28
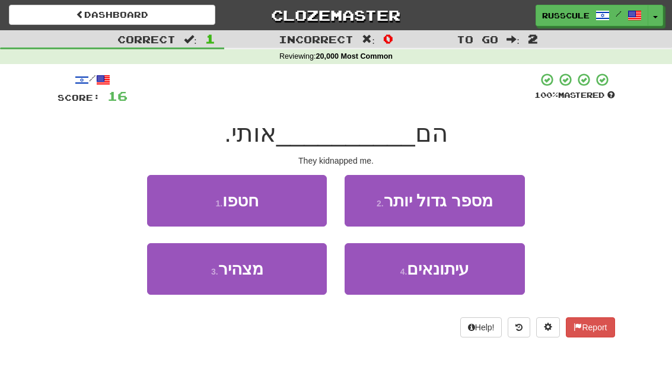
click at [161, 196] on button "1 . חטפו" at bounding box center [237, 201] width 180 height 52
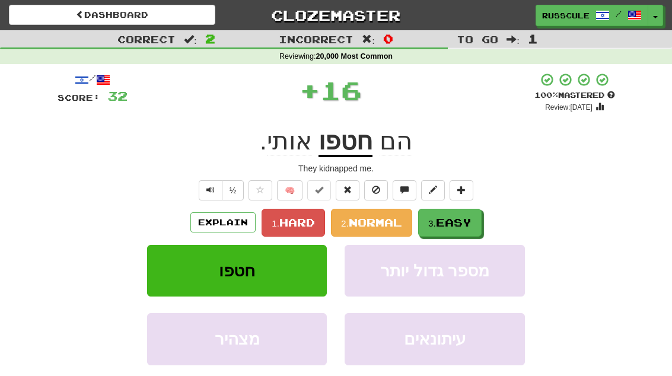
click at [478, 221] on button "3. Easy" at bounding box center [449, 223] width 63 height 28
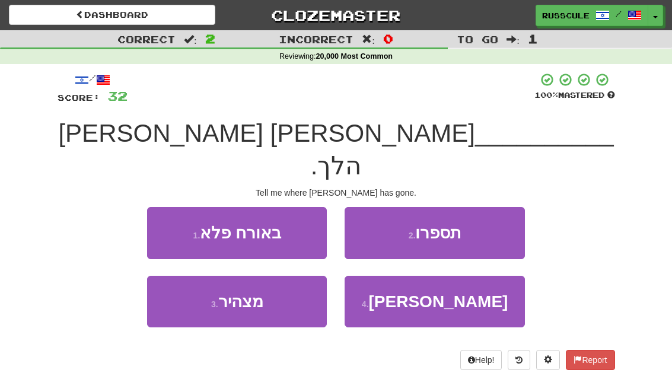
click at [493, 207] on button "2 . תספרו" at bounding box center [435, 233] width 180 height 52
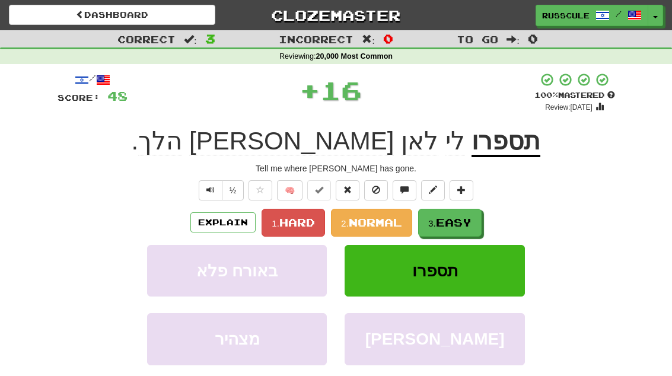
click at [470, 219] on span "Easy" at bounding box center [454, 222] width 36 height 13
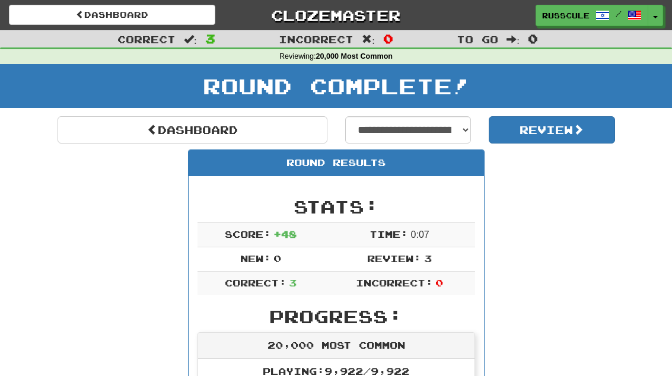
click at [99, 125] on link "Dashboard" at bounding box center [193, 129] width 270 height 27
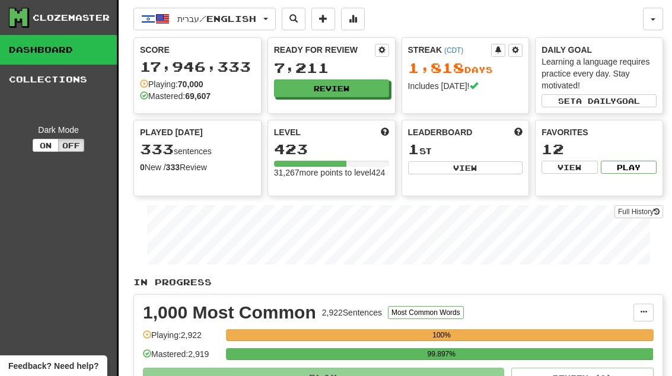
click at [495, 170] on button "View" at bounding box center [465, 167] width 115 height 13
select select "**********"
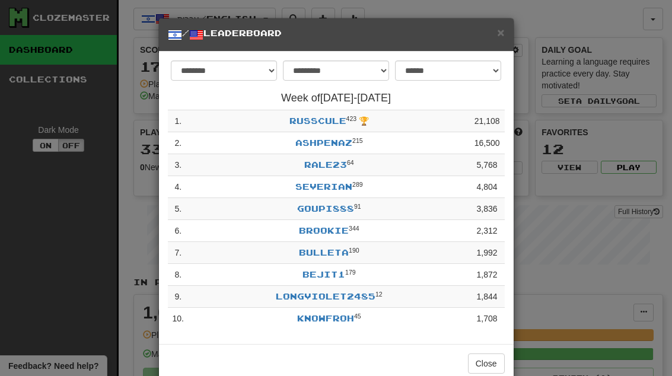
click at [494, 361] on button "Close" at bounding box center [486, 364] width 37 height 20
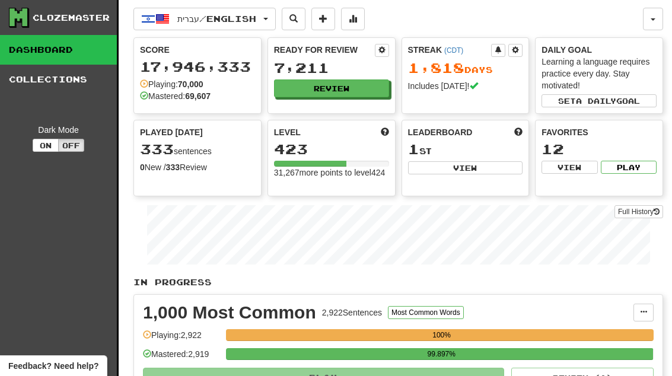
click at [372, 85] on button "Review" at bounding box center [331, 88] width 115 height 18
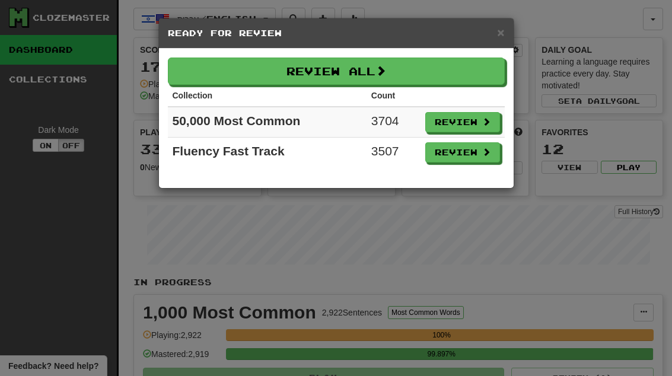
click at [489, 153] on span at bounding box center [486, 152] width 8 height 8
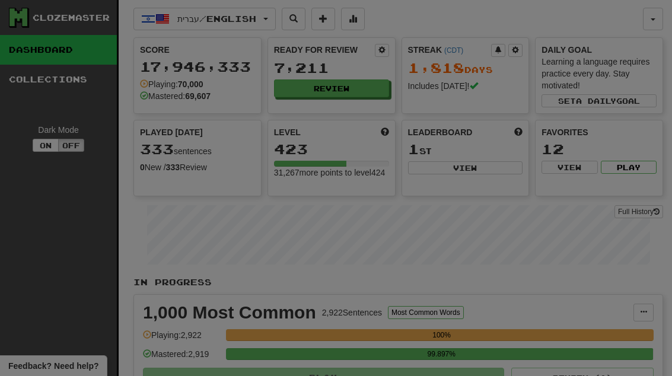
select select "**"
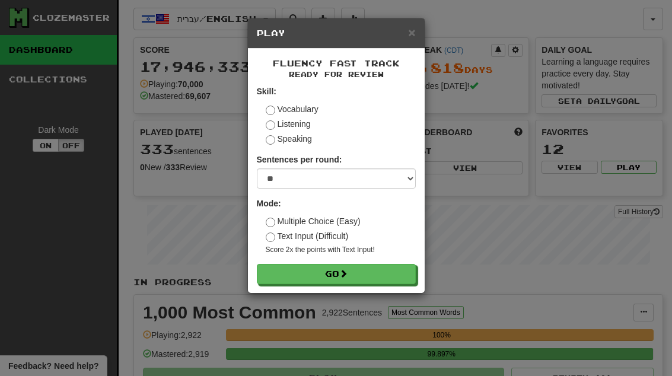
click at [393, 278] on button "Go" at bounding box center [336, 274] width 159 height 20
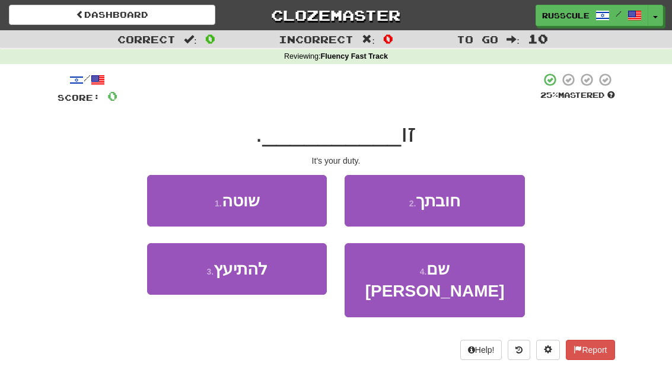
click at [492, 203] on button "2 . חובתך" at bounding box center [435, 201] width 180 height 52
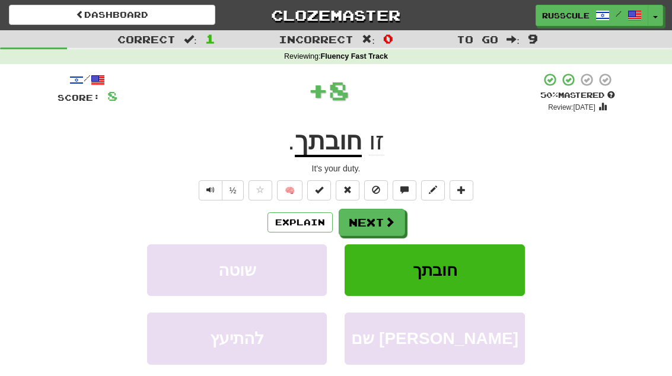
click at [395, 226] on button "Next" at bounding box center [372, 222] width 66 height 27
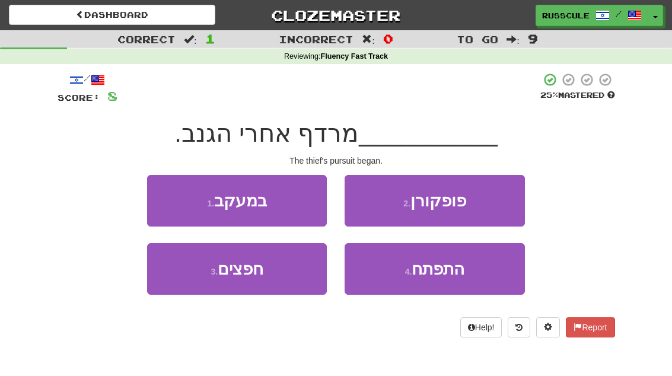
click at [462, 279] on button "4 . התפתח" at bounding box center [435, 269] width 180 height 52
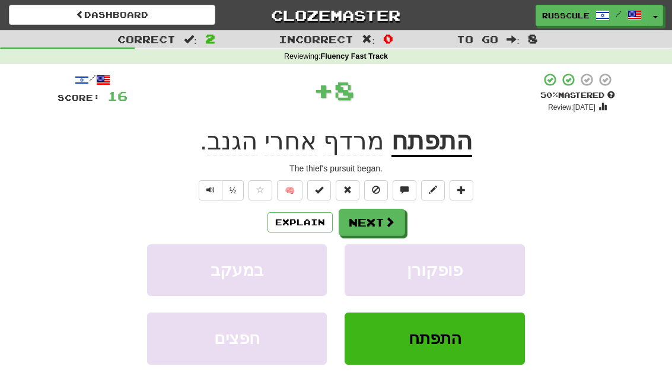
click at [395, 222] on button "Next" at bounding box center [372, 222] width 66 height 27
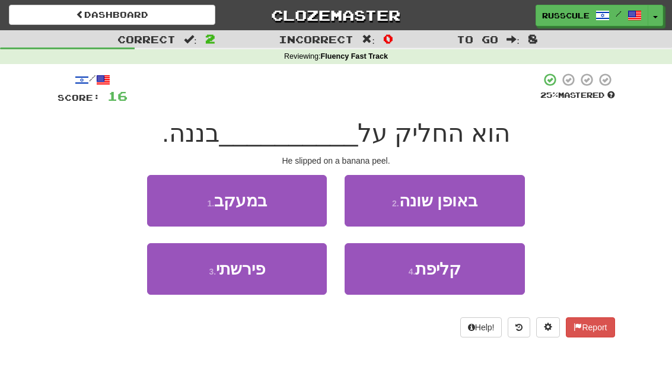
click at [157, 194] on button "1 . במעקב" at bounding box center [237, 201] width 180 height 52
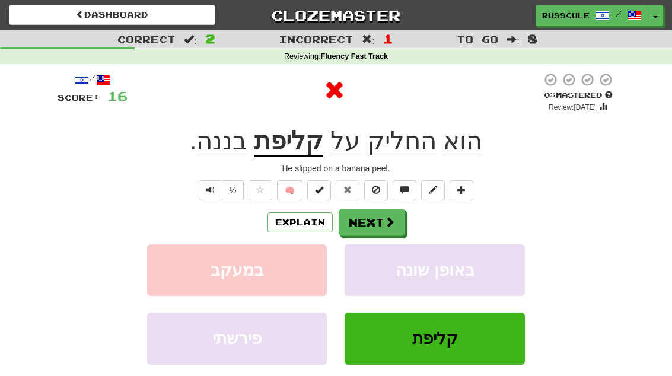
click at [384, 214] on button "Next" at bounding box center [372, 222] width 66 height 27
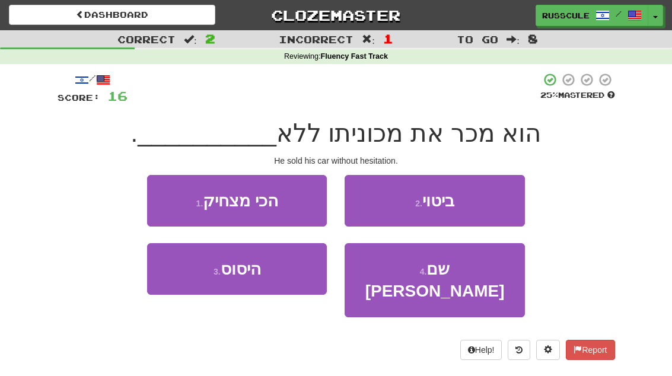
click at [182, 287] on button "3 . היסוס" at bounding box center [237, 269] width 180 height 52
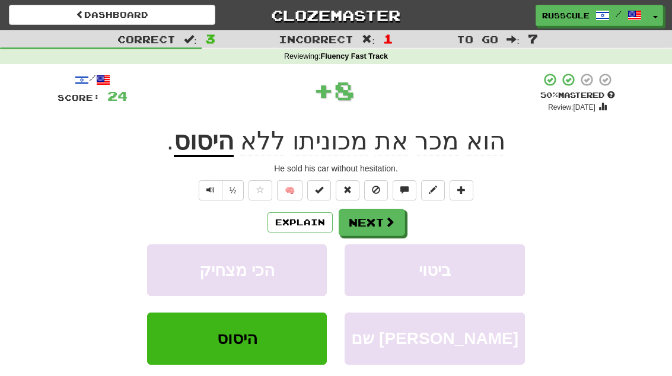
click at [385, 221] on span at bounding box center [389, 222] width 11 height 11
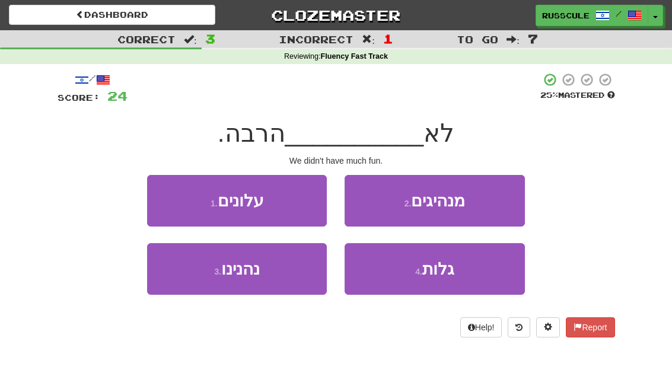
click at [186, 279] on button "3 . נהנינו" at bounding box center [237, 269] width 180 height 52
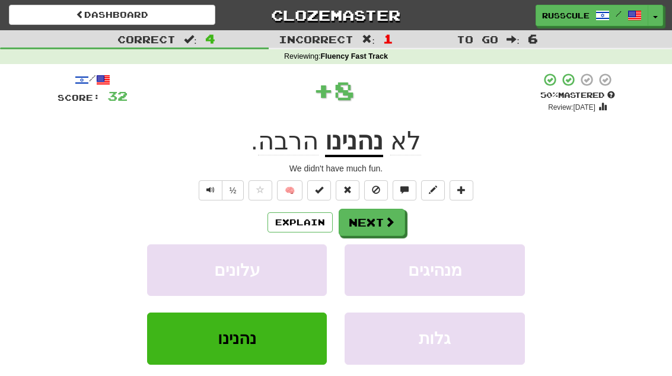
click at [390, 217] on span at bounding box center [389, 222] width 11 height 11
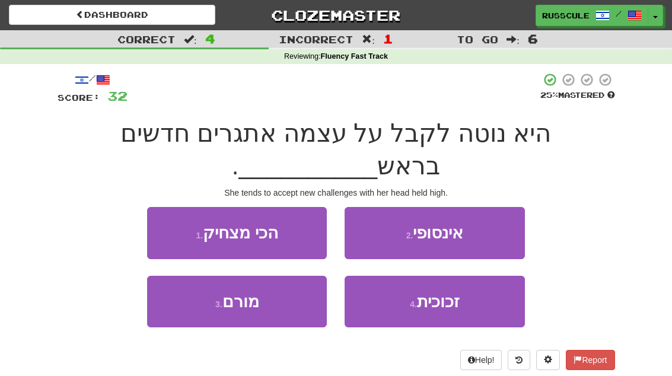
click at [185, 300] on button "3 . מורם" at bounding box center [237, 302] width 180 height 52
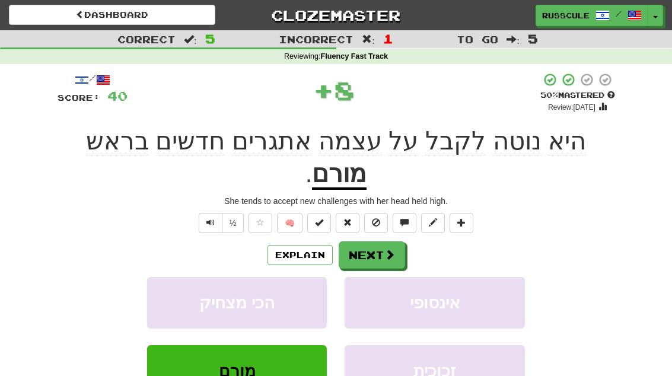
click at [385, 249] on span at bounding box center [389, 254] width 11 height 11
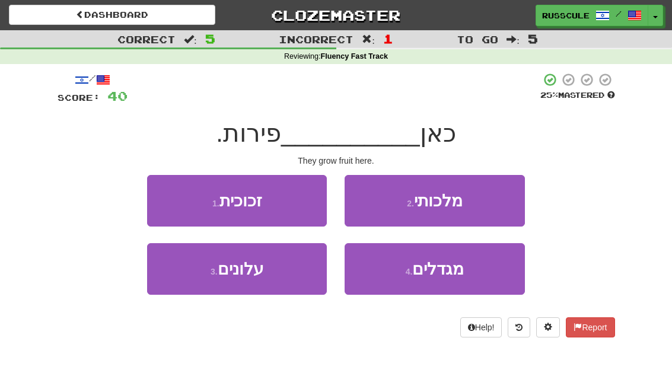
click at [460, 280] on button "4 . מגדלים" at bounding box center [435, 269] width 180 height 52
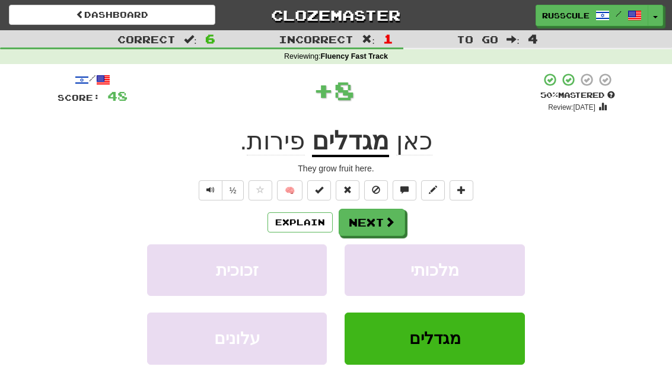
click at [397, 218] on button "Next" at bounding box center [372, 222] width 66 height 27
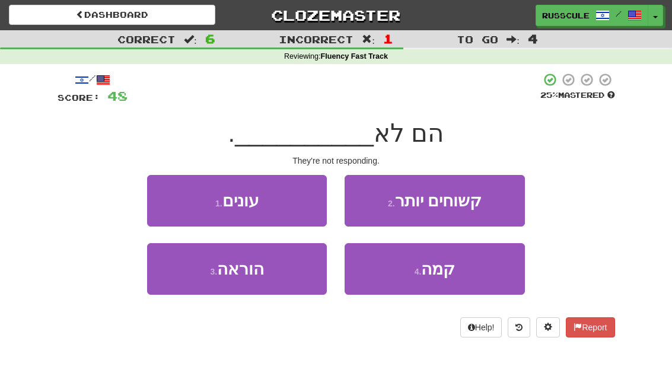
click at [151, 193] on button "1 . עונים" at bounding box center [237, 201] width 180 height 52
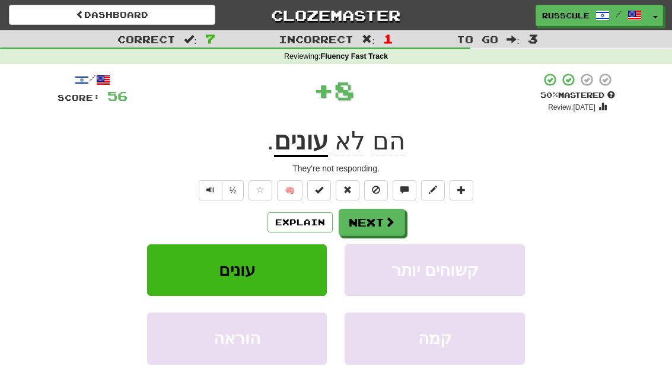
click at [381, 221] on button "Next" at bounding box center [372, 222] width 66 height 27
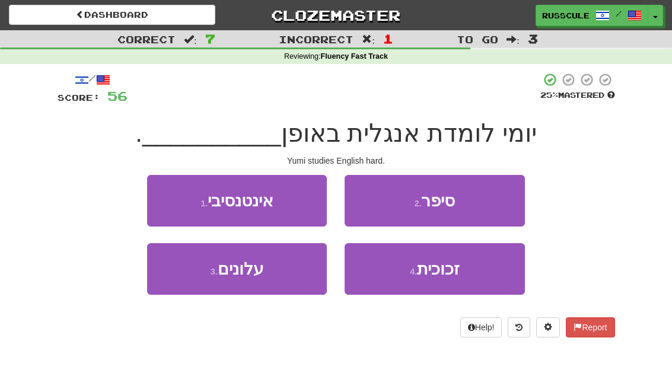
click at [165, 196] on button "1 . [GEOGRAPHIC_DATA]" at bounding box center [237, 201] width 180 height 52
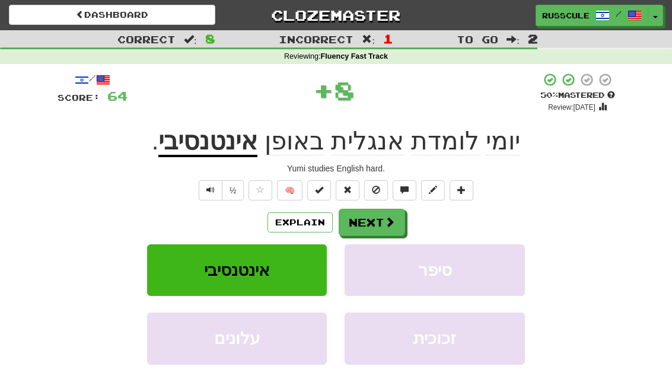
click at [381, 218] on button "Next" at bounding box center [372, 222] width 66 height 27
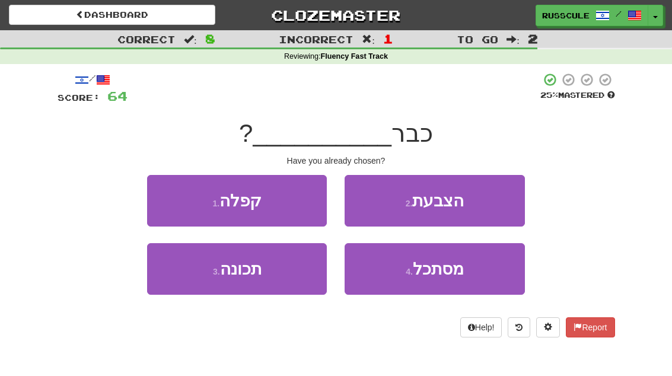
click at [492, 209] on button "2 . הצבעת" at bounding box center [435, 201] width 180 height 52
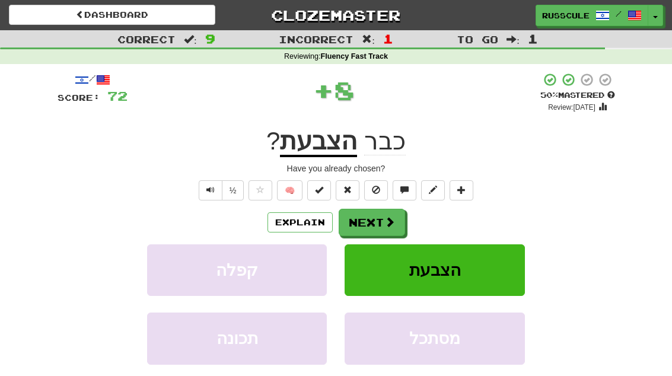
click at [387, 220] on span at bounding box center [389, 222] width 11 height 11
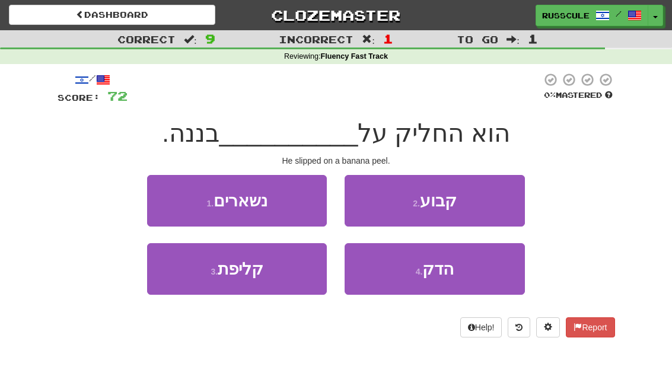
click at [184, 278] on button "3 . קליפת" at bounding box center [237, 269] width 180 height 52
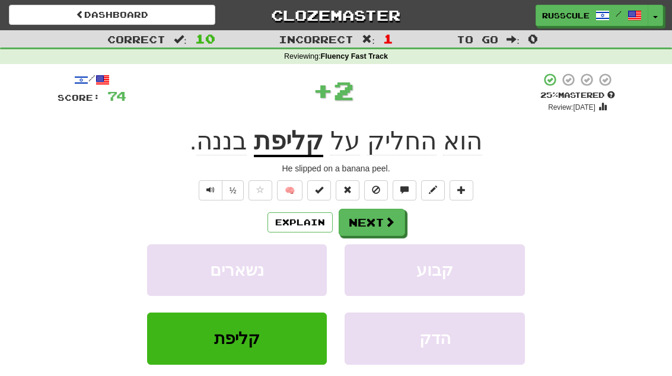
click at [376, 222] on button "Next" at bounding box center [372, 222] width 66 height 27
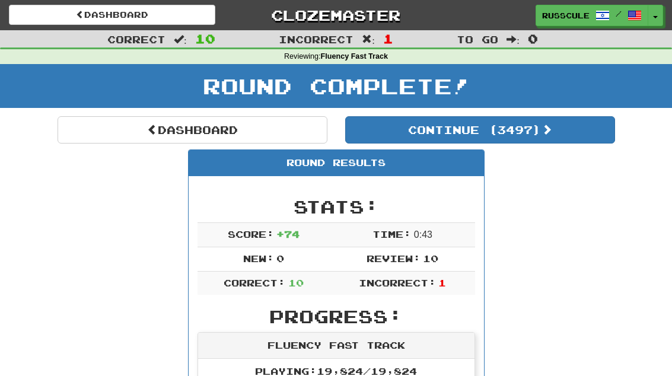
click at [569, 133] on button "Continue ( 3497 )" at bounding box center [480, 129] width 270 height 27
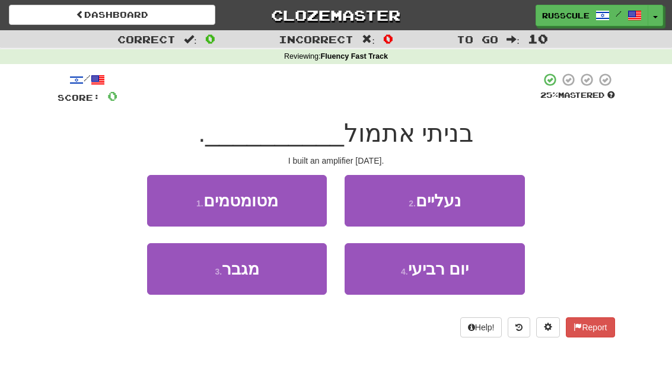
click at [187, 279] on button "3 . מגבר" at bounding box center [237, 269] width 180 height 52
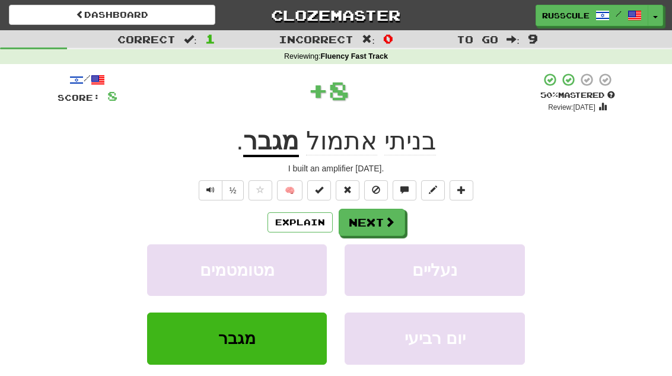
click at [387, 224] on span at bounding box center [389, 222] width 11 height 11
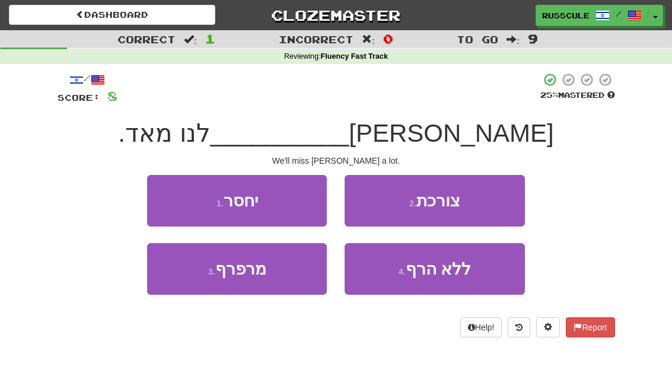
click at [165, 200] on button "1 . יחסר" at bounding box center [237, 201] width 180 height 52
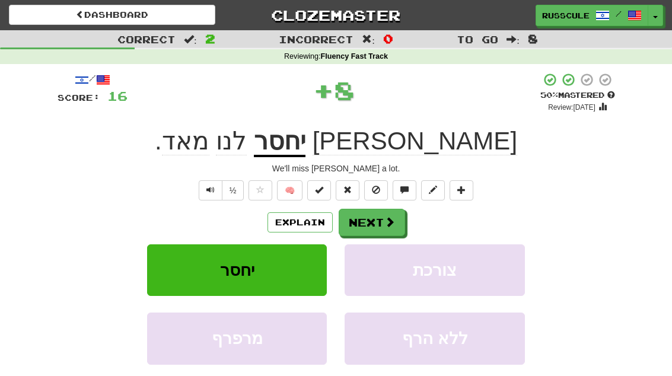
click at [389, 220] on span at bounding box center [389, 222] width 11 height 11
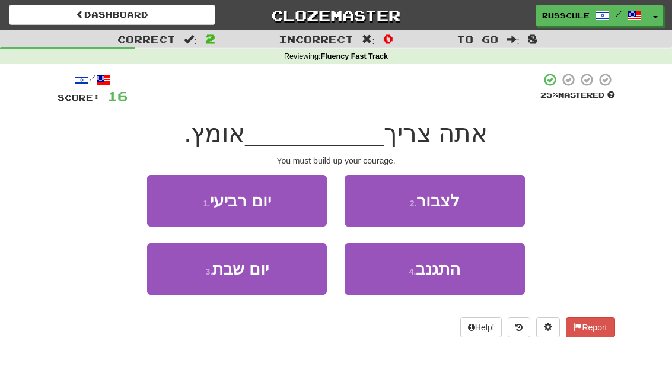
click at [452, 272] on span "התגנב" at bounding box center [438, 269] width 44 height 18
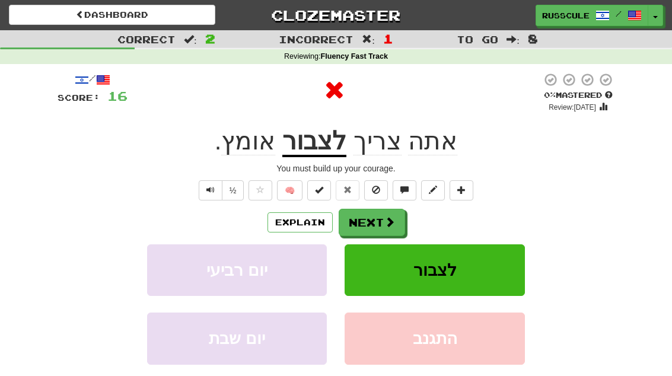
click at [387, 217] on span at bounding box center [389, 222] width 11 height 11
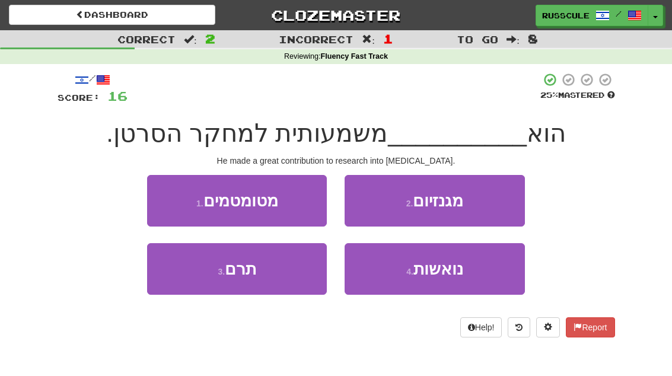
click at [431, 279] on button "4 . נואשות" at bounding box center [435, 269] width 180 height 52
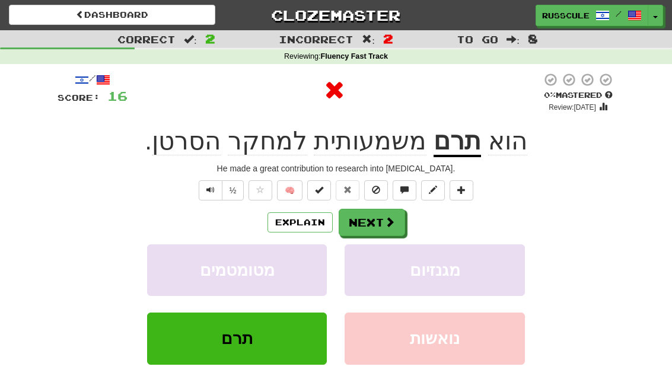
click at [393, 222] on span at bounding box center [389, 222] width 11 height 11
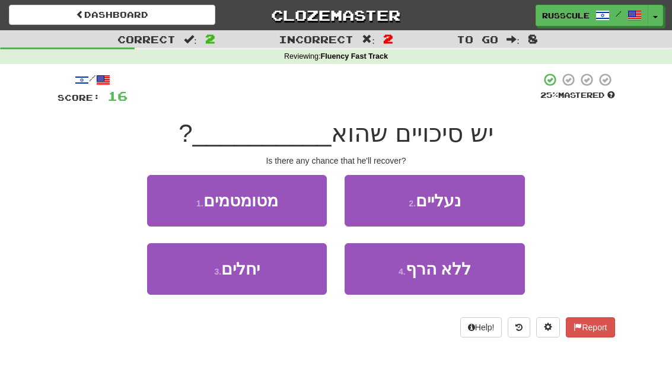
click at [185, 276] on button "3 . יחלים" at bounding box center [237, 269] width 180 height 52
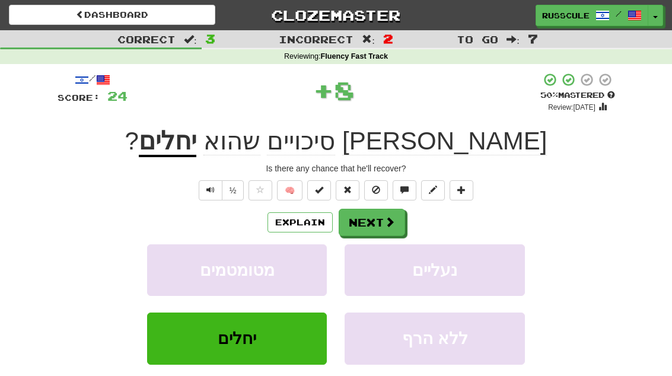
click at [392, 219] on span at bounding box center [389, 222] width 11 height 11
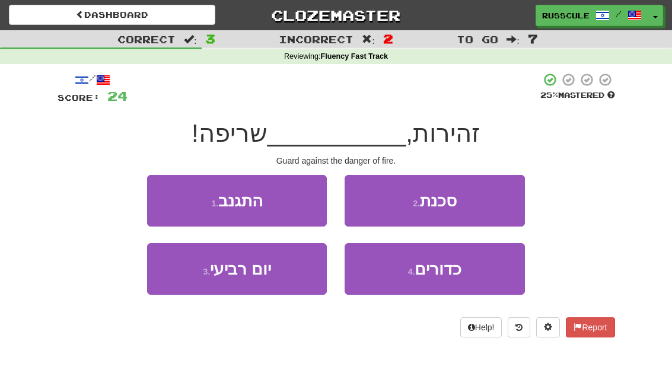
click at [494, 203] on button "2 . סכנת" at bounding box center [435, 201] width 180 height 52
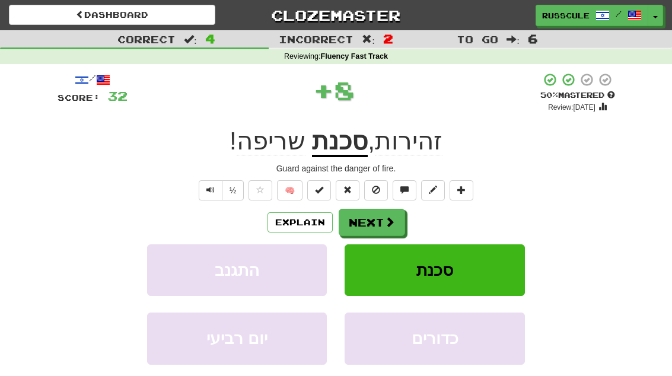
click at [392, 217] on span at bounding box center [389, 222] width 11 height 11
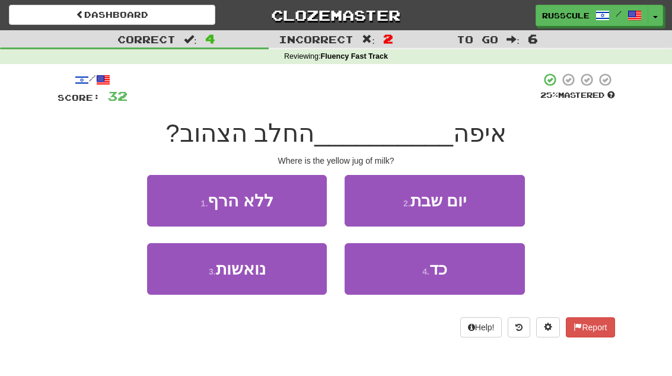
click at [457, 275] on button "4 . כד" at bounding box center [435, 269] width 180 height 52
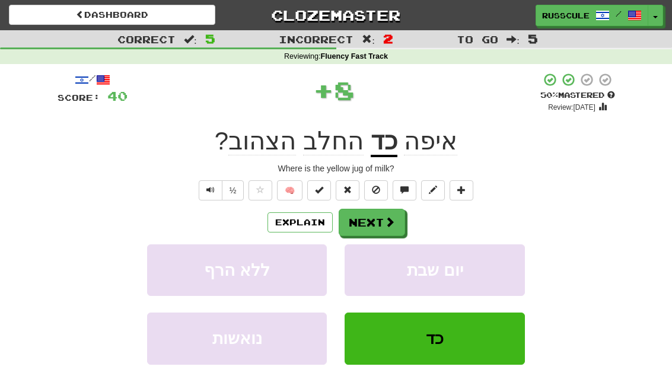
click at [387, 222] on span at bounding box center [389, 222] width 11 height 11
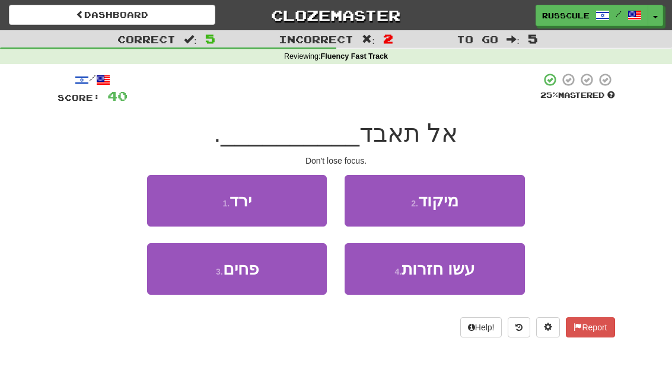
click at [488, 206] on button "2 . מיקוד" at bounding box center [435, 201] width 180 height 52
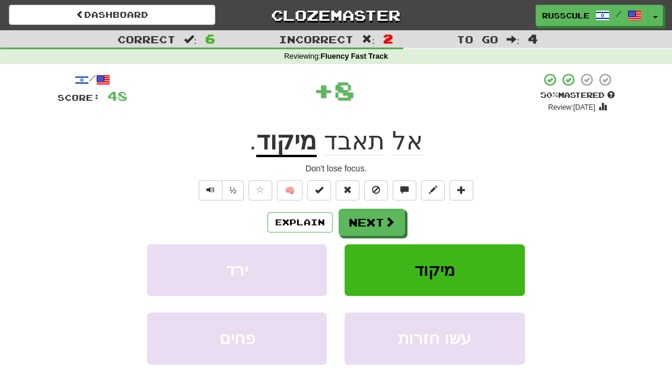
click at [386, 218] on span at bounding box center [389, 222] width 11 height 11
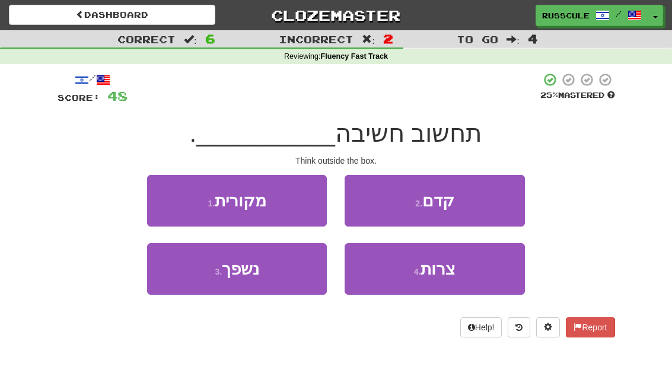
click at [160, 196] on button "1 . מקורית" at bounding box center [237, 201] width 180 height 52
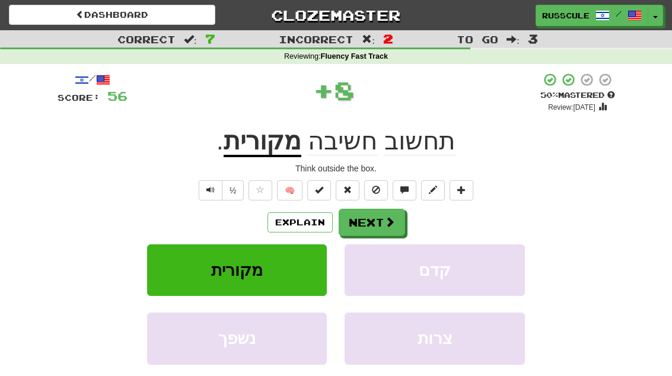
click at [389, 217] on span at bounding box center [389, 222] width 11 height 11
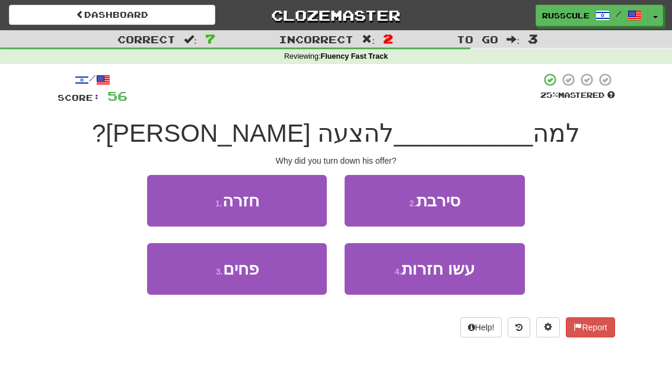
click at [497, 206] on button "2 . סירבת" at bounding box center [435, 201] width 180 height 52
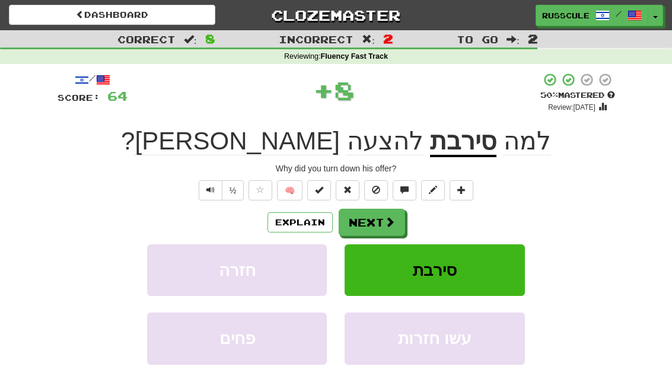
click at [386, 224] on span at bounding box center [389, 222] width 11 height 11
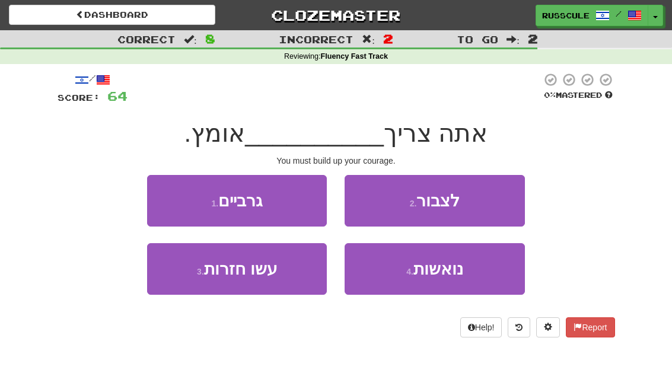
click at [499, 204] on button "2 . לצבור" at bounding box center [435, 201] width 180 height 52
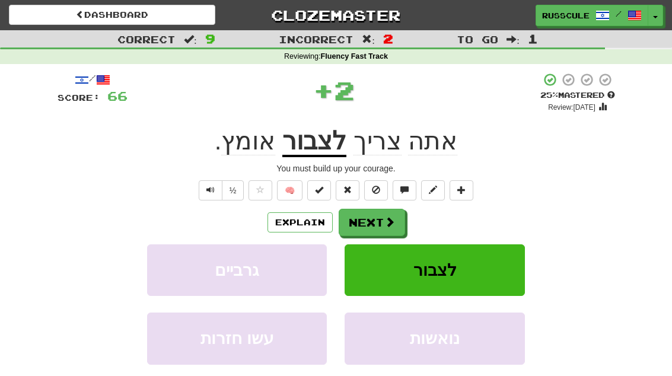
click at [387, 221] on span at bounding box center [389, 222] width 11 height 11
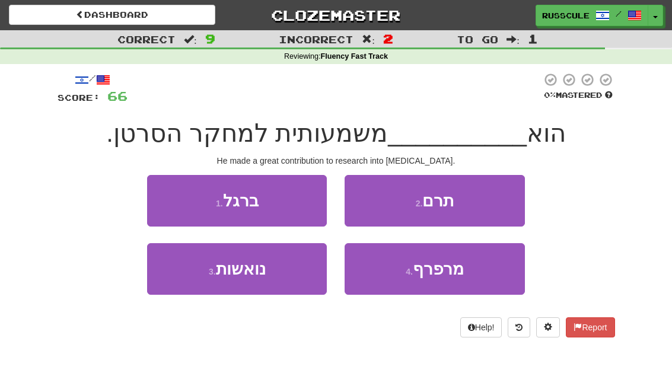
click at [502, 201] on button "2 . תרם" at bounding box center [435, 201] width 180 height 52
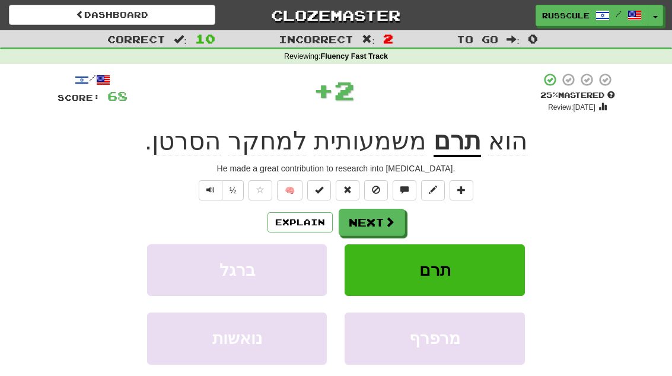
click at [397, 220] on button "Next" at bounding box center [372, 222] width 66 height 27
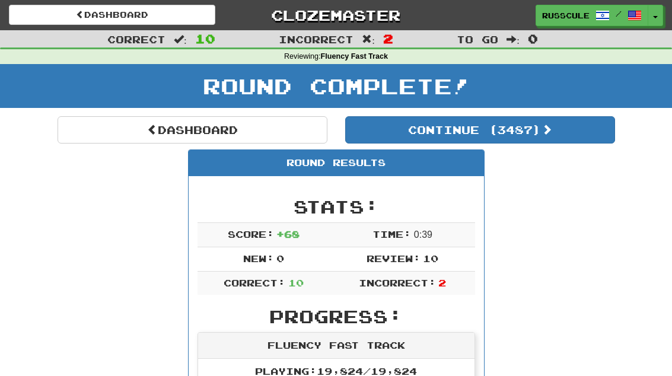
click at [569, 137] on button "Continue ( 3487 )" at bounding box center [480, 129] width 270 height 27
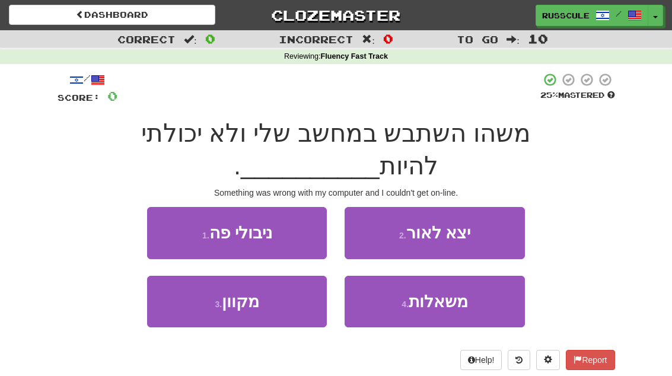
click at [189, 303] on button "3 . מקוון" at bounding box center [237, 302] width 180 height 52
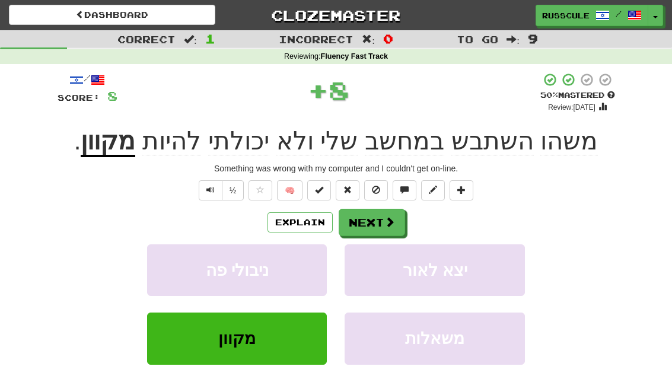
click at [389, 224] on span at bounding box center [389, 222] width 11 height 11
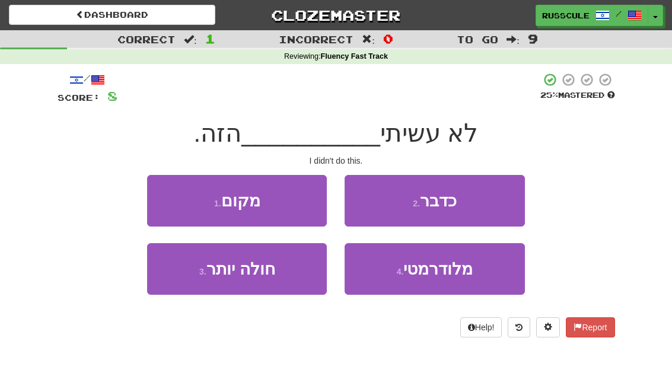
click at [495, 206] on button "2 . כדבר" at bounding box center [435, 201] width 180 height 52
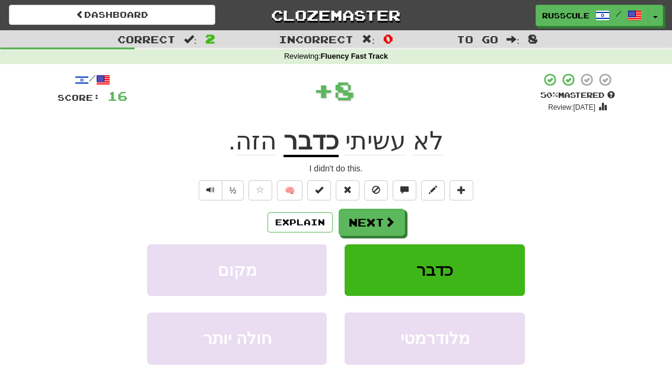
click at [387, 217] on span at bounding box center [389, 222] width 11 height 11
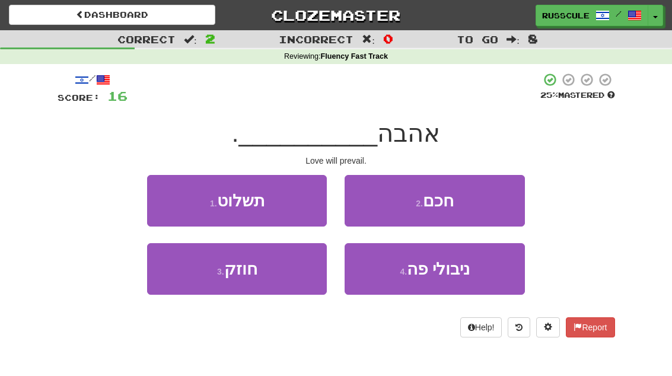
click at [161, 195] on button "1 . תשלוט" at bounding box center [237, 201] width 180 height 52
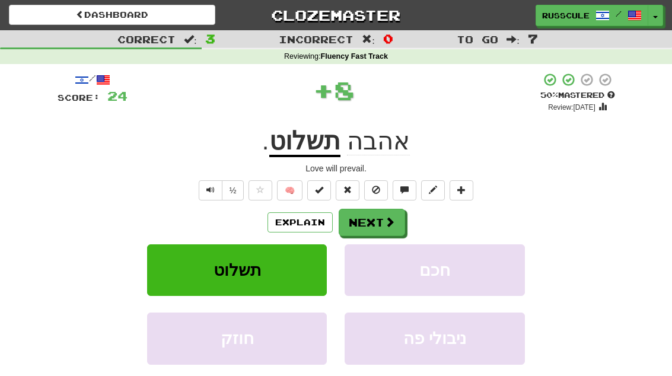
click at [393, 222] on span at bounding box center [389, 222] width 11 height 11
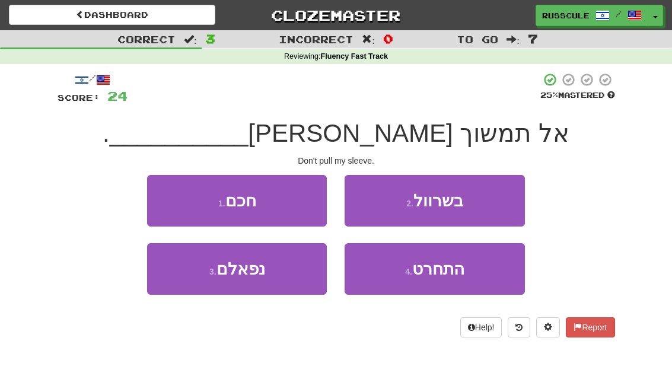
click at [491, 205] on button "2 . בשרוול" at bounding box center [435, 201] width 180 height 52
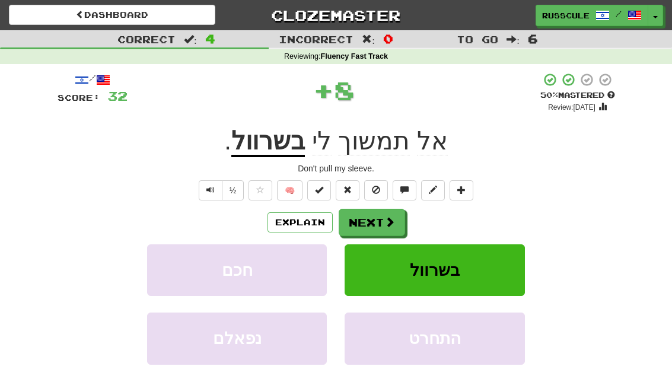
click at [388, 217] on span at bounding box center [389, 222] width 11 height 11
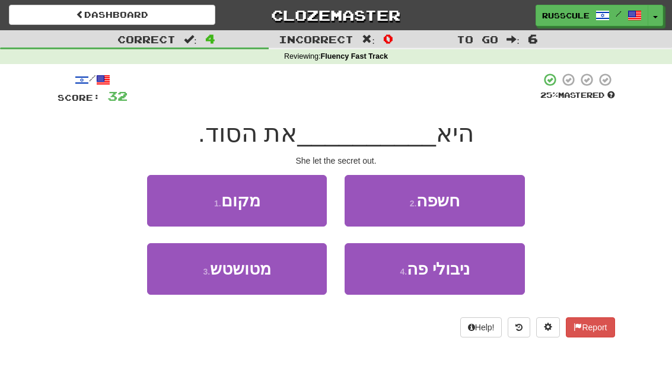
click at [498, 199] on button "2 . חשפה" at bounding box center [435, 201] width 180 height 52
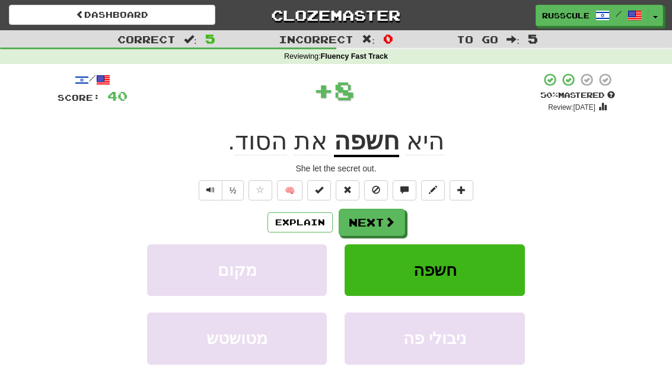
click at [387, 218] on span at bounding box center [389, 222] width 11 height 11
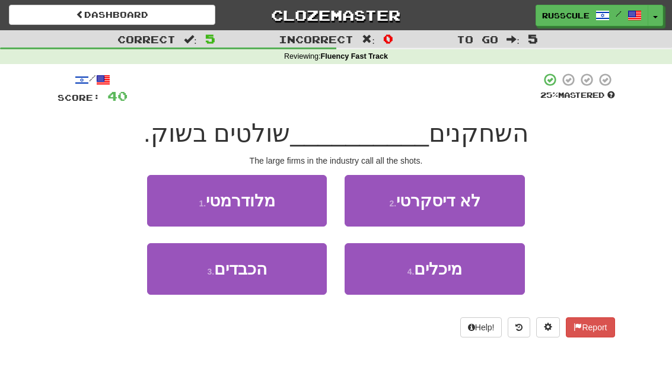
click at [167, 196] on button "1 . מלודרמטי" at bounding box center [237, 201] width 180 height 52
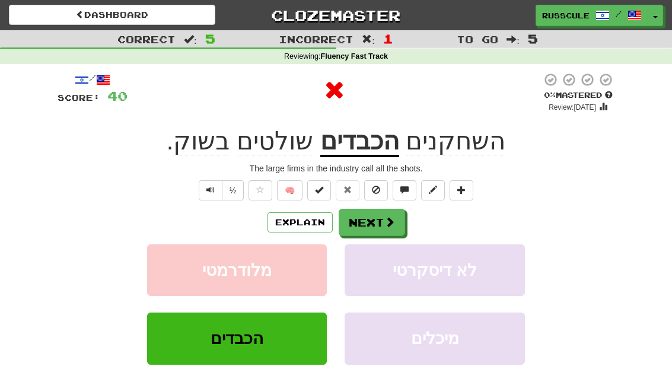
click at [387, 218] on span at bounding box center [389, 222] width 11 height 11
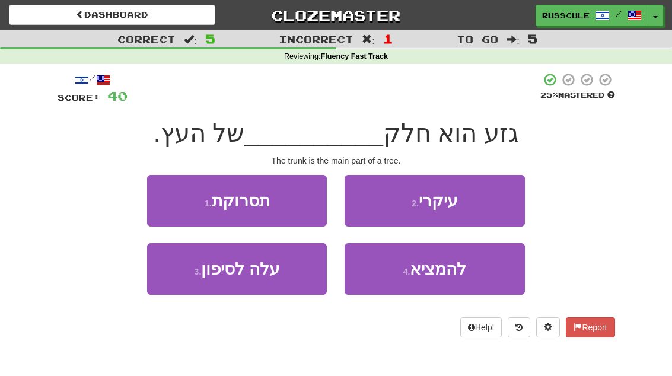
click at [489, 208] on button "2 . עיקרי" at bounding box center [435, 201] width 180 height 52
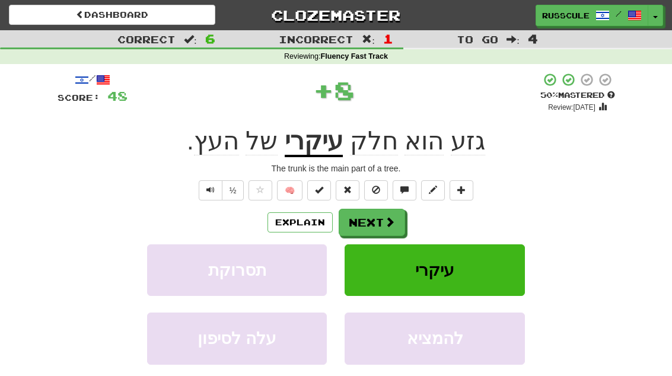
click at [389, 218] on span at bounding box center [389, 222] width 11 height 11
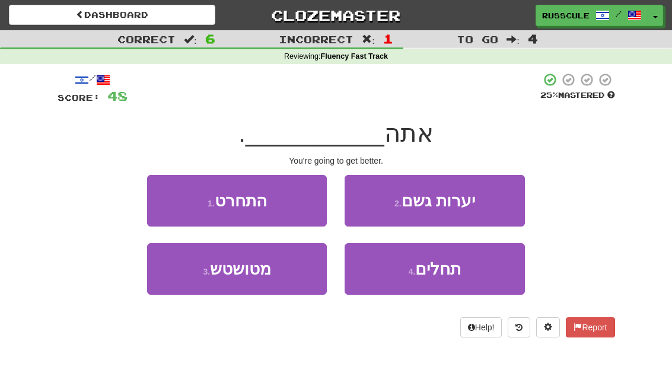
click at [445, 284] on button "4 . תחלים" at bounding box center [435, 269] width 180 height 52
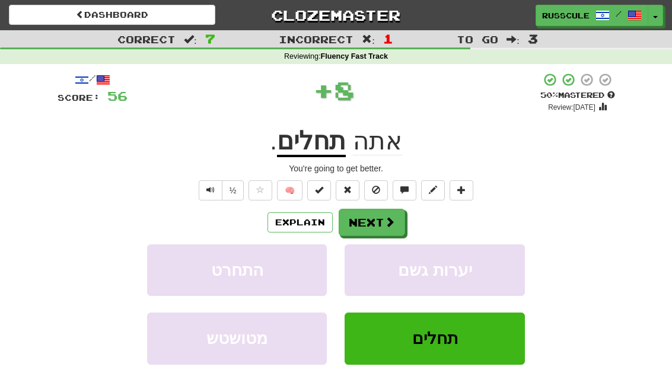
click at [390, 219] on span at bounding box center [389, 222] width 11 height 11
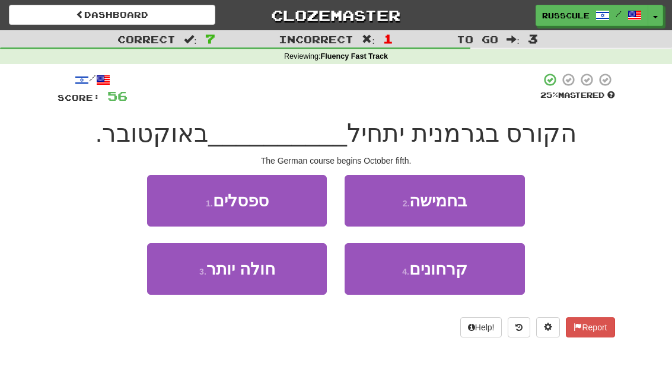
click at [496, 205] on button "2 . בחמישה" at bounding box center [435, 201] width 180 height 52
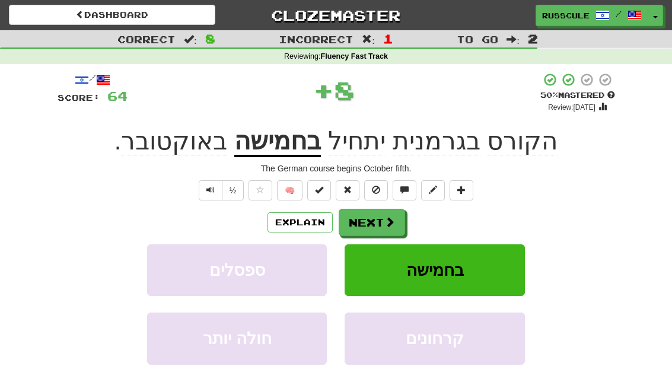
click at [384, 219] on span at bounding box center [389, 222] width 11 height 11
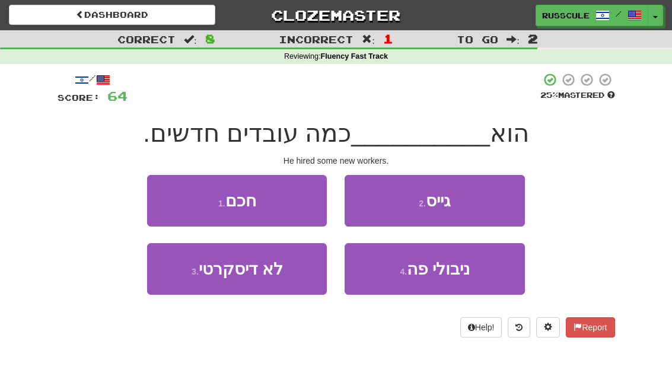
click at [489, 206] on button "2 . גייס" at bounding box center [435, 201] width 180 height 52
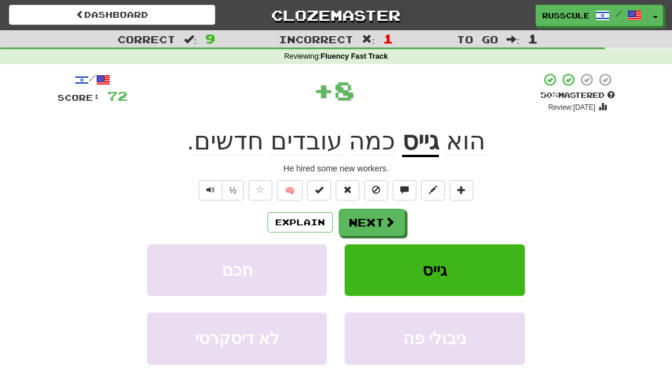
click at [387, 220] on span at bounding box center [389, 222] width 11 height 11
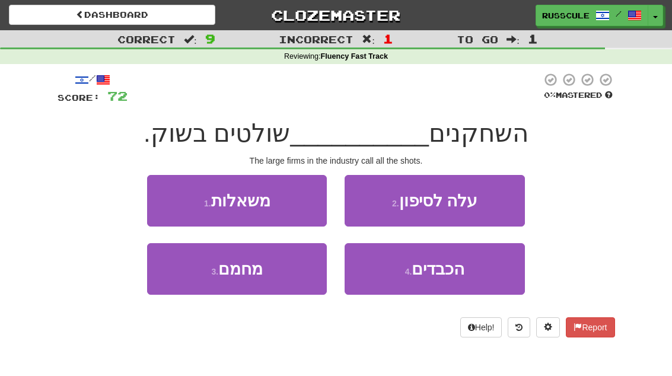
click at [463, 276] on span "הכבדים" at bounding box center [438, 269] width 53 height 18
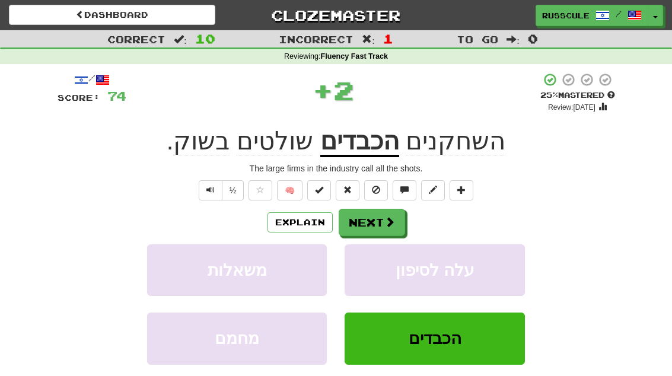
click at [393, 217] on span at bounding box center [389, 222] width 11 height 11
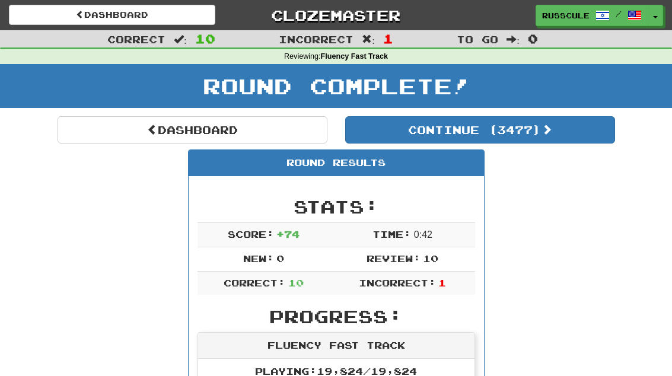
click at [574, 135] on button "Continue ( 3477 )" at bounding box center [480, 129] width 270 height 27
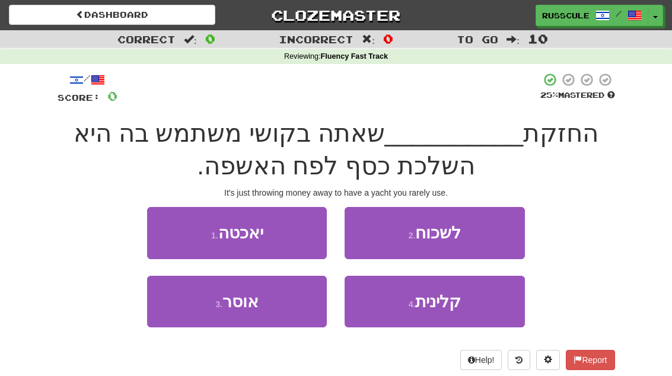
click at [179, 234] on button "1 . יאכטה" at bounding box center [237, 233] width 180 height 52
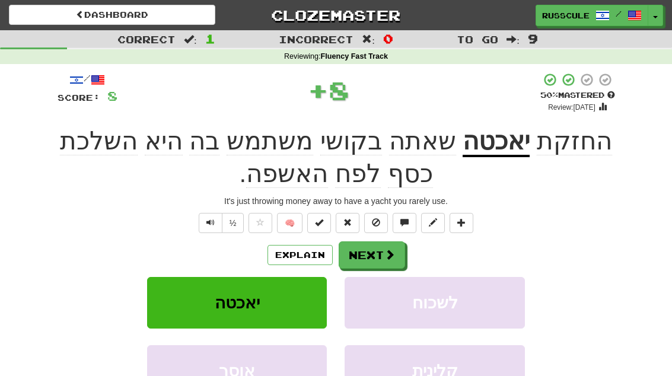
click at [384, 251] on span at bounding box center [389, 254] width 11 height 11
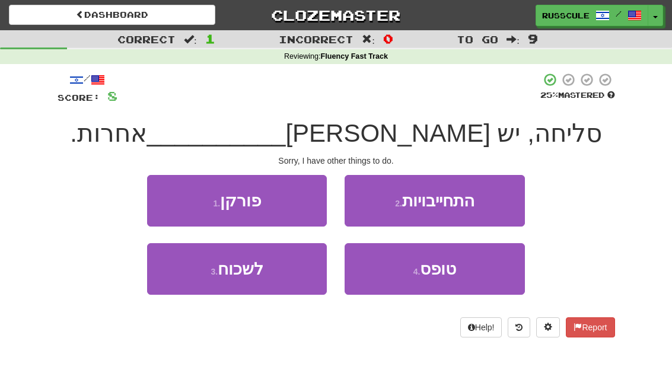
click at [456, 272] on span "טופס" at bounding box center [438, 269] width 36 height 18
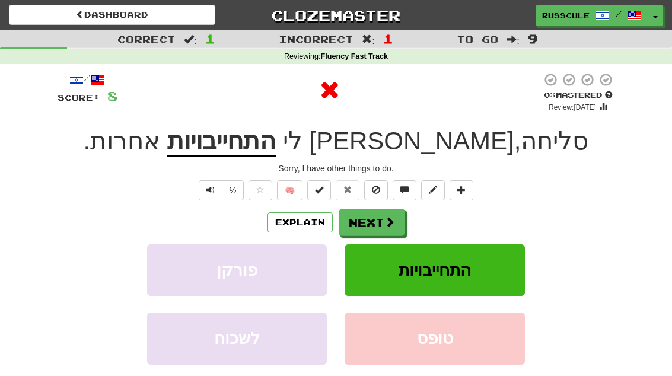
click at [390, 224] on span at bounding box center [389, 222] width 11 height 11
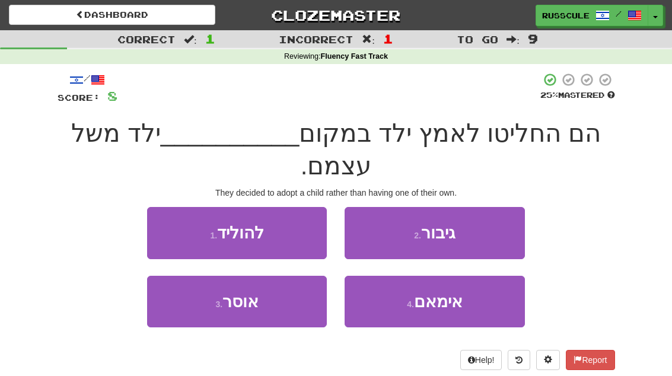
click at [434, 307] on span "אימאם" at bounding box center [438, 301] width 49 height 18
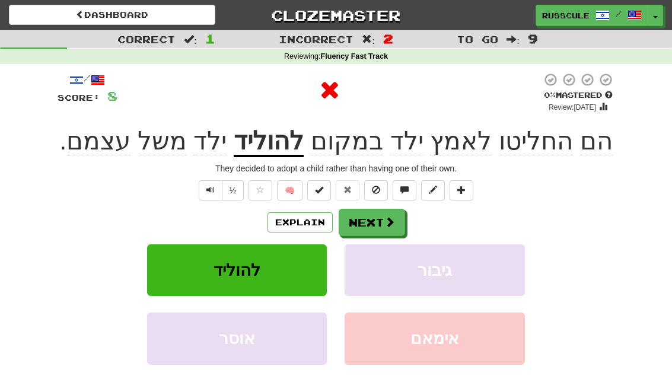
click at [384, 225] on span at bounding box center [389, 222] width 11 height 11
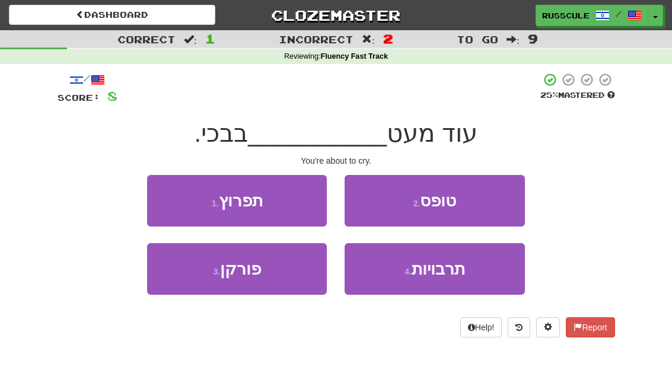
click at [164, 201] on button "1 . תפרוץ" at bounding box center [237, 201] width 180 height 52
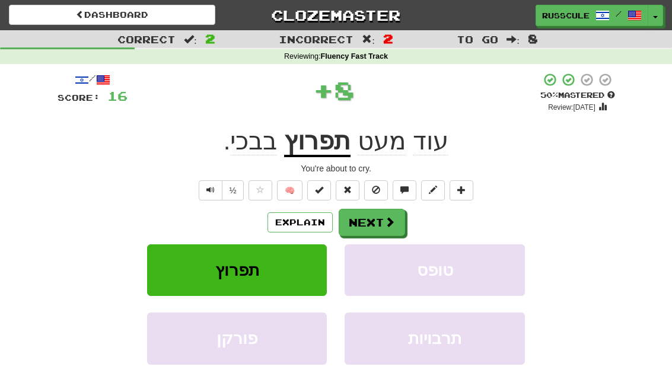
click at [393, 218] on span at bounding box center [389, 222] width 11 height 11
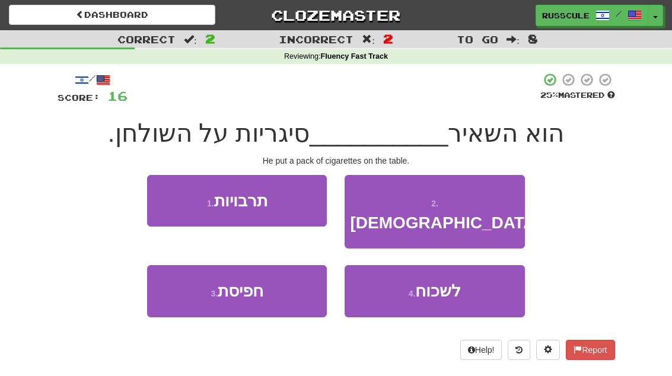
click at [189, 276] on button "3 . חפיסת" at bounding box center [237, 291] width 180 height 52
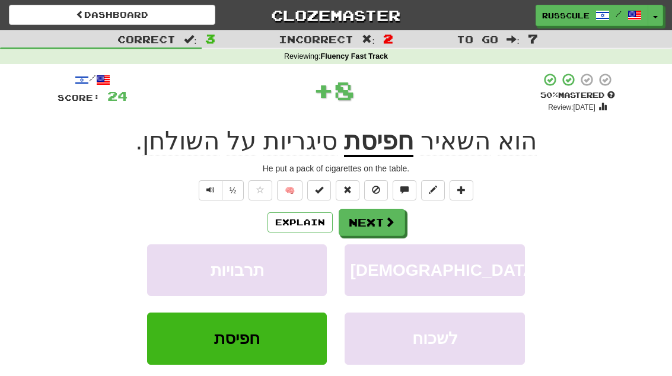
click at [389, 223] on span at bounding box center [389, 222] width 11 height 11
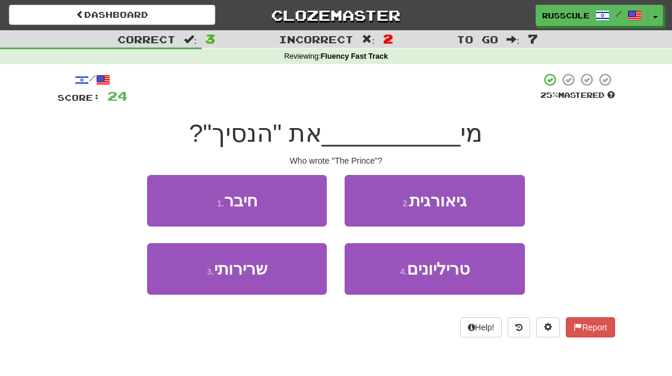
click at [161, 199] on button "1 . חיבר" at bounding box center [237, 201] width 180 height 52
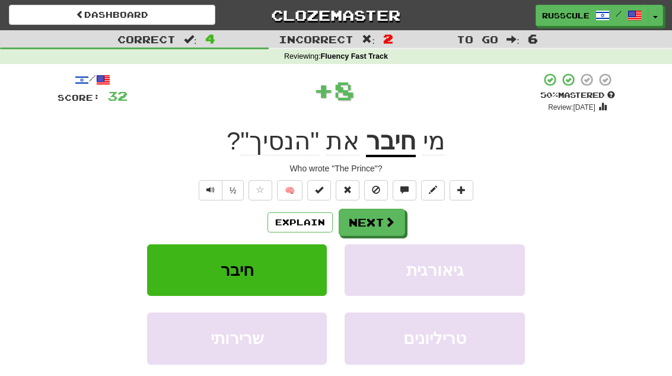
click at [392, 219] on span at bounding box center [389, 222] width 11 height 11
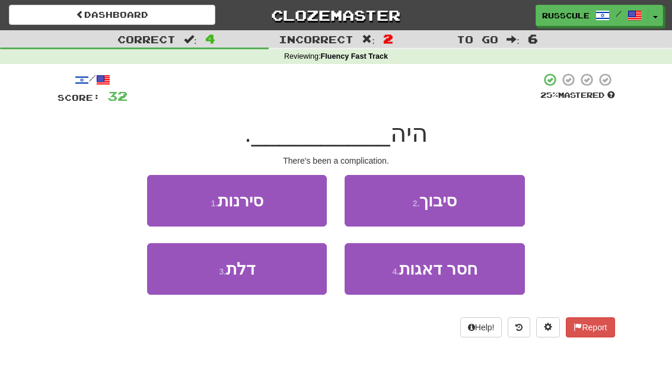
click at [483, 211] on button "2 . סיבוך" at bounding box center [435, 201] width 180 height 52
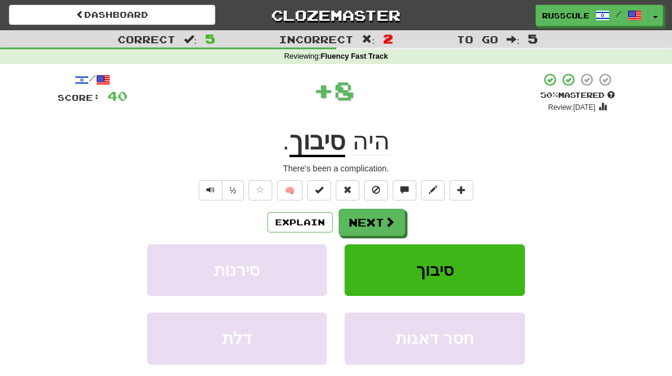
click at [388, 221] on span at bounding box center [389, 222] width 11 height 11
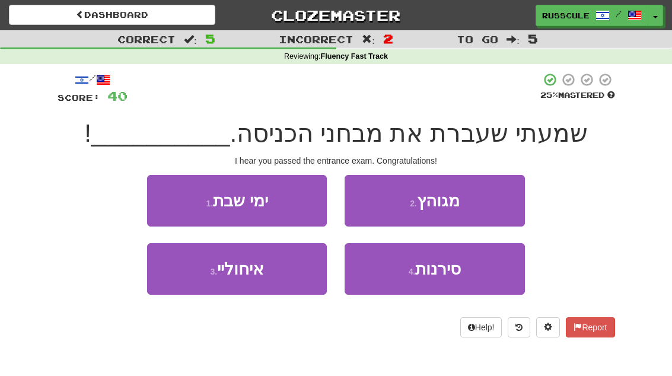
click at [188, 281] on button "3 . איחוליי" at bounding box center [237, 269] width 180 height 52
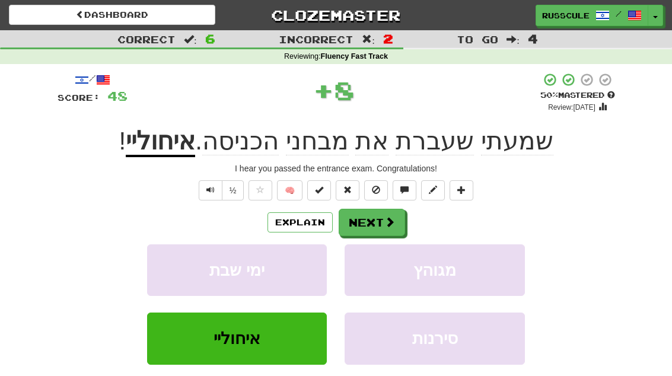
click at [384, 224] on span at bounding box center [389, 222] width 11 height 11
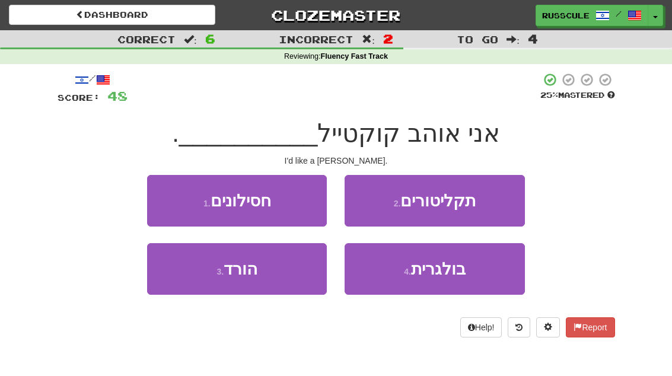
click at [170, 195] on button "1 . חסילונים" at bounding box center [237, 201] width 180 height 52
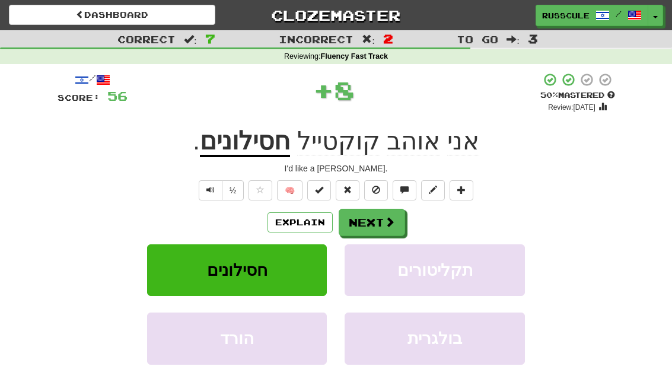
click at [387, 221] on span at bounding box center [389, 222] width 11 height 11
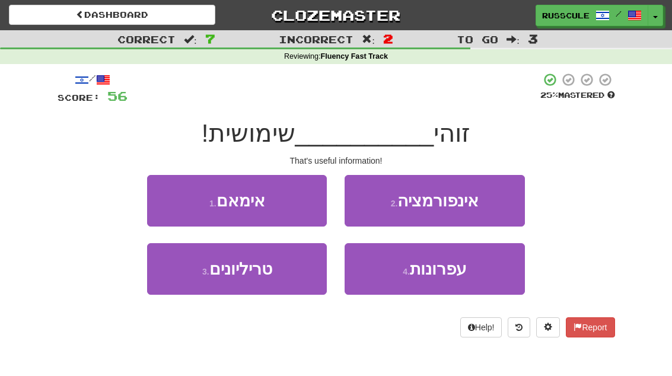
click at [495, 205] on button "2 . אינפורמציה" at bounding box center [435, 201] width 180 height 52
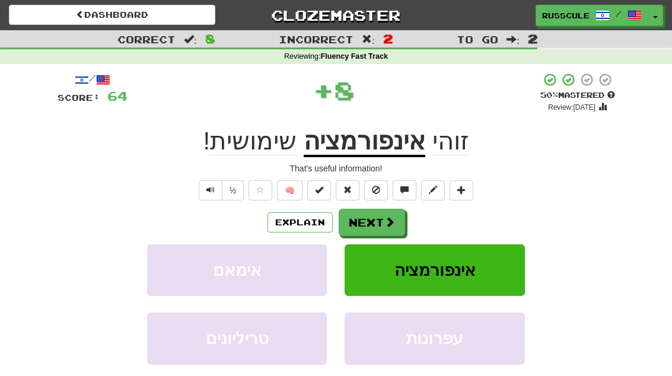
click at [386, 218] on span at bounding box center [389, 222] width 11 height 11
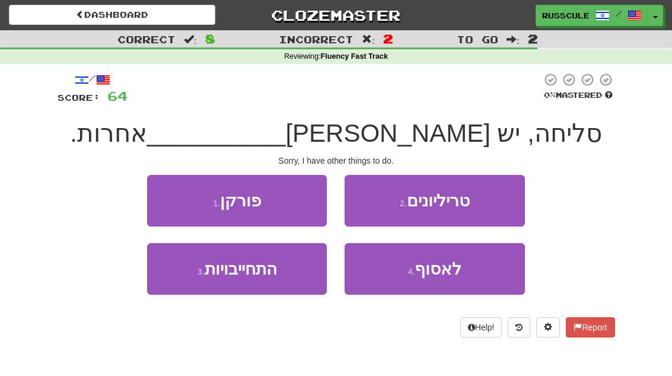
click at [454, 270] on span "לאסוף" at bounding box center [438, 269] width 47 height 18
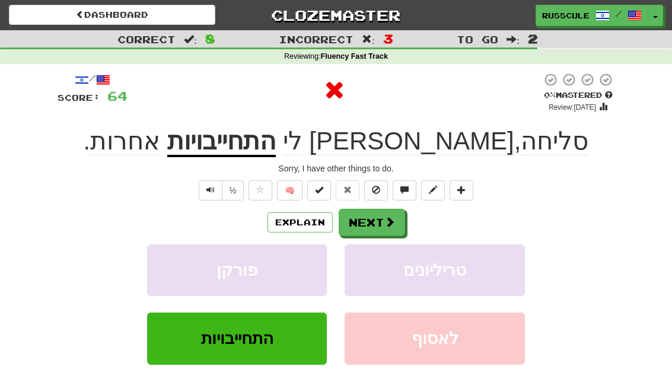
click at [386, 217] on span at bounding box center [389, 222] width 11 height 11
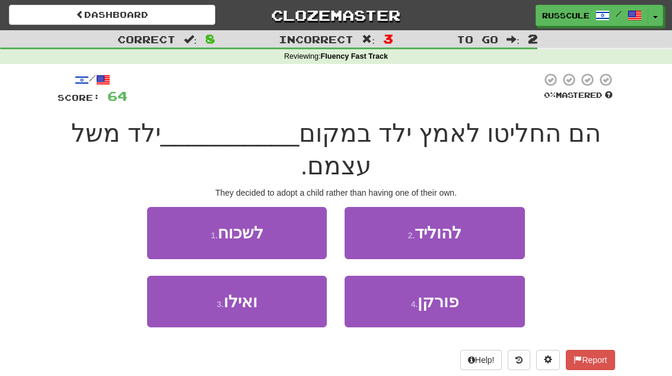
click at [485, 236] on button "2 . [GEOGRAPHIC_DATA]" at bounding box center [435, 233] width 180 height 52
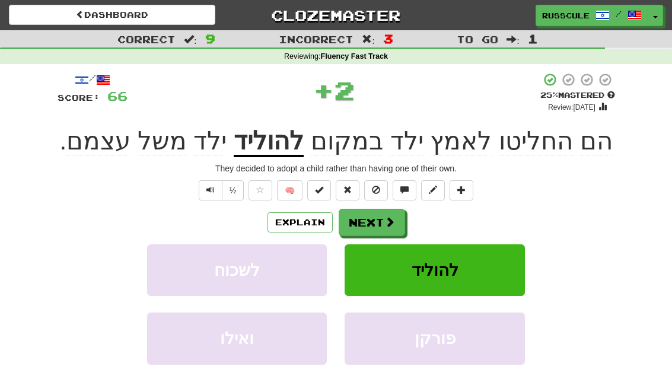
click at [397, 218] on button "Next" at bounding box center [372, 222] width 66 height 27
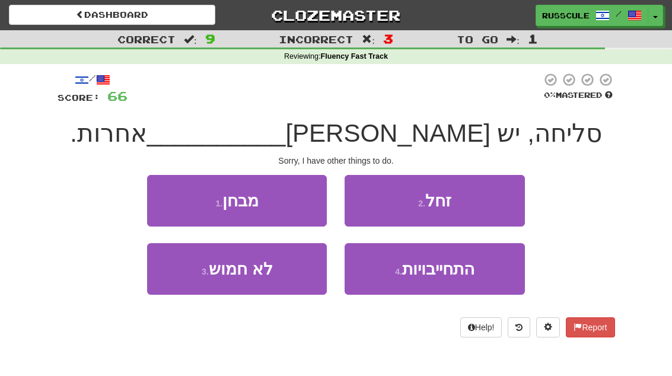
click at [460, 273] on span "התחייבויות" at bounding box center [438, 269] width 72 height 18
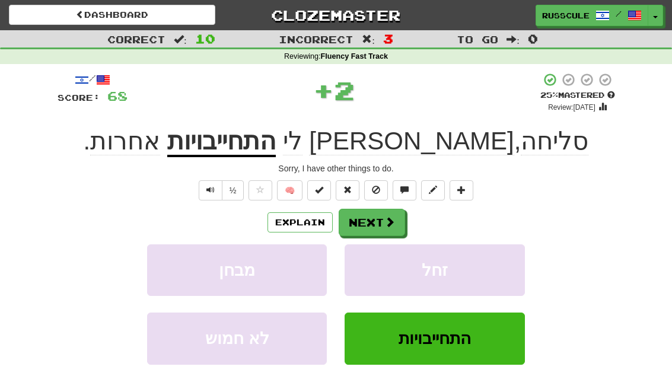
click at [394, 224] on button "Next" at bounding box center [372, 222] width 66 height 27
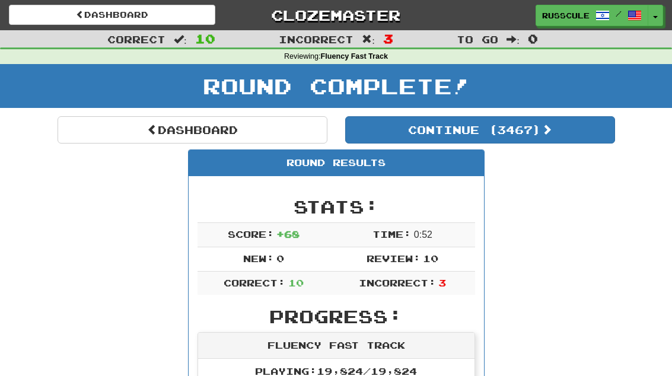
click at [109, 132] on link "Dashboard" at bounding box center [193, 129] width 270 height 27
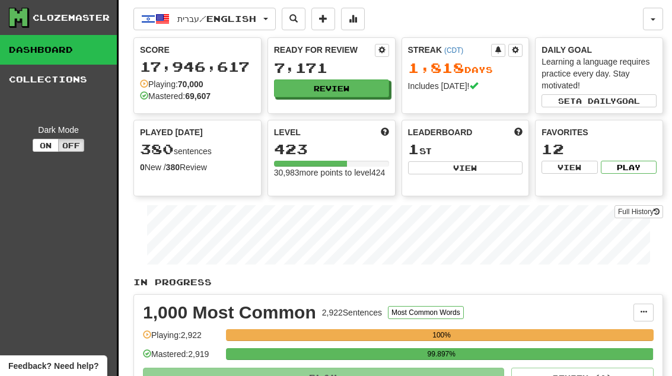
click at [497, 168] on button "View" at bounding box center [465, 167] width 115 height 13
select select "**********"
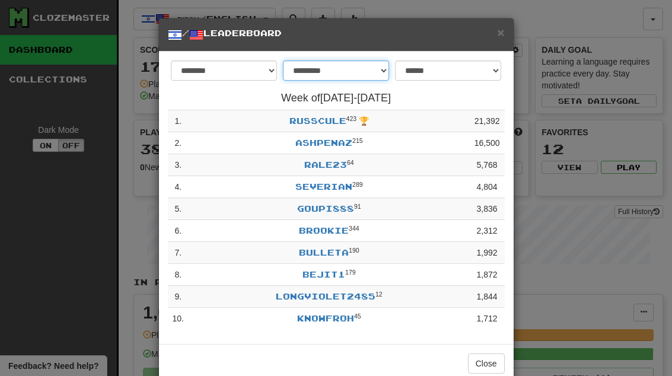
click at [387, 68] on select "**********" at bounding box center [336, 71] width 106 height 20
select select "*******"
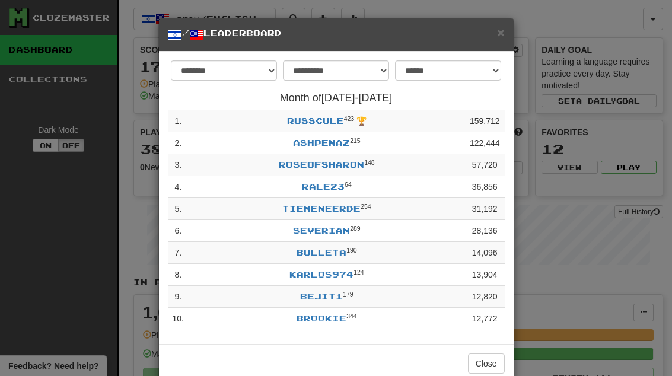
click at [504, 30] on span "×" at bounding box center [500, 33] width 7 height 14
